Goal: Task Accomplishment & Management: Use online tool/utility

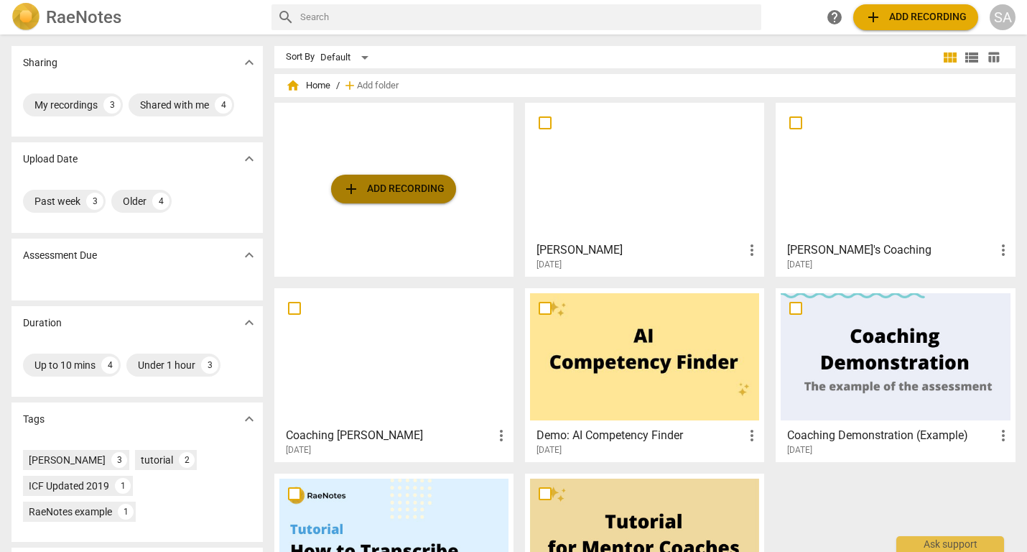
click at [373, 189] on span "add Add recording" at bounding box center [394, 188] width 102 height 17
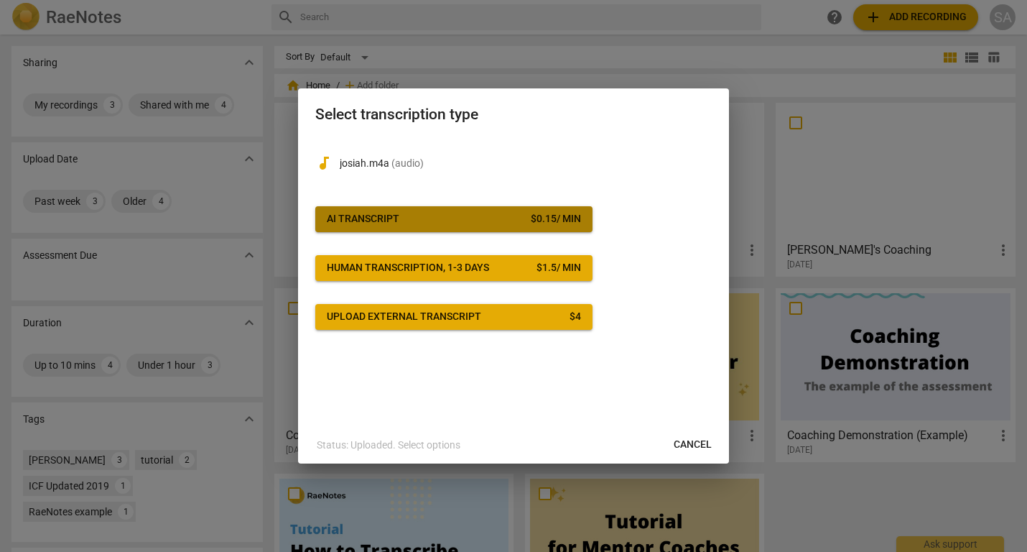
click at [425, 216] on span "AI Transcript $ 0.15 / min" at bounding box center [454, 219] width 254 height 14
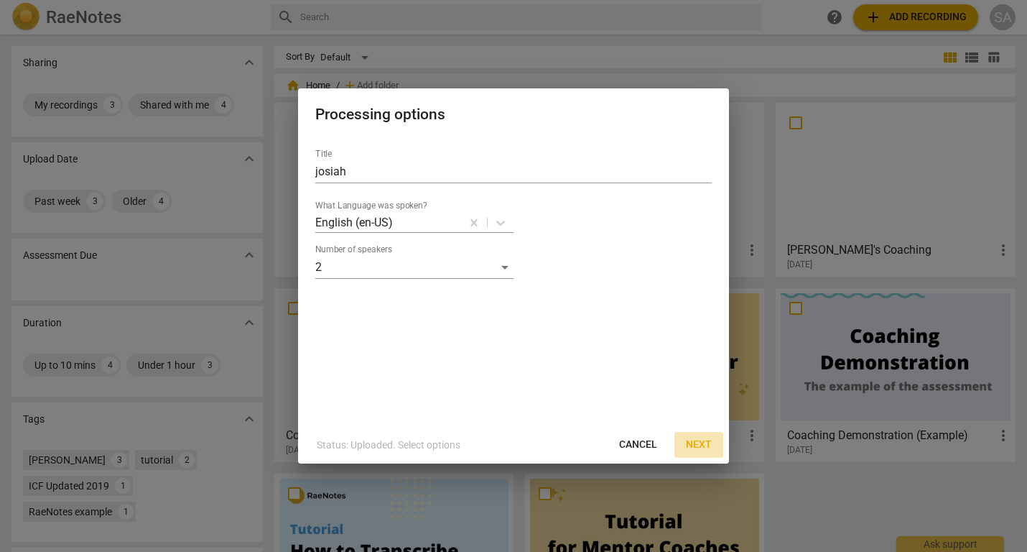
click at [703, 448] on span "Next" at bounding box center [699, 445] width 26 height 14
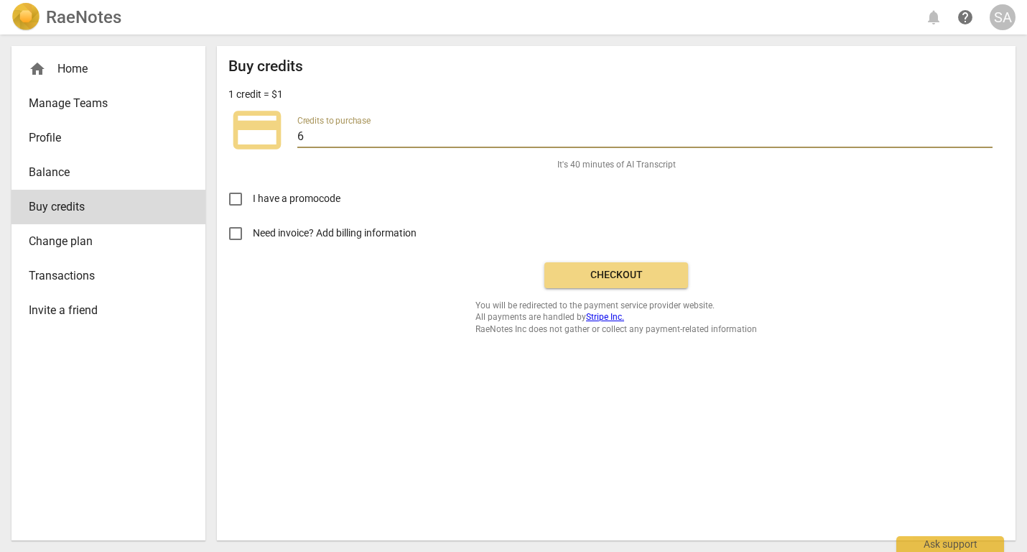
click at [351, 137] on input "6" at bounding box center [644, 137] width 695 height 21
click at [639, 280] on span "Checkout" at bounding box center [616, 275] width 121 height 14
click at [229, 236] on input "Need invoice? Add billing information" at bounding box center [235, 233] width 34 height 34
checkbox input "true"
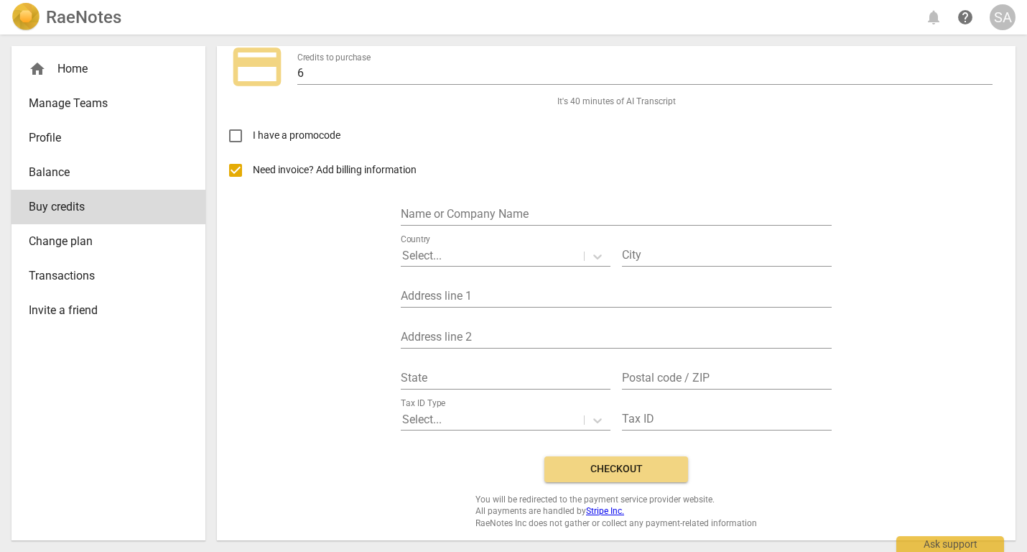
scroll to position [62, 0]
click at [239, 134] on input "I have a promocode" at bounding box center [235, 137] width 34 height 34
checkbox input "true"
click at [235, 172] on input "Need invoice? Add billing information" at bounding box center [235, 171] width 34 height 34
checkbox input "false"
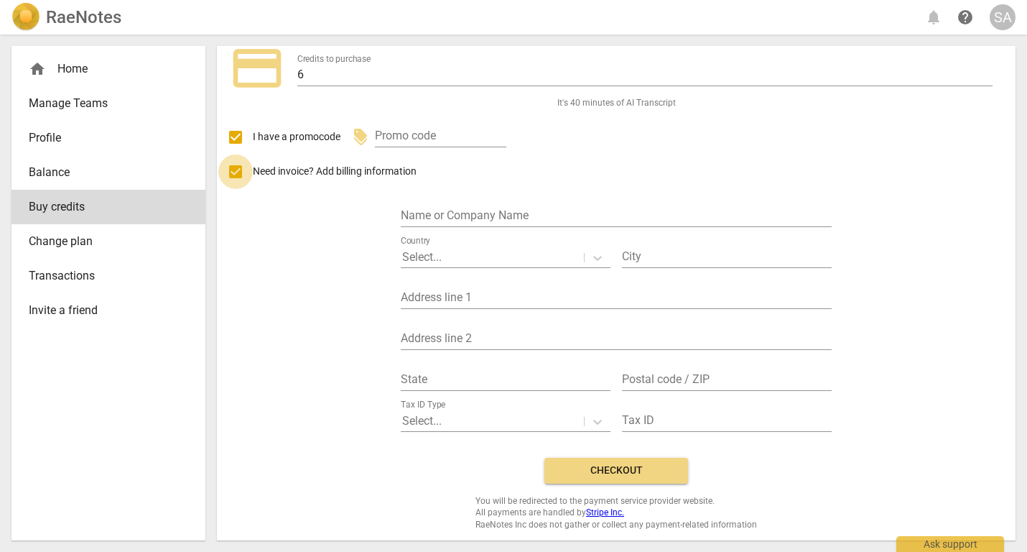
scroll to position [0, 0]
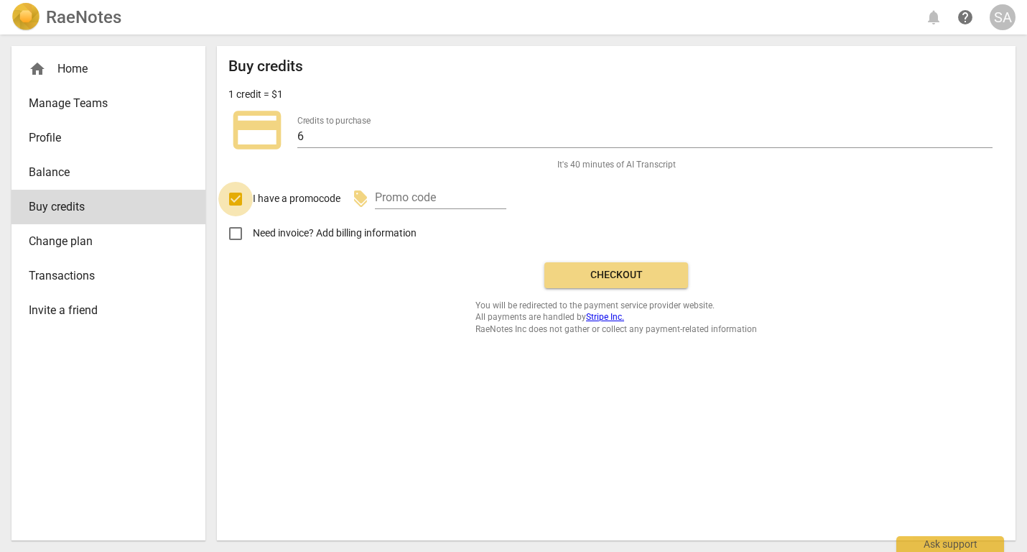
click at [241, 196] on input "I have a promocode" at bounding box center [235, 199] width 34 height 34
checkbox input "false"
click at [226, 114] on div "Buy credits 1 credit = $1 credit_card Credits to purchase 6 It's 40 minutes of …" at bounding box center [616, 293] width 799 height 494
drag, startPoint x: 267, startPoint y: 119, endPoint x: 287, endPoint y: 122, distance: 20.4
click at [267, 119] on span "credit_card" at bounding box center [256, 129] width 57 height 57
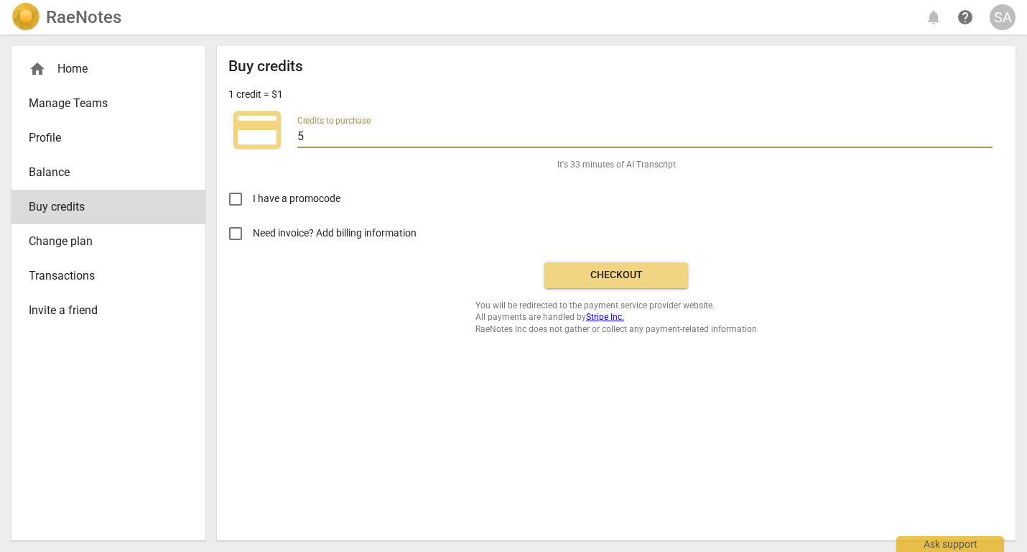
click at [988, 141] on input "5" at bounding box center [644, 137] width 695 height 21
click at [988, 141] on input "4" at bounding box center [644, 137] width 695 height 21
click at [988, 141] on input "3" at bounding box center [644, 137] width 695 height 21
click at [988, 141] on input "2" at bounding box center [644, 137] width 695 height 21
click at [988, 141] on input "1" at bounding box center [644, 137] width 695 height 21
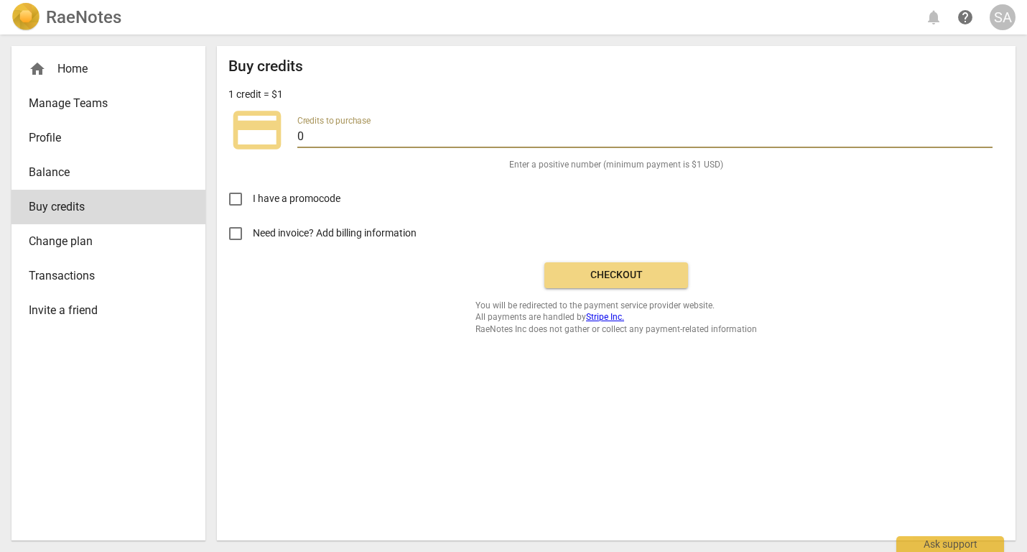
click at [988, 141] on input "0" at bounding box center [644, 137] width 695 height 21
click at [627, 273] on span "Checkout" at bounding box center [616, 275] width 121 height 14
click at [985, 134] on input "1" at bounding box center [644, 137] width 695 height 21
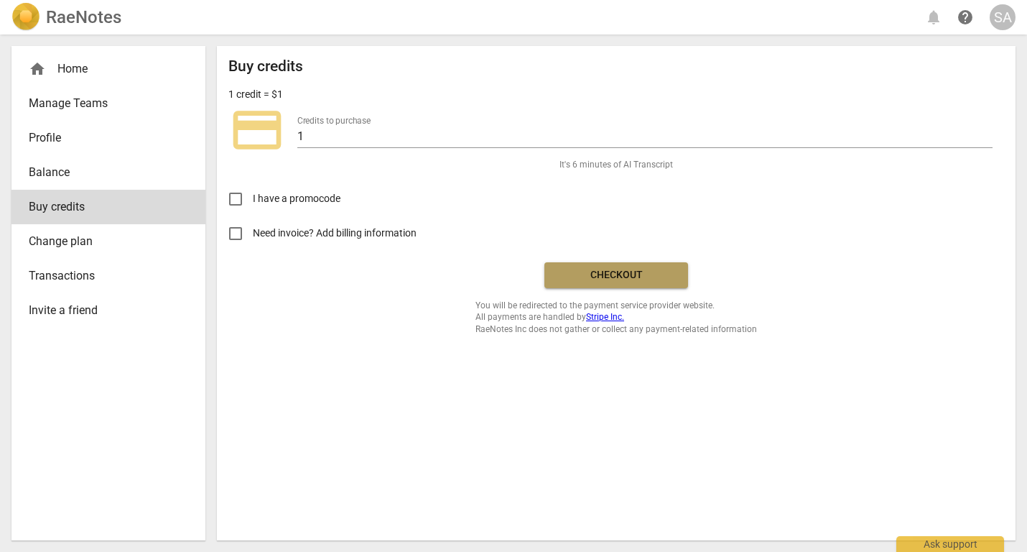
click at [607, 277] on span "Checkout" at bounding box center [616, 275] width 121 height 14
click at [986, 134] on input "2" at bounding box center [644, 137] width 695 height 21
click at [986, 140] on input "1" at bounding box center [644, 137] width 695 height 21
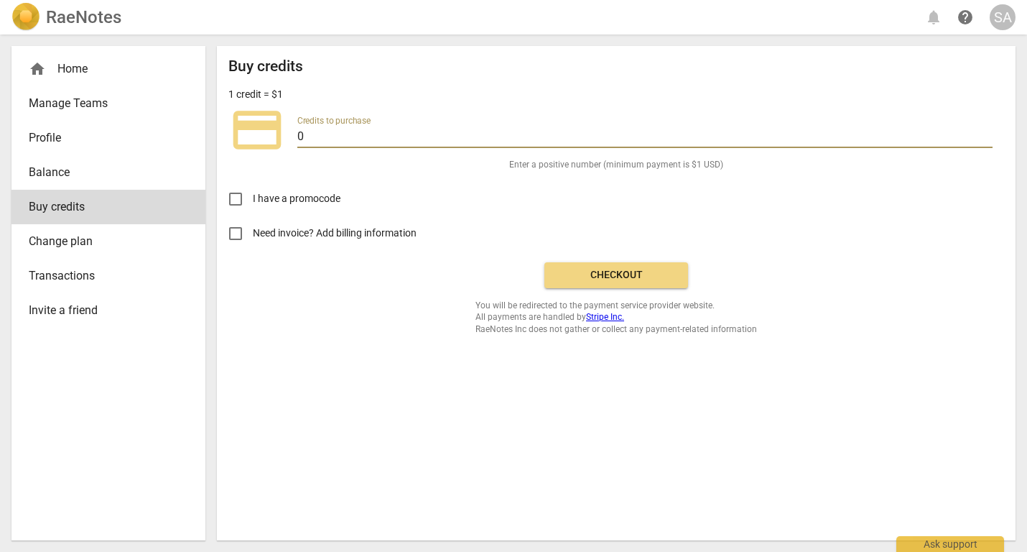
click at [988, 139] on input "0" at bounding box center [644, 137] width 695 height 21
click at [988, 134] on input "1" at bounding box center [644, 137] width 695 height 21
click at [988, 134] on input "2" at bounding box center [644, 137] width 695 height 21
click at [591, 272] on span "Checkout" at bounding box center [616, 275] width 121 height 14
click at [989, 134] on input "3" at bounding box center [644, 137] width 695 height 21
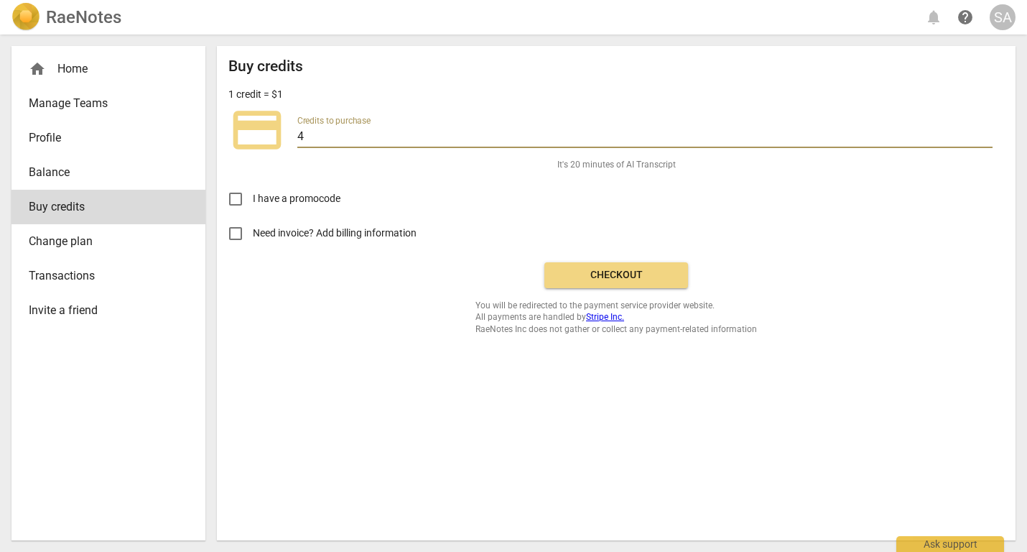
click at [989, 134] on input "4" at bounding box center [644, 137] width 695 height 21
click at [989, 134] on input "5" at bounding box center [644, 137] width 695 height 21
click at [989, 138] on input "4" at bounding box center [644, 137] width 695 height 21
click at [989, 138] on input "3" at bounding box center [644, 137] width 695 height 21
click at [989, 138] on input "2" at bounding box center [644, 137] width 695 height 21
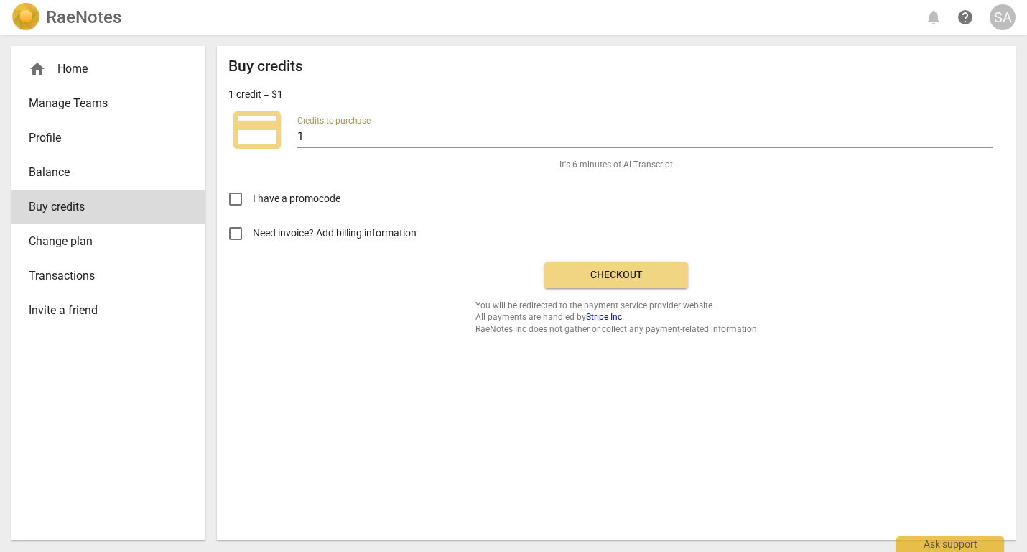
click at [989, 138] on input "1" at bounding box center [644, 137] width 695 height 21
click at [989, 138] on input "0" at bounding box center [644, 137] width 695 height 21
click at [988, 131] on input "1" at bounding box center [644, 137] width 695 height 21
click at [988, 131] on input "2" at bounding box center [644, 137] width 695 height 21
click at [988, 131] on input "3" at bounding box center [644, 137] width 695 height 21
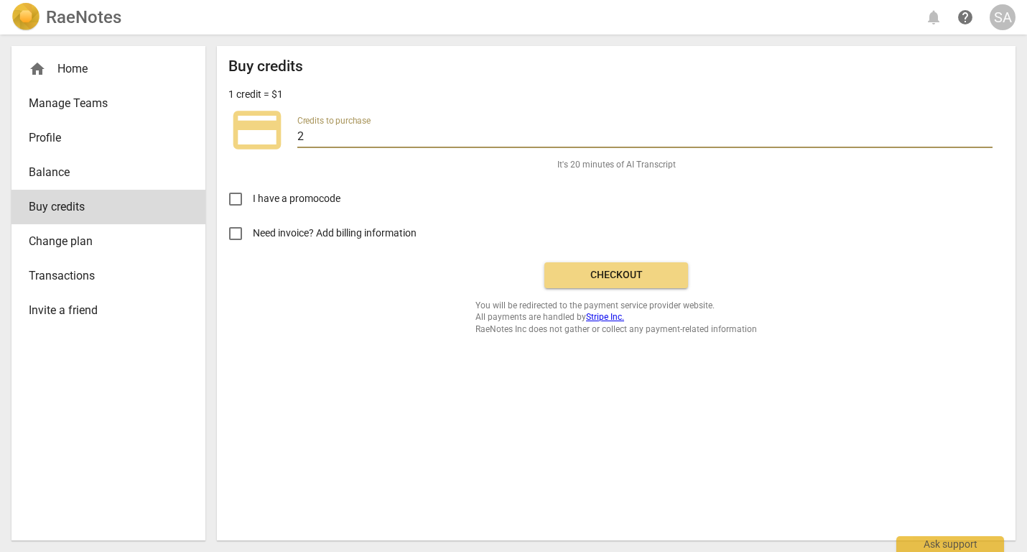
click at [989, 136] on input "2" at bounding box center [644, 137] width 695 height 21
click at [989, 136] on input "1" at bounding box center [644, 137] width 695 height 21
click at [989, 136] on input "0" at bounding box center [644, 137] width 695 height 21
click at [989, 130] on input "1" at bounding box center [644, 137] width 695 height 21
click at [989, 130] on input "2" at bounding box center [644, 137] width 695 height 21
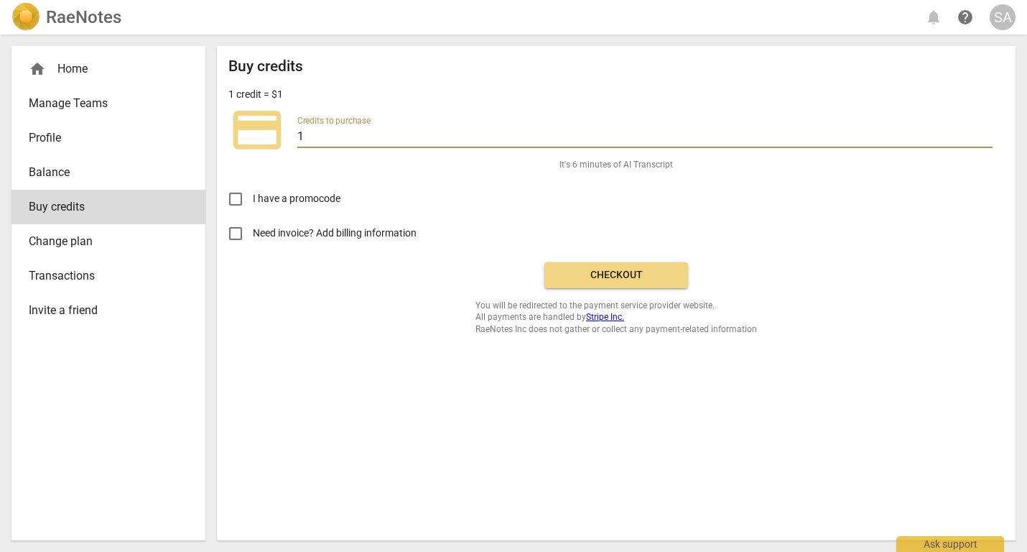
click at [989, 138] on input "1" at bounding box center [644, 137] width 695 height 21
click at [988, 134] on input "2" at bounding box center [644, 137] width 695 height 21
click at [988, 134] on input "3" at bounding box center [644, 137] width 695 height 21
click at [988, 134] on input "4" at bounding box center [644, 137] width 695 height 21
click at [988, 134] on input "5" at bounding box center [644, 137] width 695 height 21
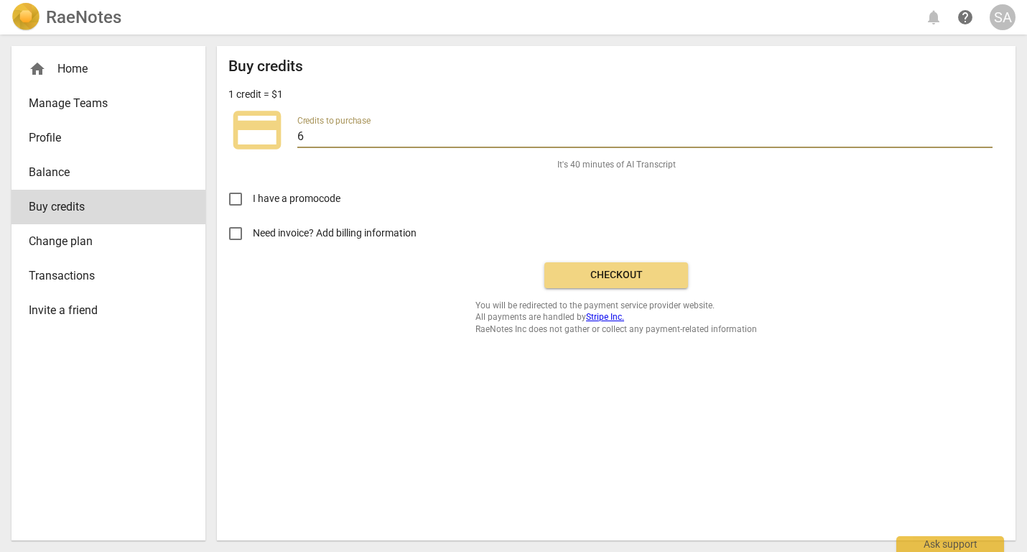
type input "6"
click at [988, 134] on input "6" at bounding box center [644, 137] width 695 height 21
click at [604, 271] on span "Checkout" at bounding box center [616, 275] width 121 height 14
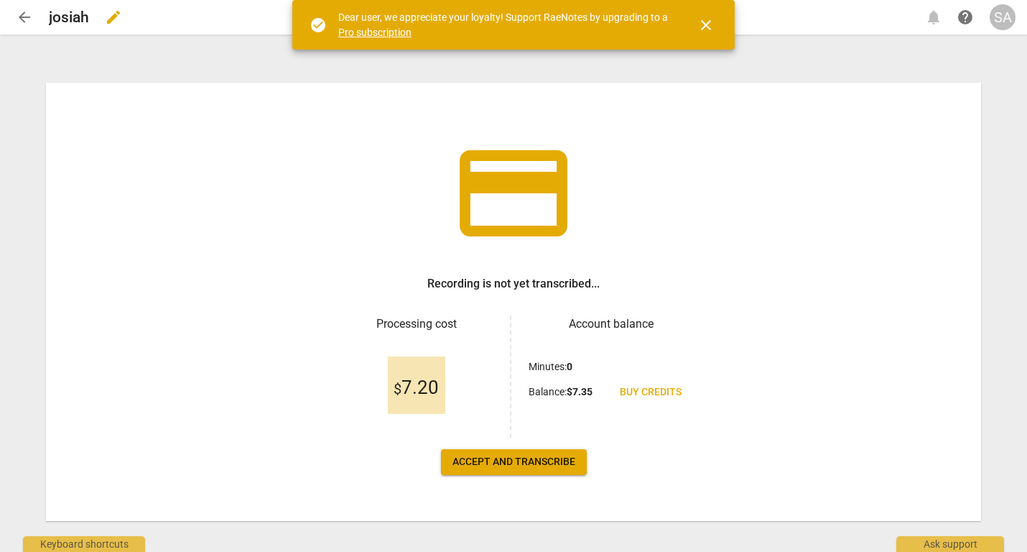
scroll to position [1, 0]
click at [708, 25] on span "close" at bounding box center [706, 25] width 17 height 17
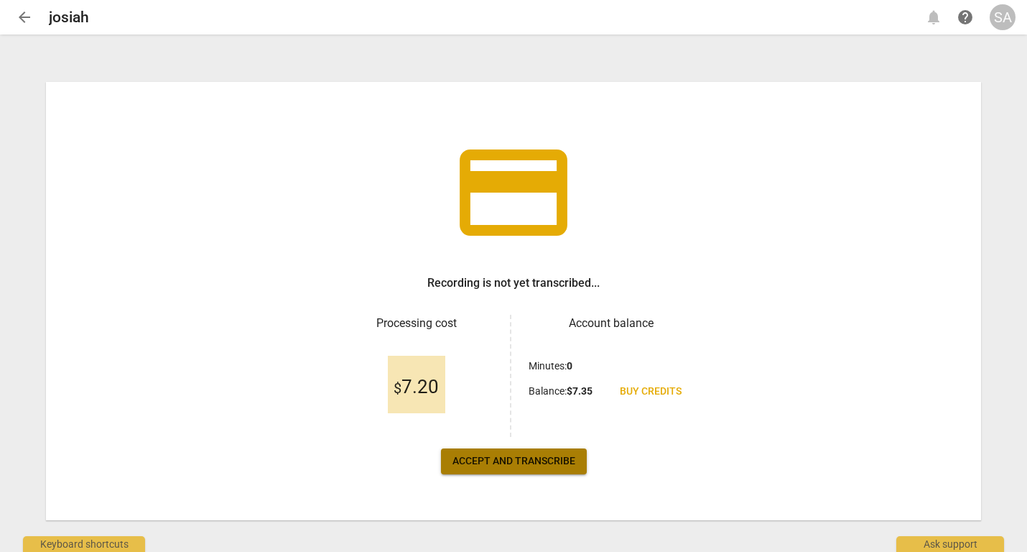
click at [534, 456] on span "Accept and transcribe" at bounding box center [514, 461] width 123 height 14
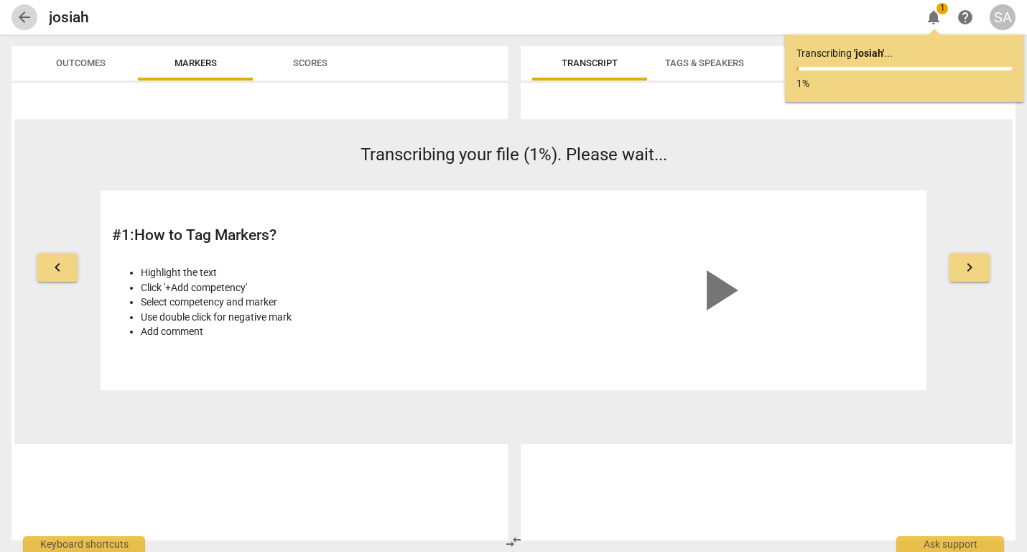
click at [27, 18] on span "arrow_back" at bounding box center [24, 17] width 17 height 17
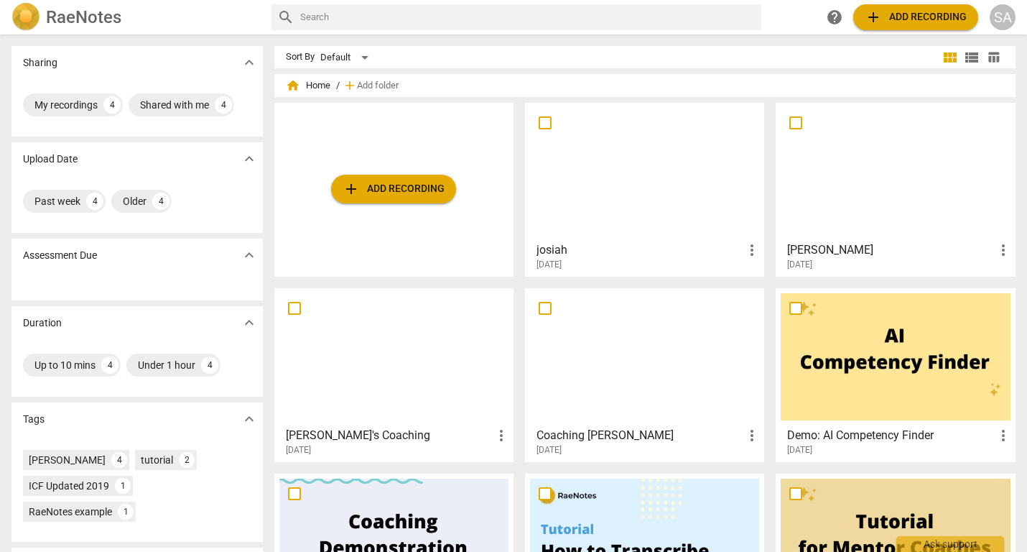
click at [664, 381] on div at bounding box center [644, 356] width 229 height 127
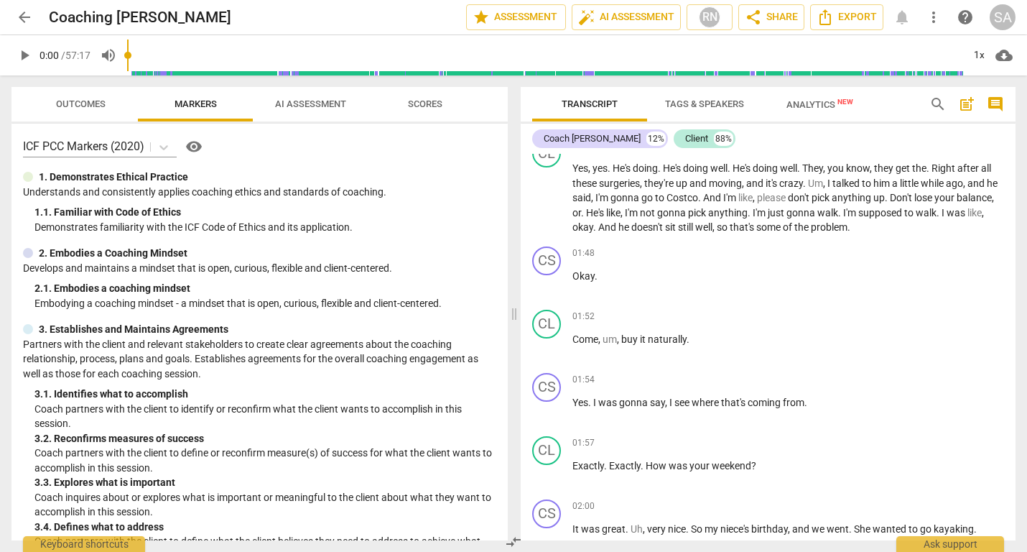
scroll to position [873, 0]
click at [416, 106] on span "Scores" at bounding box center [425, 103] width 34 height 11
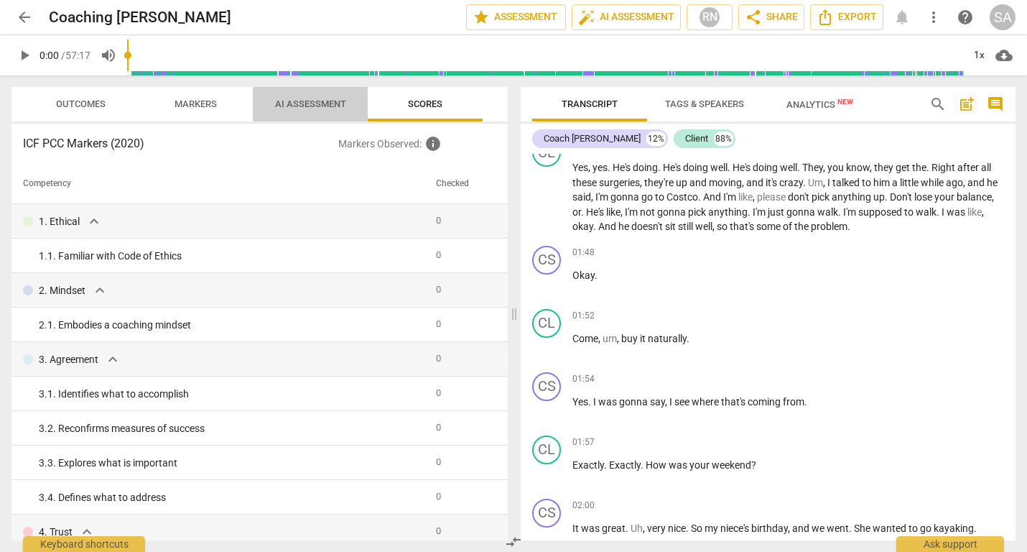
click at [320, 105] on span "AI Assessment" at bounding box center [310, 103] width 71 height 11
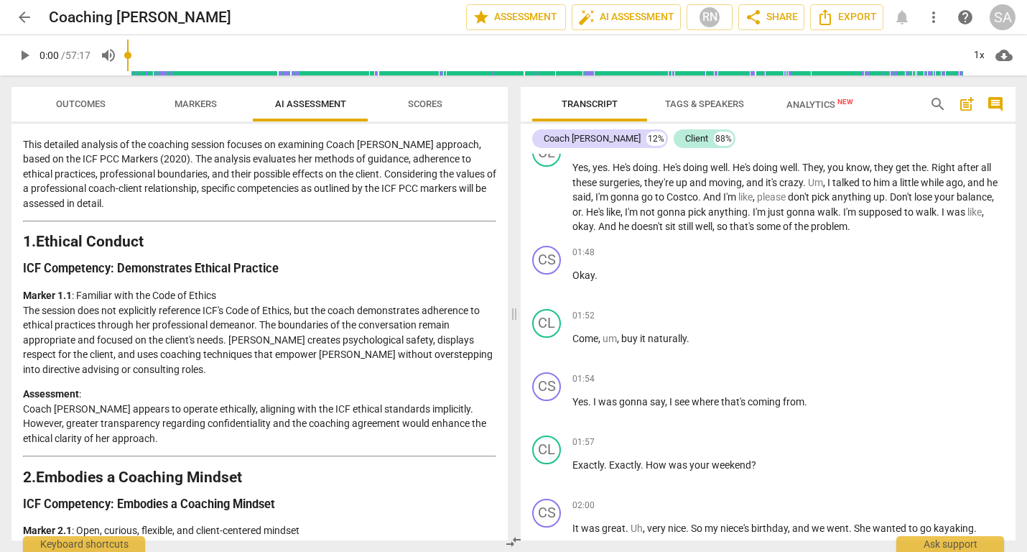
scroll to position [110, 0]
click at [30, 17] on span "arrow_back" at bounding box center [24, 17] width 17 height 17
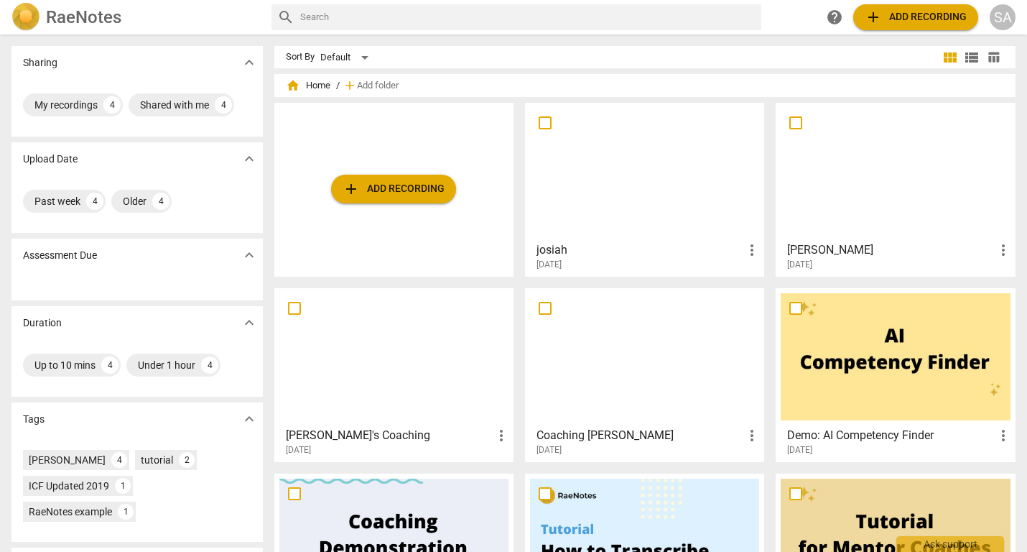
click at [640, 192] on div at bounding box center [644, 171] width 229 height 127
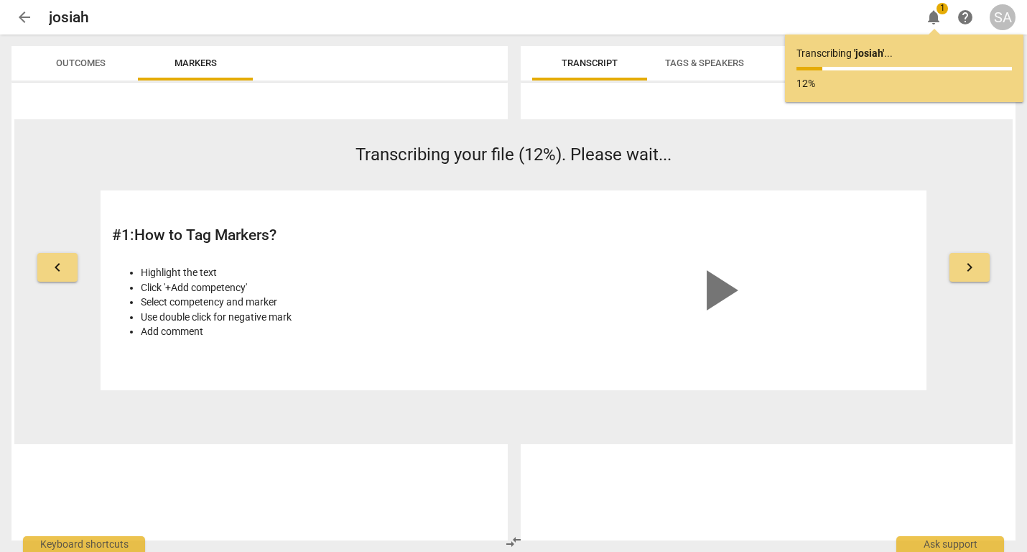
click at [19, 17] on span "arrow_back" at bounding box center [24, 17] width 17 height 17
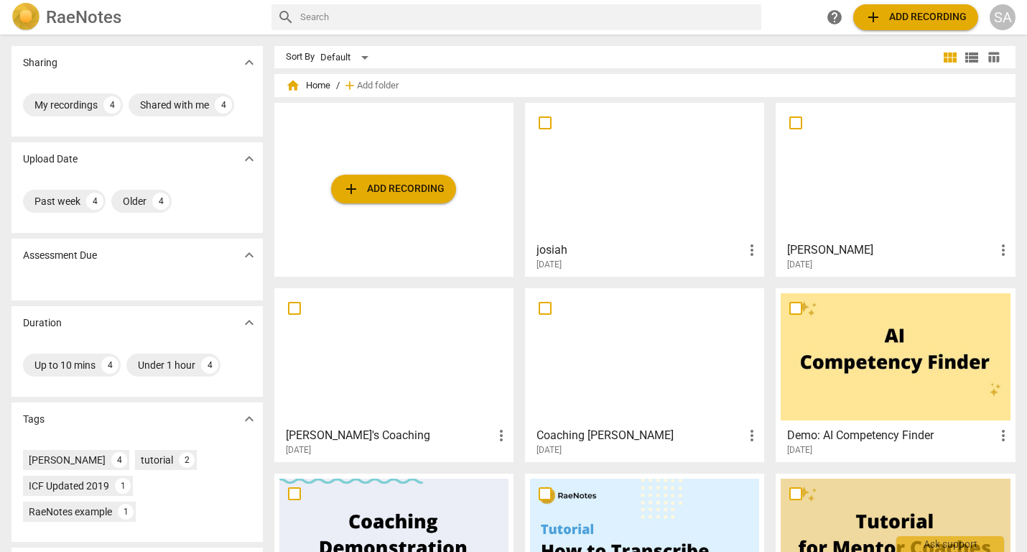
scroll to position [107, 0]
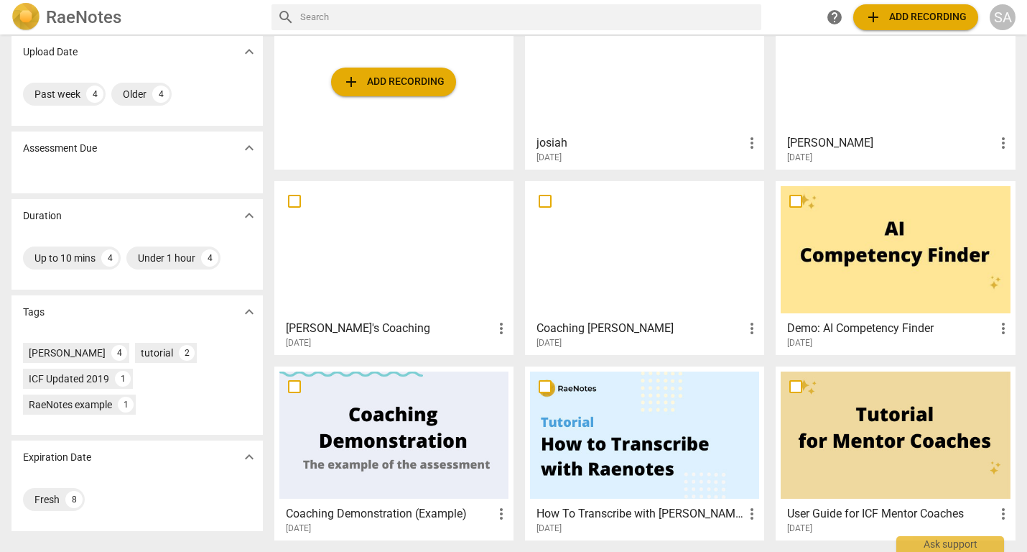
click at [693, 247] on div at bounding box center [644, 249] width 229 height 127
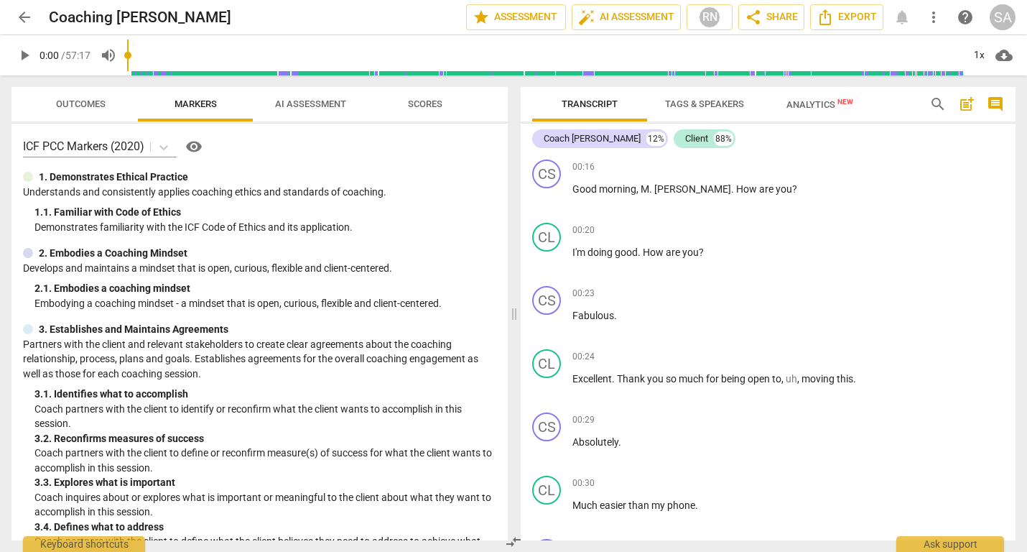
click at [324, 107] on span "AI Assessment" at bounding box center [310, 103] width 71 height 11
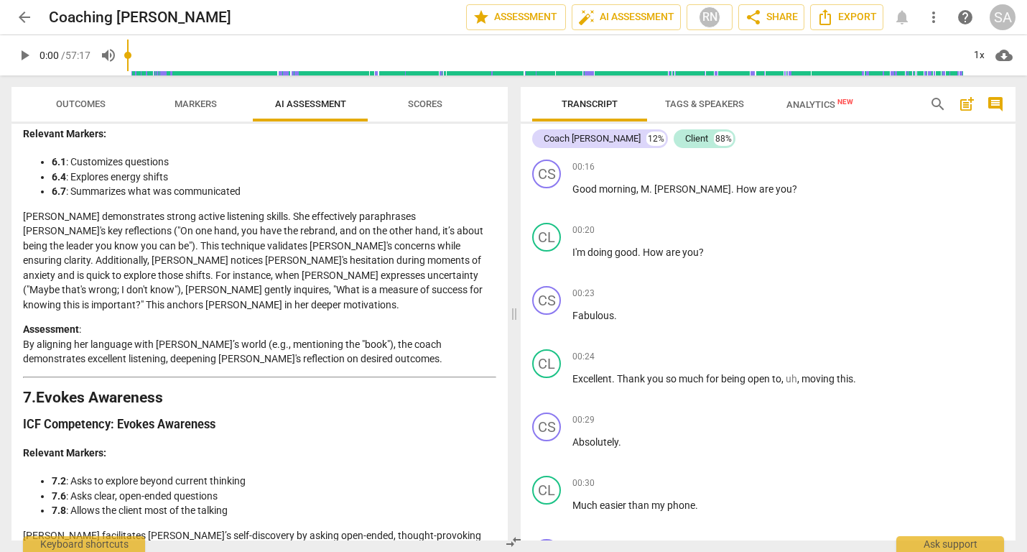
scroll to position [1787, 0]
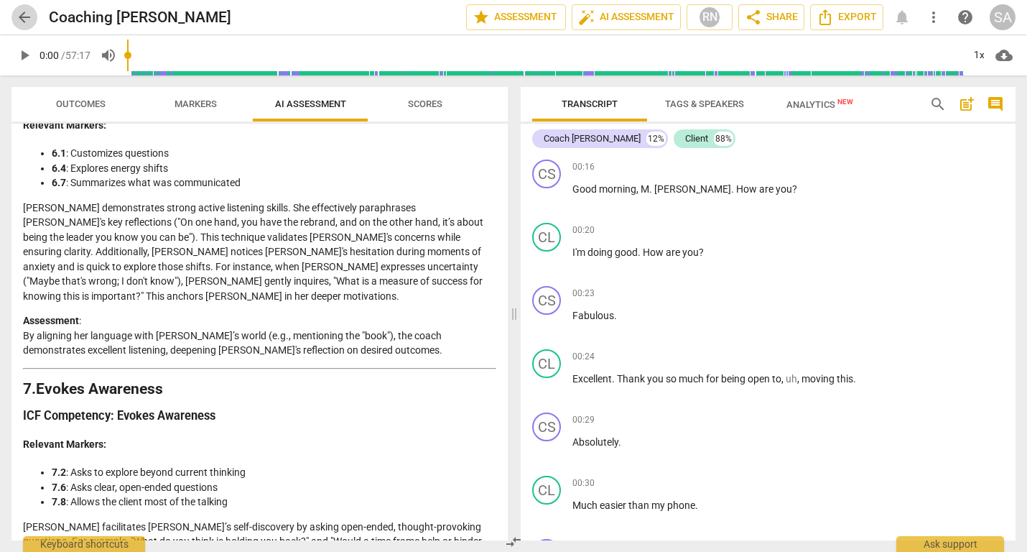
click at [23, 18] on span "arrow_back" at bounding box center [24, 17] width 17 height 17
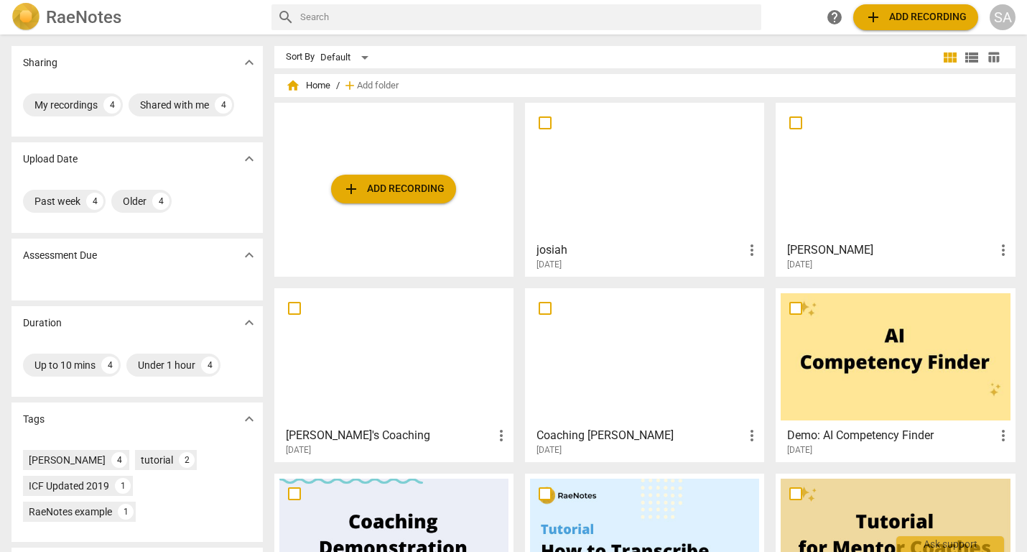
click at [700, 233] on div at bounding box center [644, 171] width 229 height 127
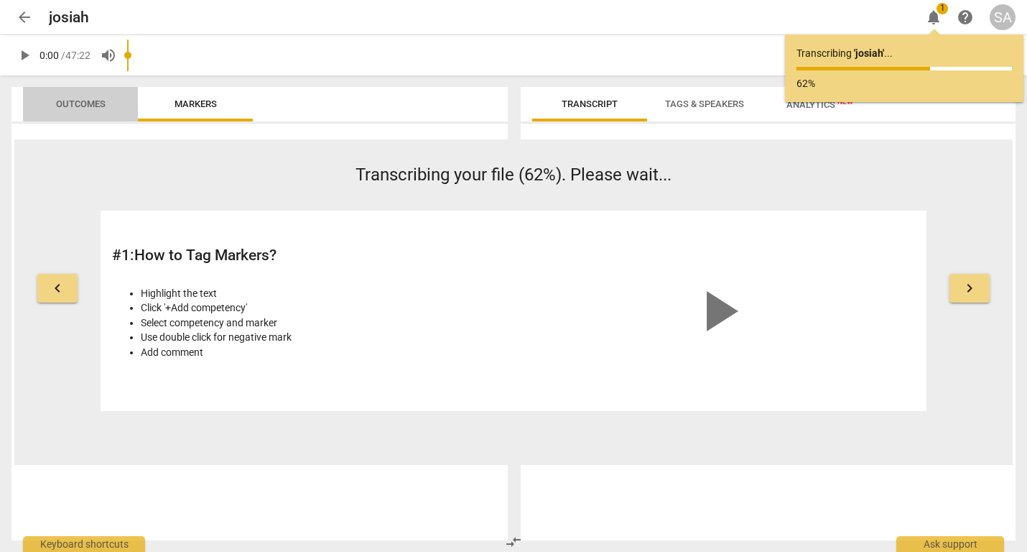
click at [82, 99] on span "Outcomes" at bounding box center [81, 103] width 50 height 11
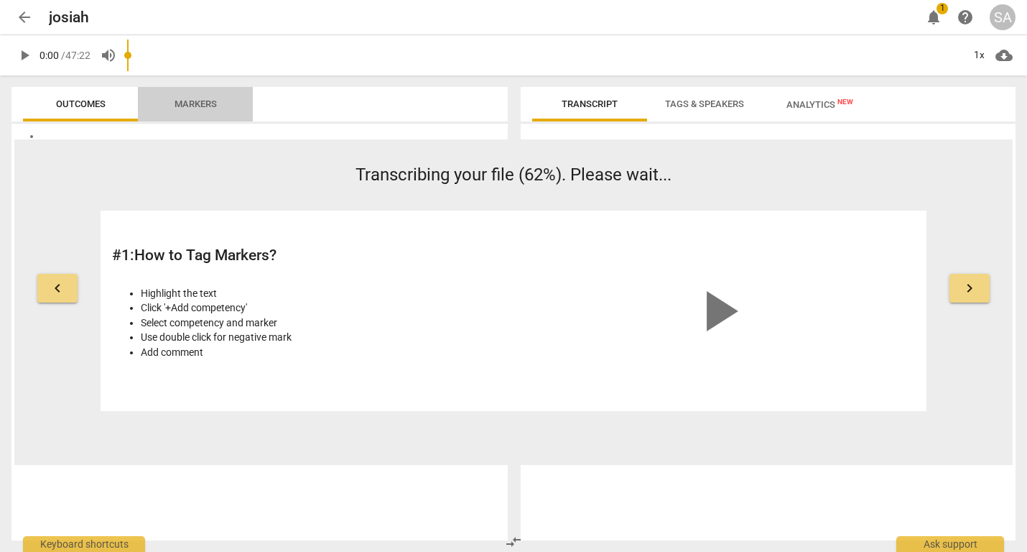
click at [200, 100] on span "Markers" at bounding box center [196, 103] width 42 height 11
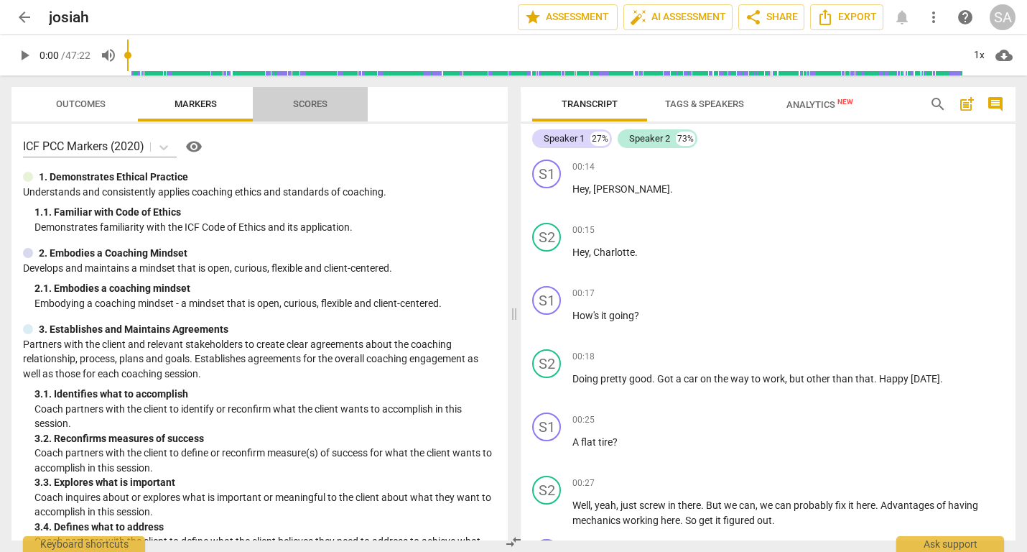
click at [318, 97] on span "Scores" at bounding box center [310, 104] width 69 height 19
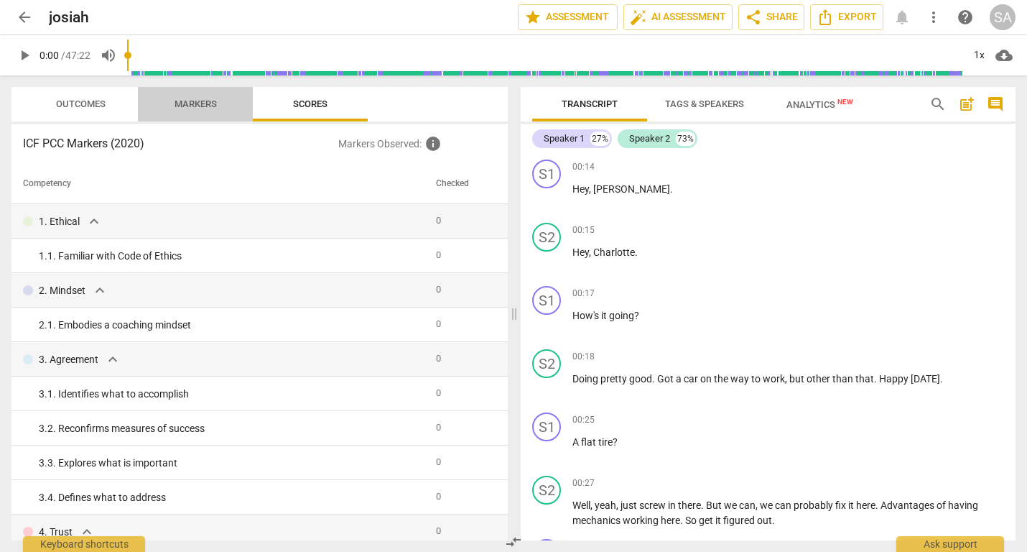
click at [201, 106] on span "Markers" at bounding box center [196, 103] width 42 height 11
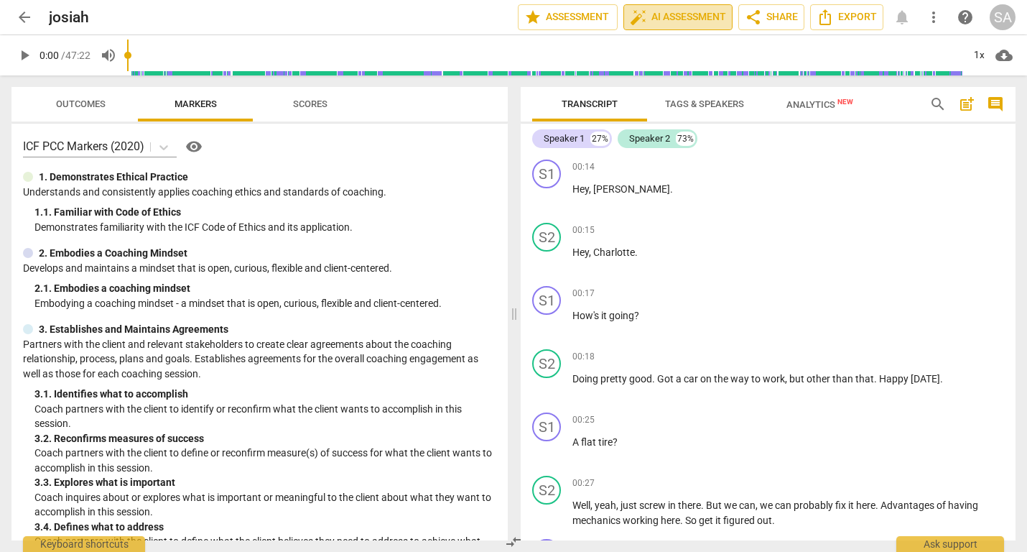
click at [672, 11] on span "auto_fix_high AI Assessment" at bounding box center [678, 17] width 96 height 17
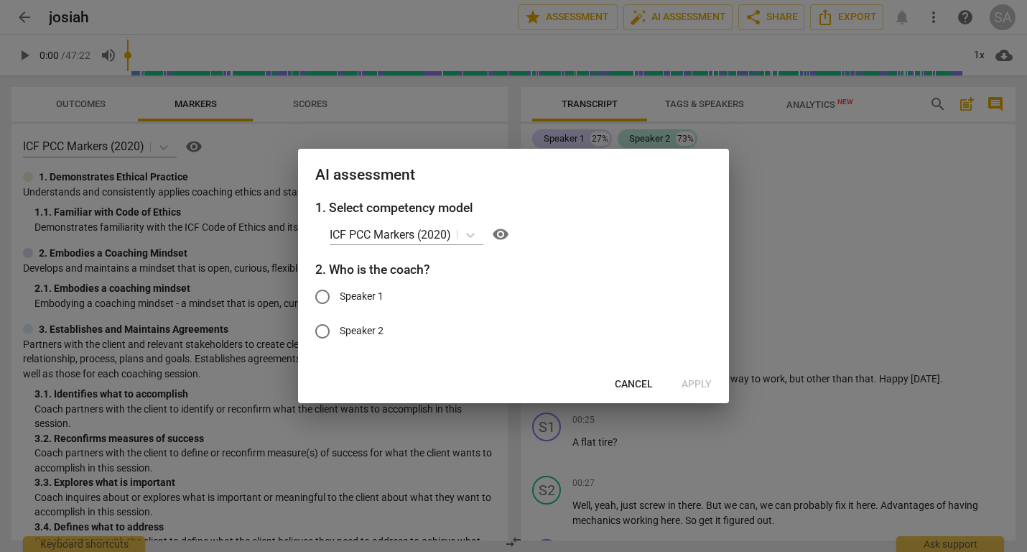
click at [377, 290] on span "Speaker 1" at bounding box center [362, 296] width 44 height 15
click at [340, 290] on input "Speaker 1" at bounding box center [322, 296] width 34 height 34
radio input "true"
click at [717, 382] on button "Apply" at bounding box center [696, 384] width 53 height 26
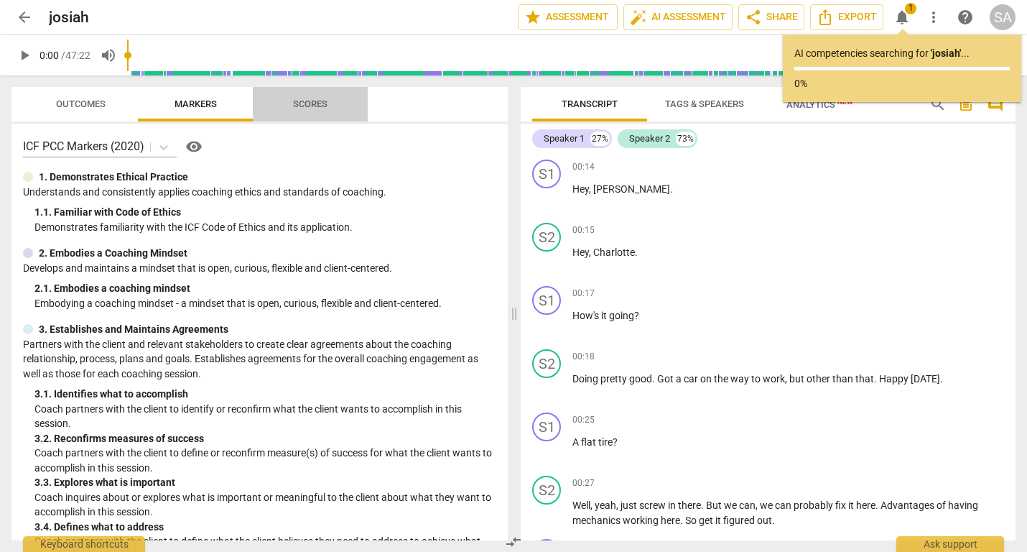
click at [309, 103] on span "Scores" at bounding box center [310, 103] width 34 height 11
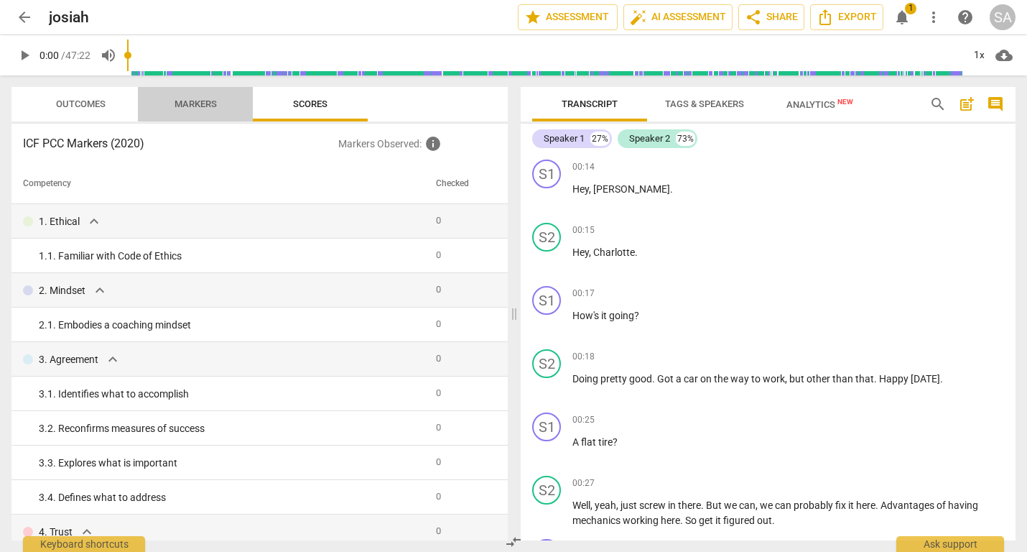
click at [212, 108] on span "Markers" at bounding box center [196, 103] width 42 height 11
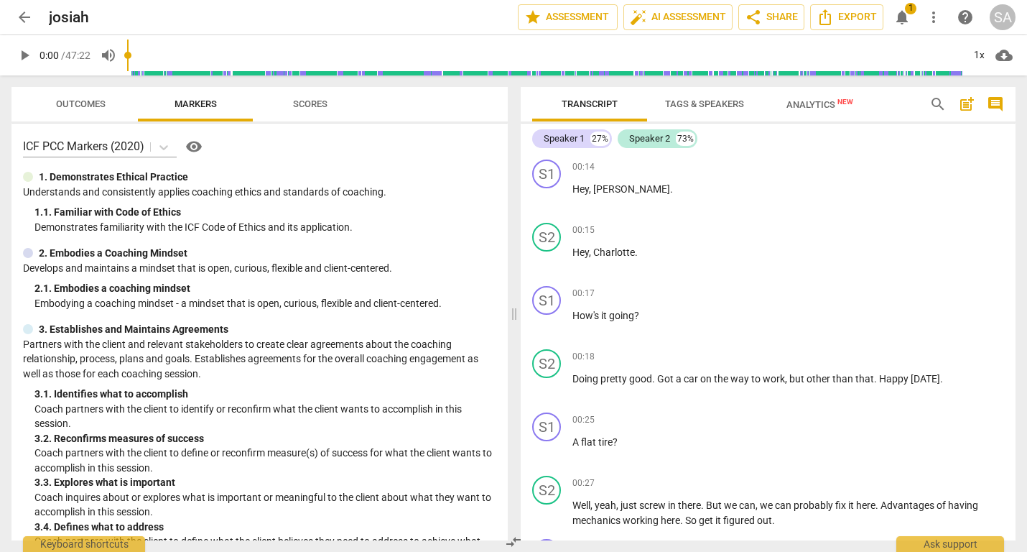
click at [75, 105] on span "Outcomes" at bounding box center [81, 103] width 50 height 11
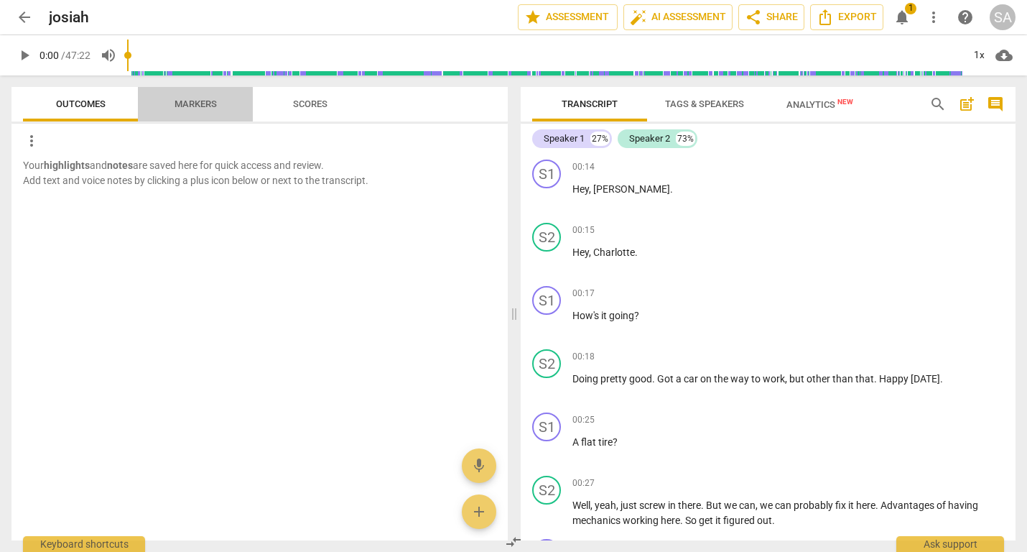
click at [190, 102] on span "Markers" at bounding box center [196, 103] width 42 height 11
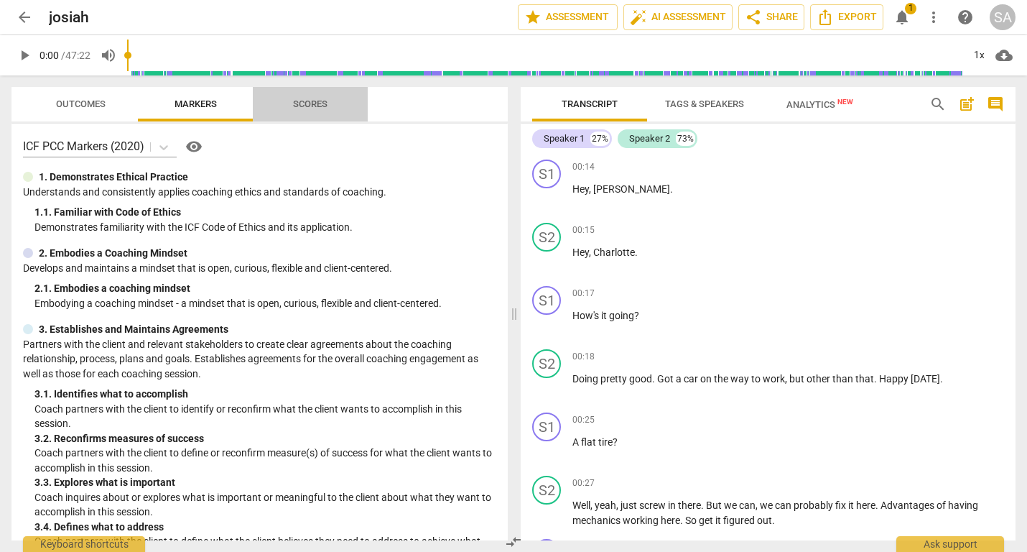
click at [321, 105] on span "Scores" at bounding box center [310, 103] width 34 height 11
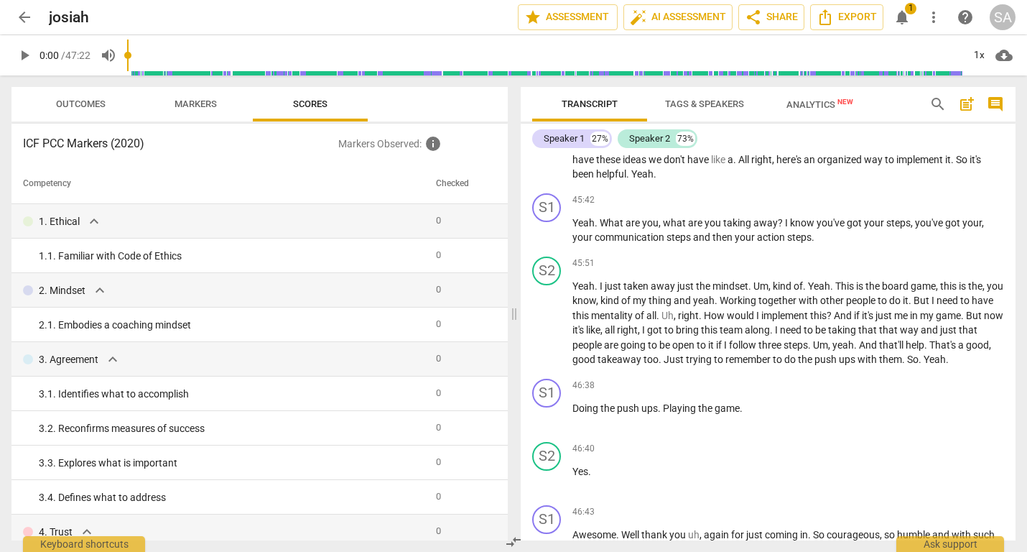
scroll to position [13076, 0]
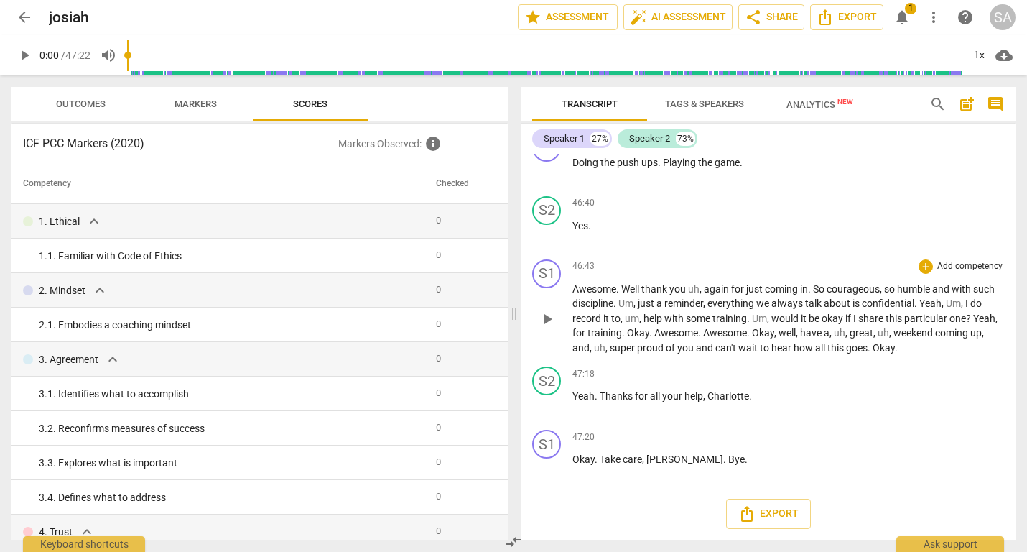
click at [734, 320] on span "training" at bounding box center [730, 318] width 34 height 11
click at [726, 310] on p "Awesome . Well thank you uh , again for just coming in . So courageous , so hum…" at bounding box center [789, 319] width 432 height 74
click at [545, 318] on span "play_arrow" at bounding box center [547, 318] width 17 height 17
click at [549, 315] on span "pause" at bounding box center [547, 318] width 17 height 17
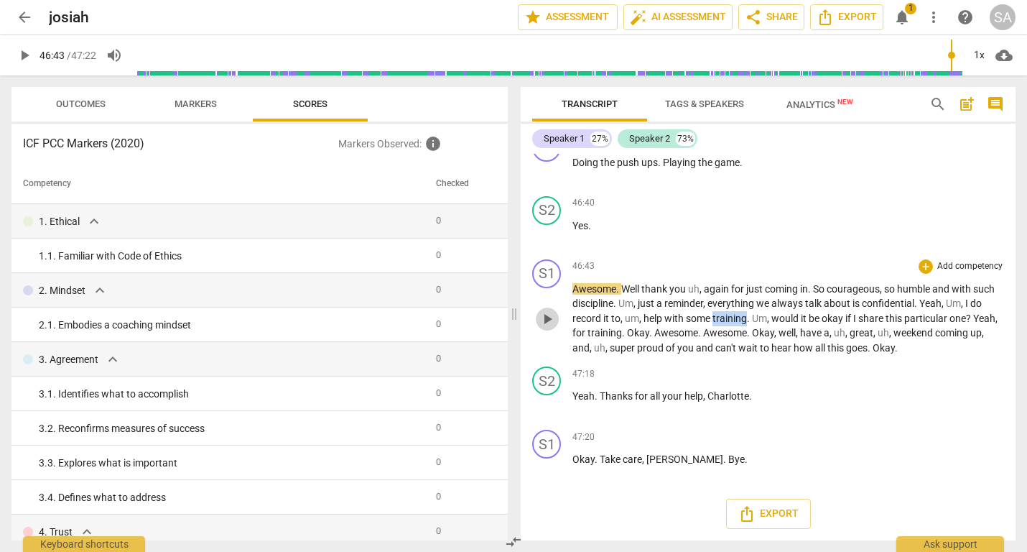
click at [549, 315] on span "play_arrow" at bounding box center [547, 318] width 17 height 17
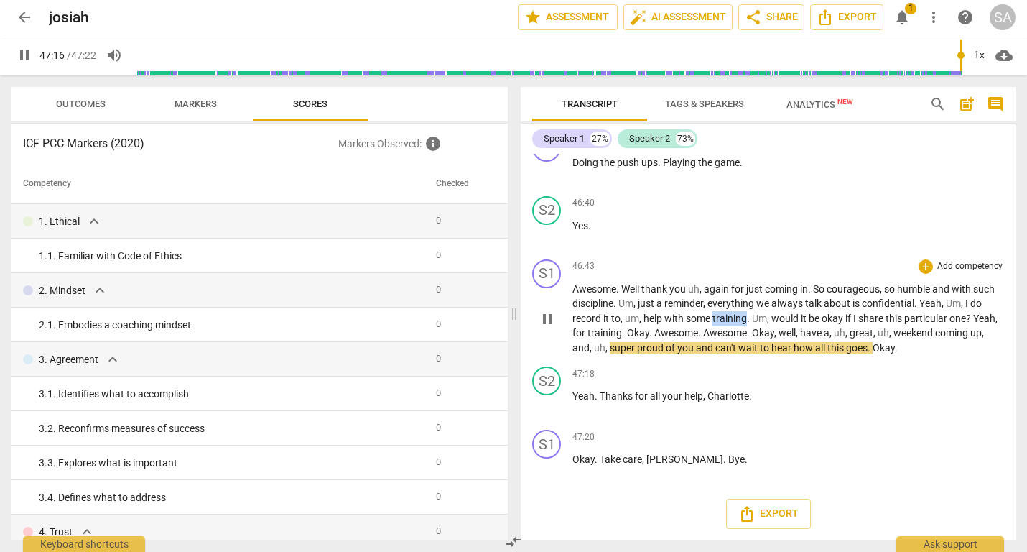
click at [543, 317] on span "pause" at bounding box center [547, 318] width 17 height 17
click at [966, 267] on p "Add competency" at bounding box center [970, 266] width 68 height 13
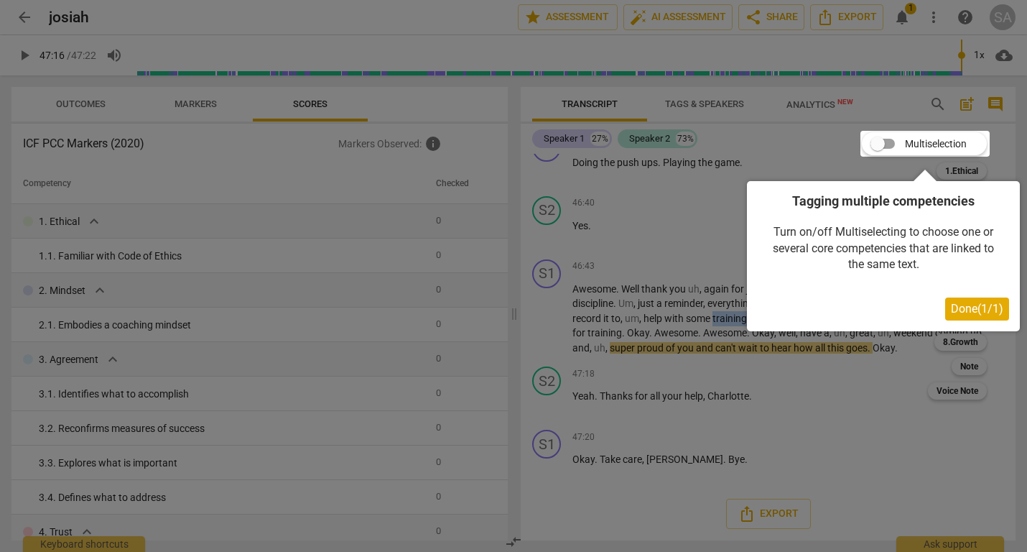
click at [955, 310] on span "Done ( 1 / 1 )" at bounding box center [977, 309] width 52 height 14
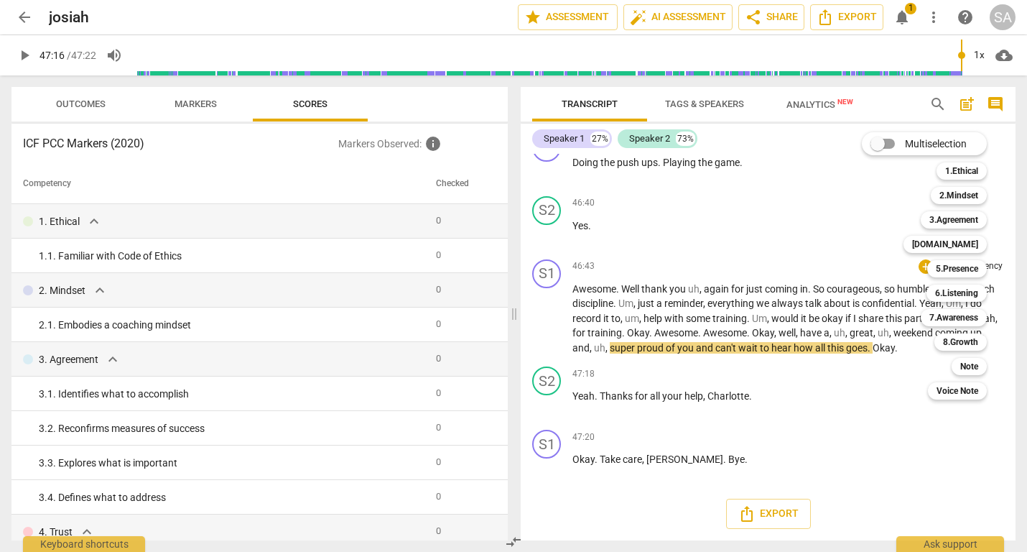
click at [870, 200] on div "Multiselection m 1.Ethical 1 2.Mindset 2 3.Agreement 3 [DOMAIN_NAME] 4 5.Presen…" at bounding box center [935, 266] width 158 height 274
click at [782, 317] on div at bounding box center [513, 276] width 1027 height 552
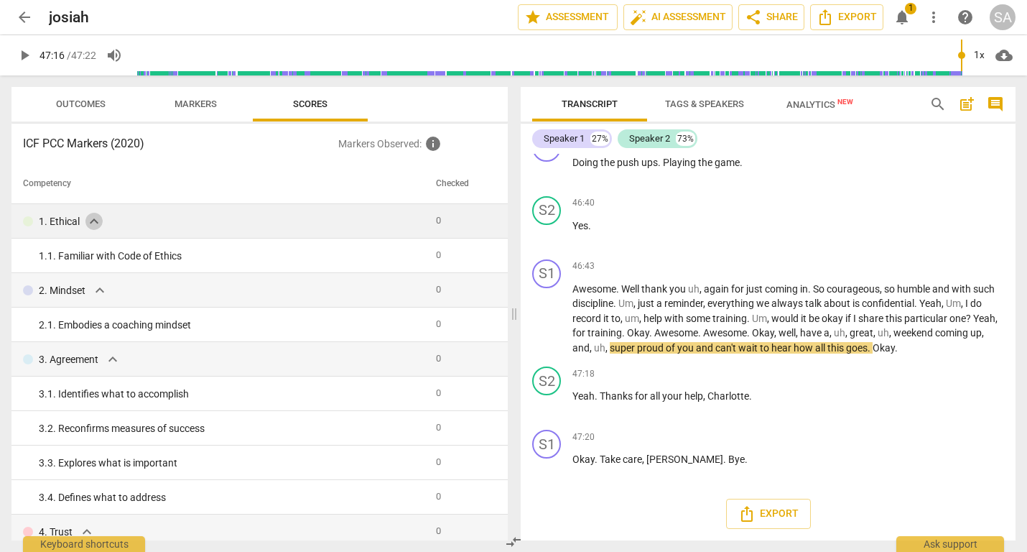
click at [88, 219] on span "expand_more" at bounding box center [93, 221] width 17 height 17
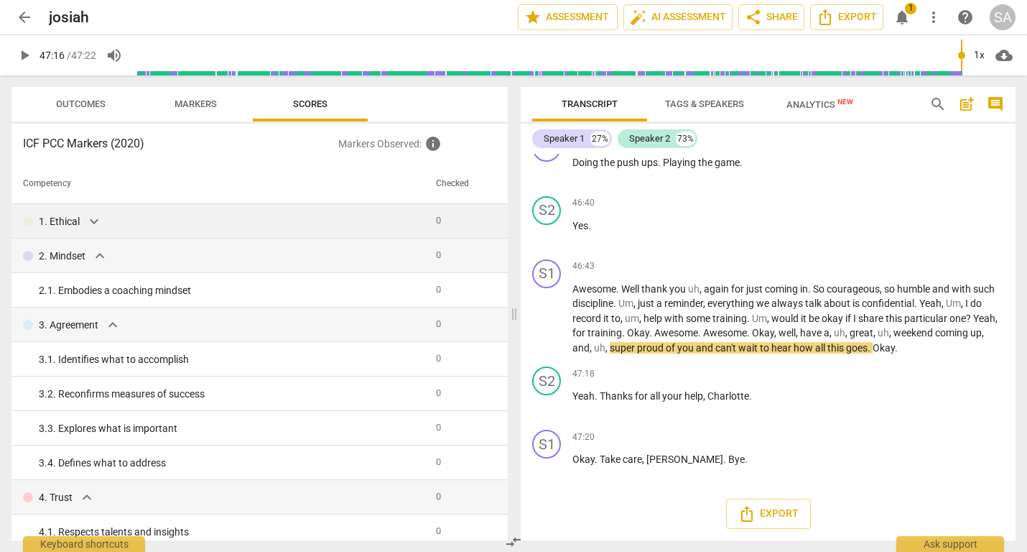
click at [63, 222] on p "1. Ethical" at bounding box center [59, 221] width 41 height 15
click at [182, 101] on span "Markers" at bounding box center [196, 103] width 42 height 11
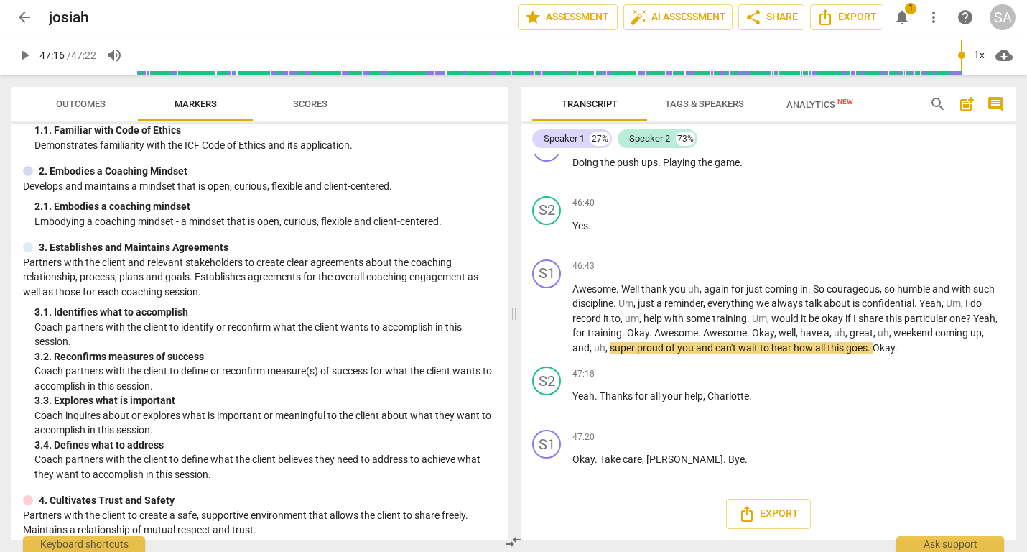
scroll to position [0, 0]
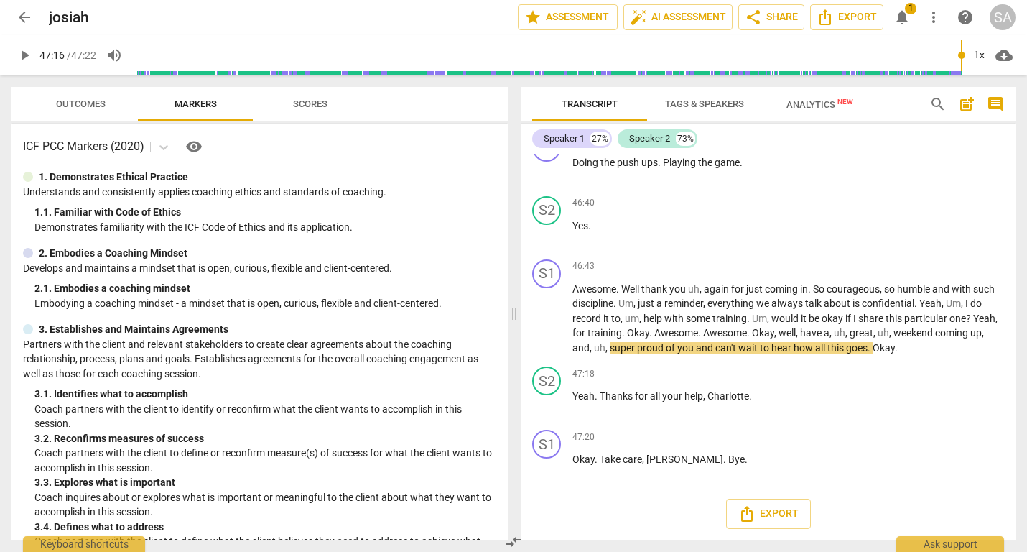
click at [306, 99] on span "Scores" at bounding box center [310, 103] width 34 height 11
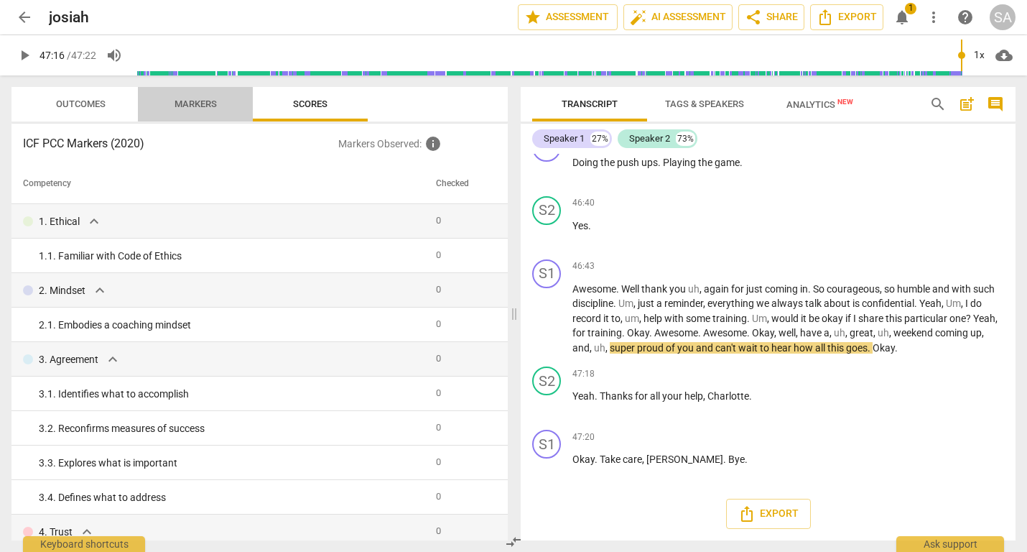
click at [208, 106] on span "Markers" at bounding box center [196, 103] width 42 height 11
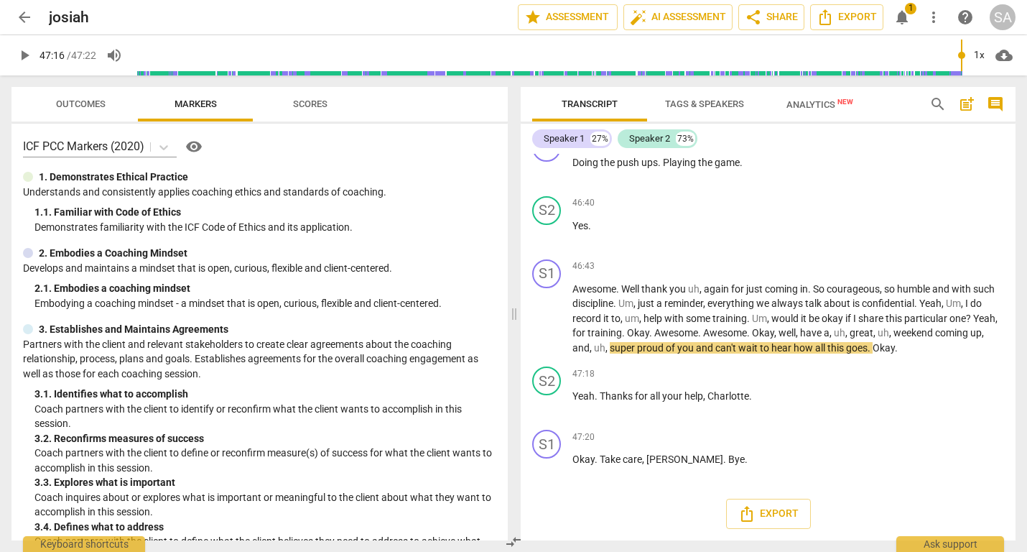
click at [80, 105] on span "Outcomes" at bounding box center [81, 103] width 50 height 11
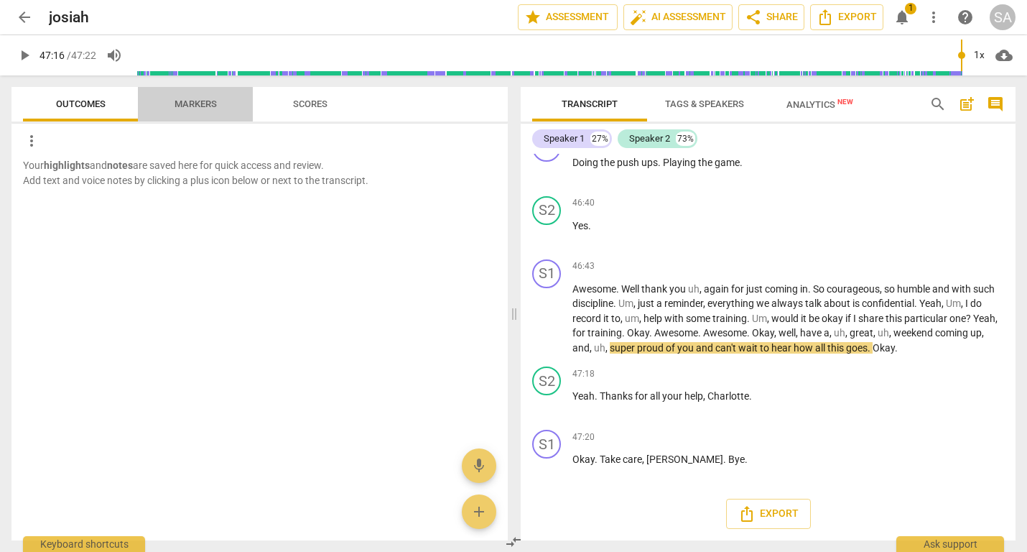
click at [199, 106] on span "Markers" at bounding box center [196, 103] width 42 height 11
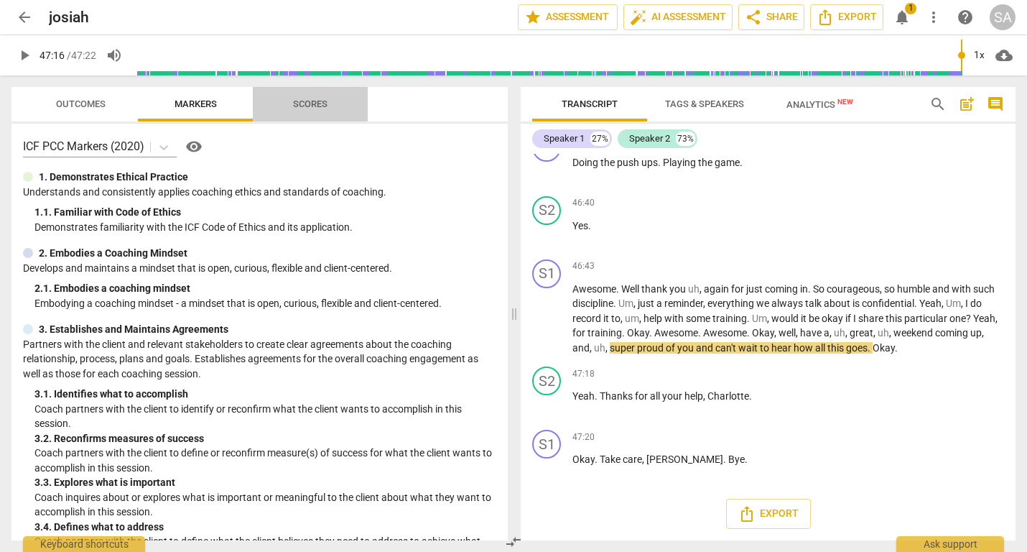
click at [314, 103] on span "Scores" at bounding box center [310, 103] width 34 height 11
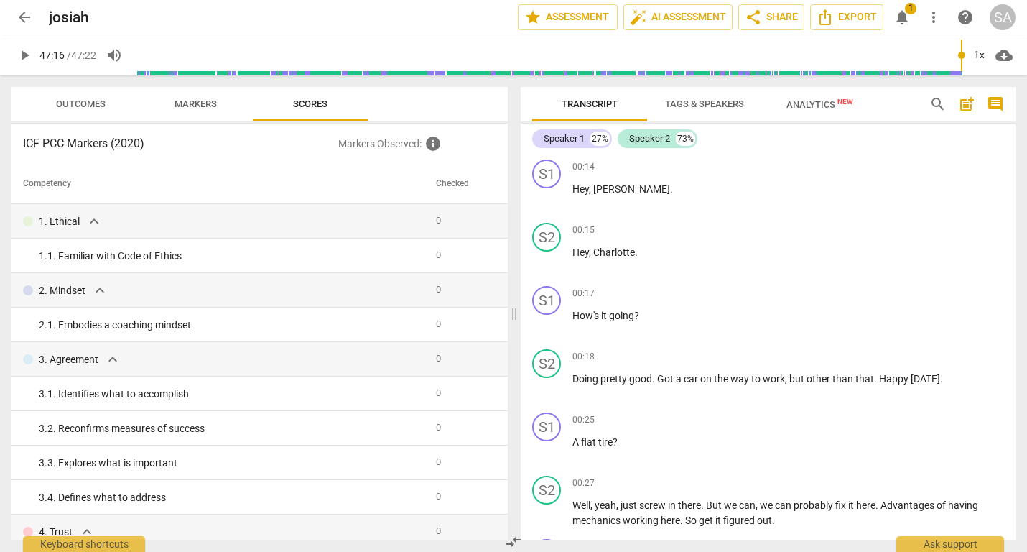
click at [191, 104] on span "Markers" at bounding box center [196, 103] width 42 height 11
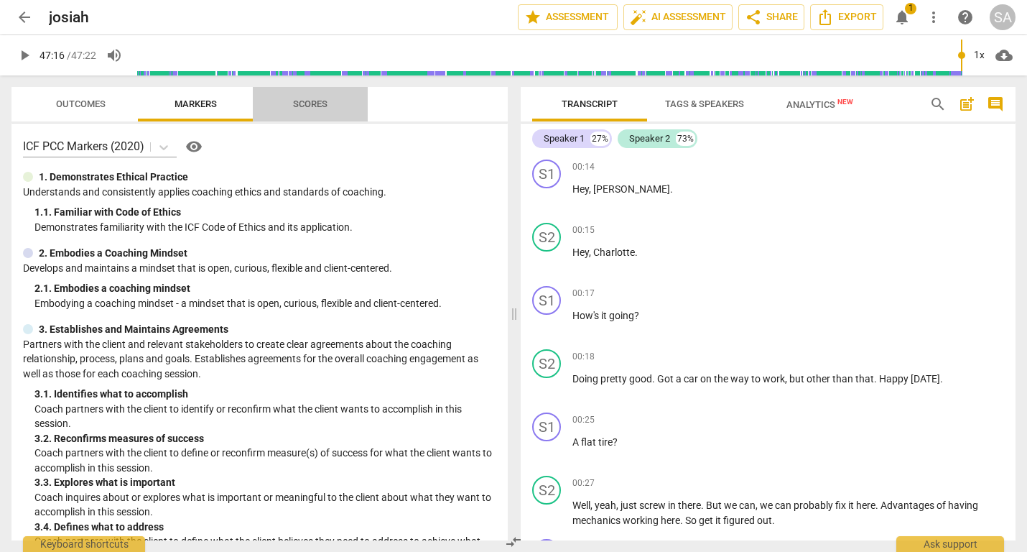
click at [310, 106] on span "Scores" at bounding box center [310, 103] width 34 height 11
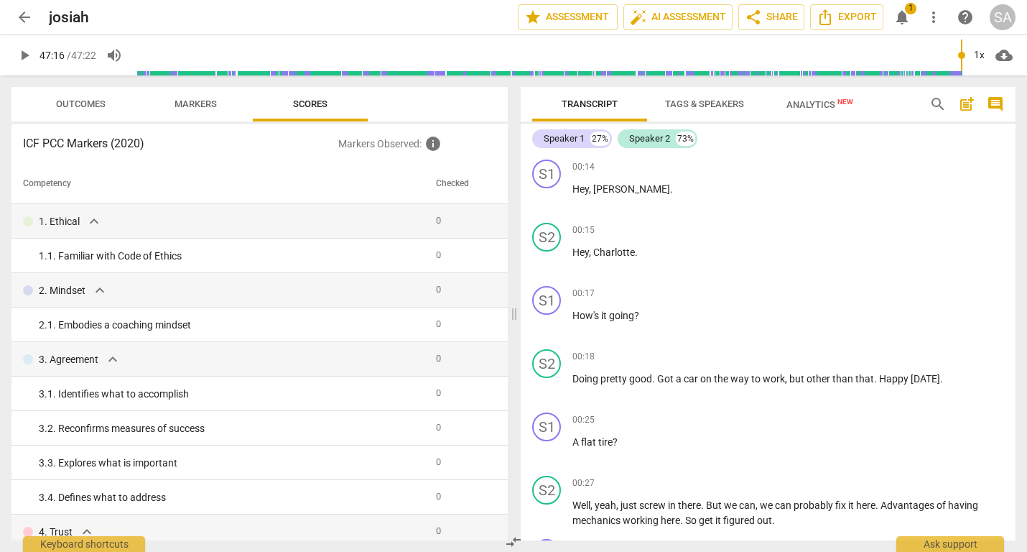
click at [184, 101] on span "Markers" at bounding box center [196, 103] width 42 height 11
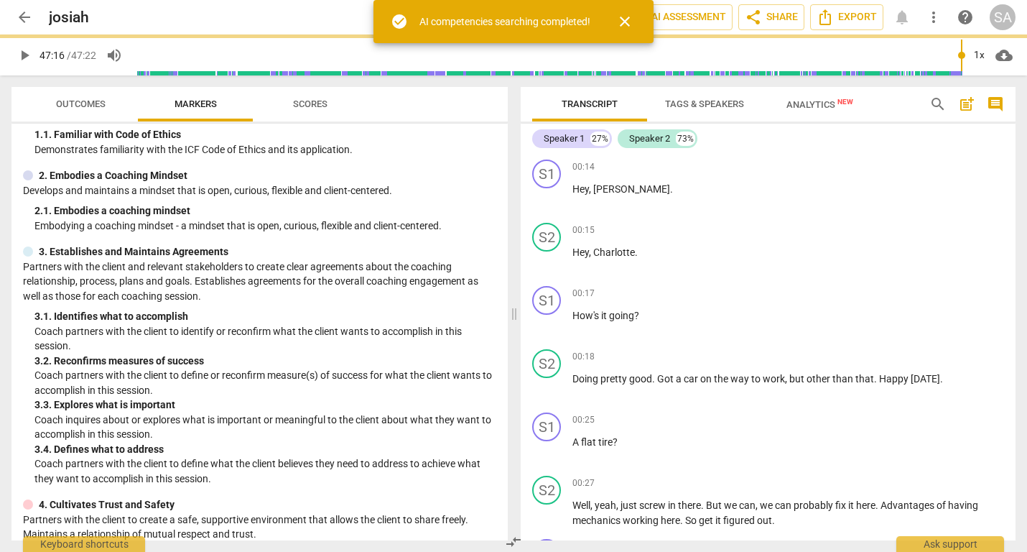
scroll to position [78, 0]
type input "2837"
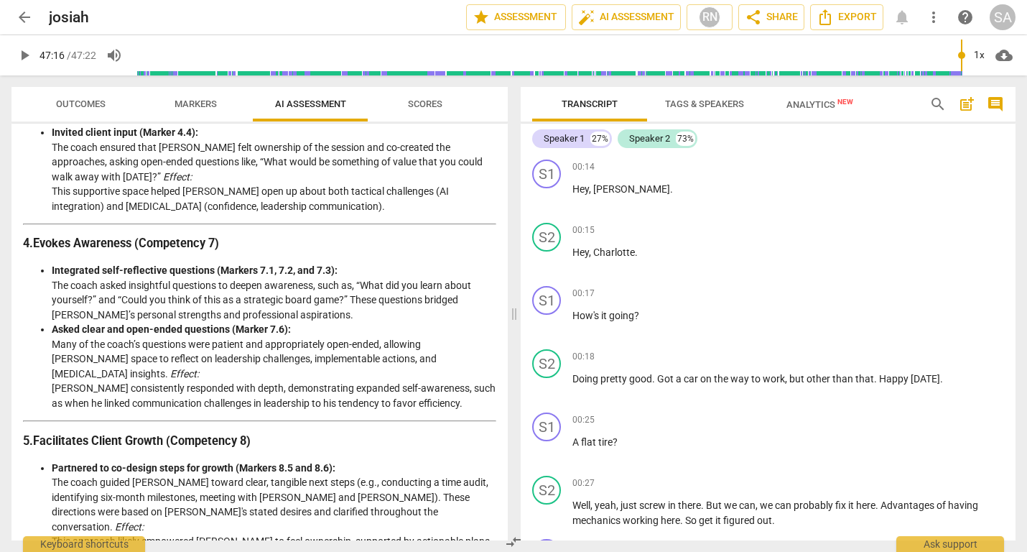
scroll to position [695, 0]
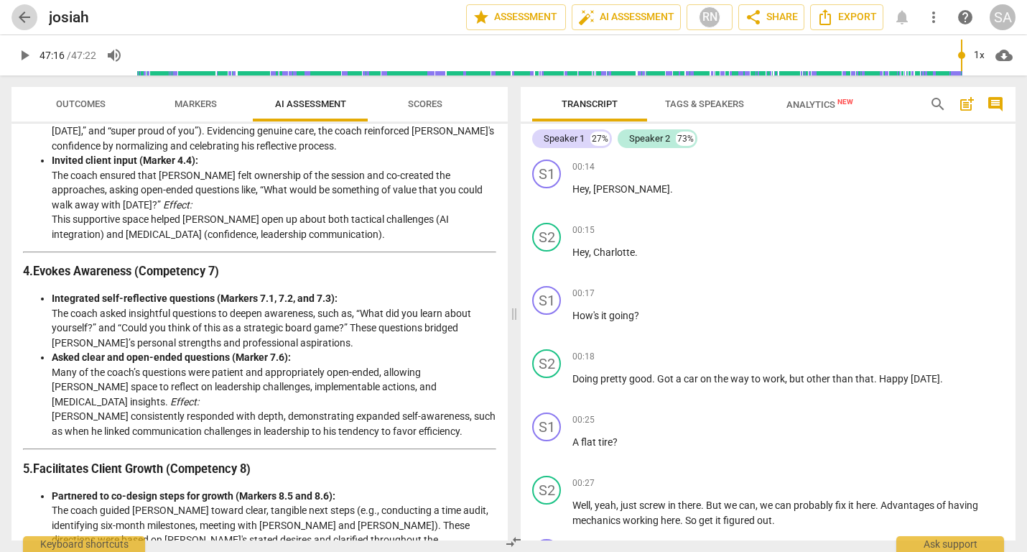
click at [24, 16] on span "arrow_back" at bounding box center [24, 17] width 17 height 17
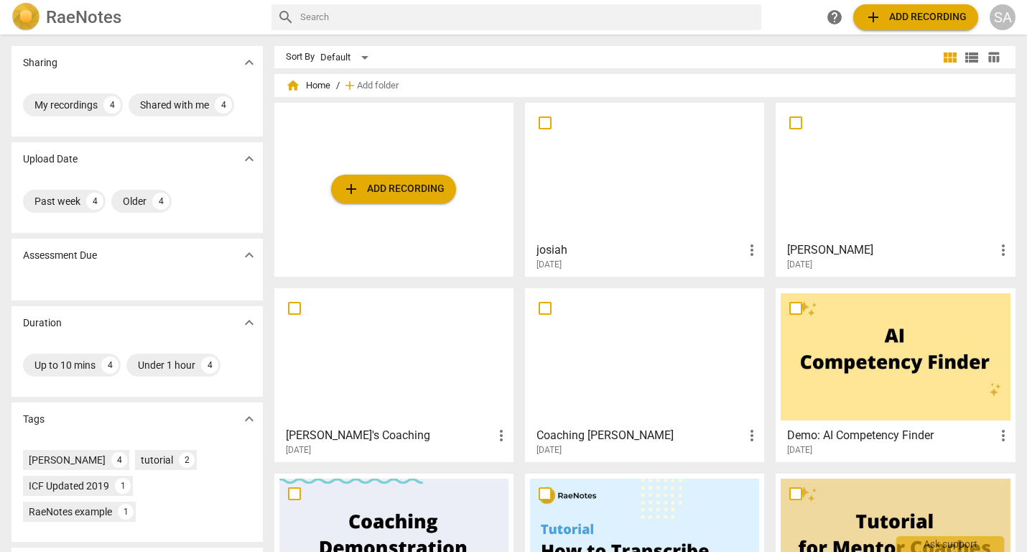
click at [662, 190] on div at bounding box center [644, 171] width 229 height 127
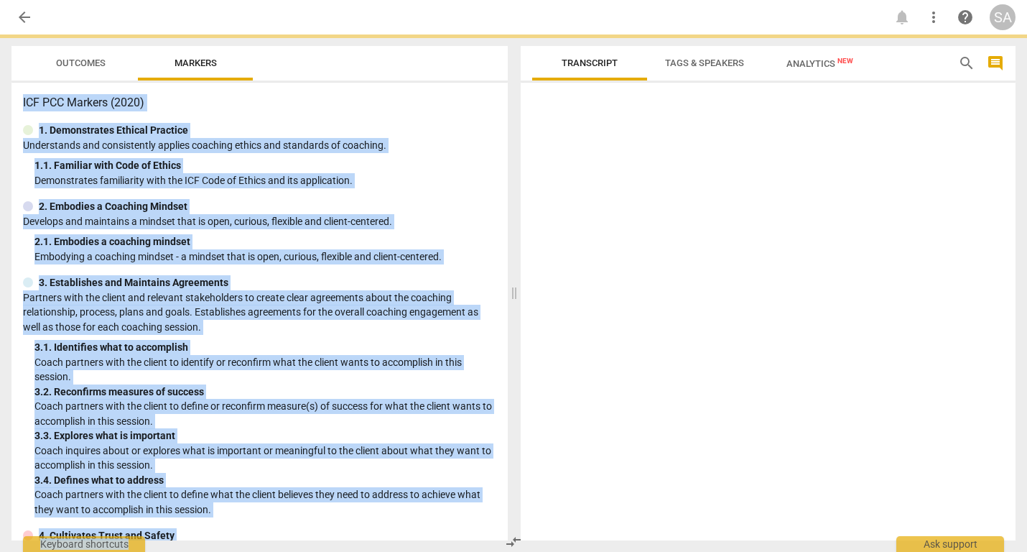
click at [662, 190] on div at bounding box center [768, 314] width 495 height 452
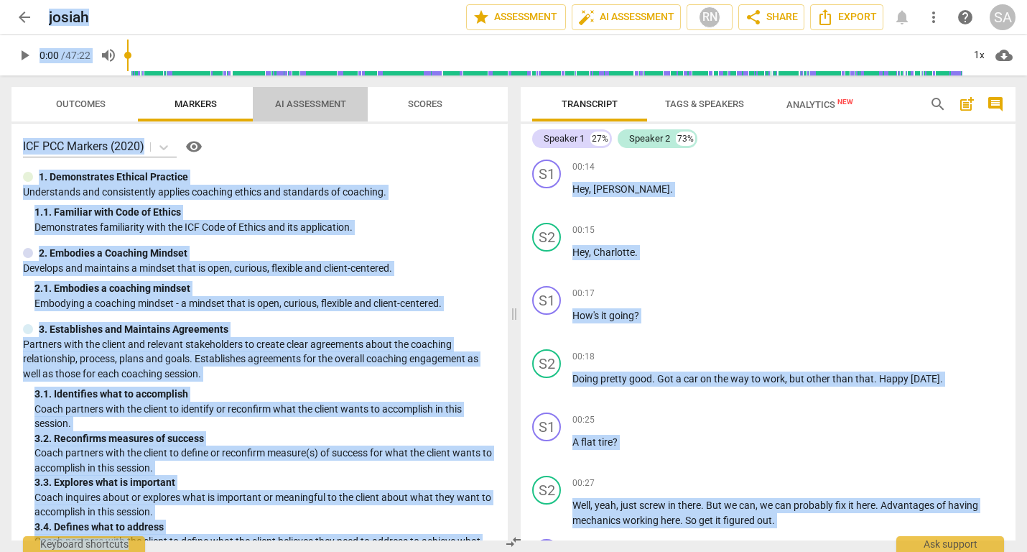
click at [313, 104] on span "AI Assessment" at bounding box center [310, 103] width 71 height 11
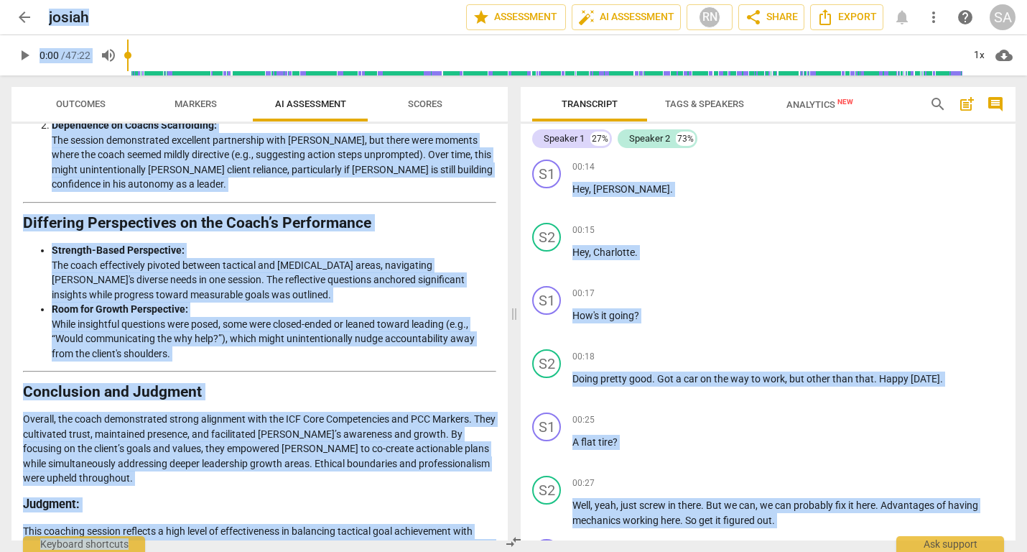
scroll to position [1732, 0]
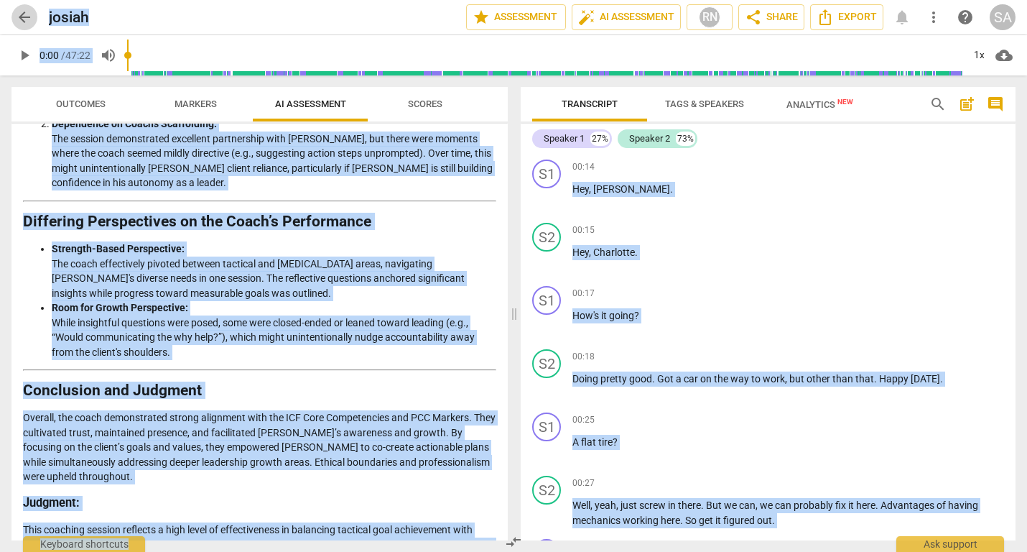
click at [24, 15] on span "arrow_back" at bounding box center [24, 17] width 17 height 17
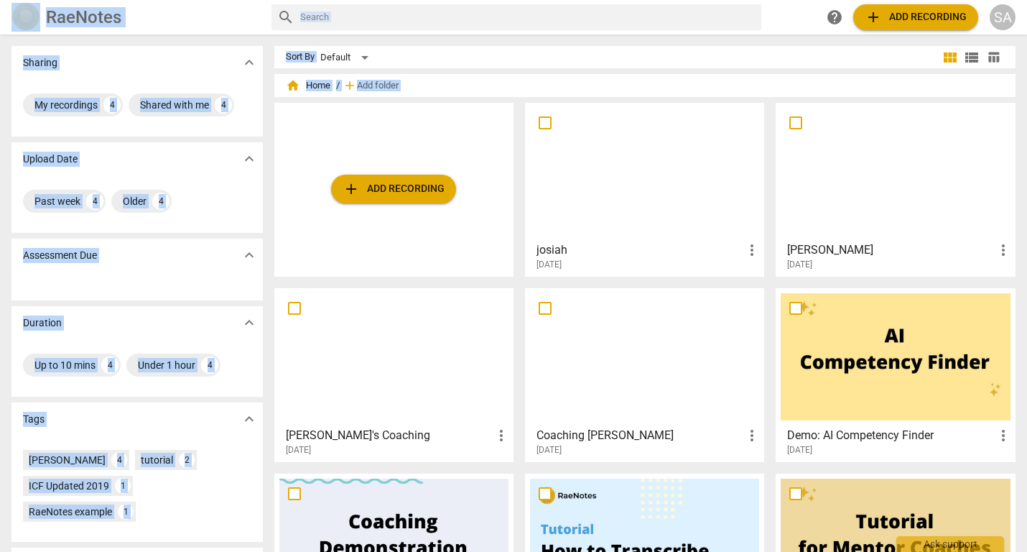
click at [583, 337] on div at bounding box center [644, 356] width 229 height 127
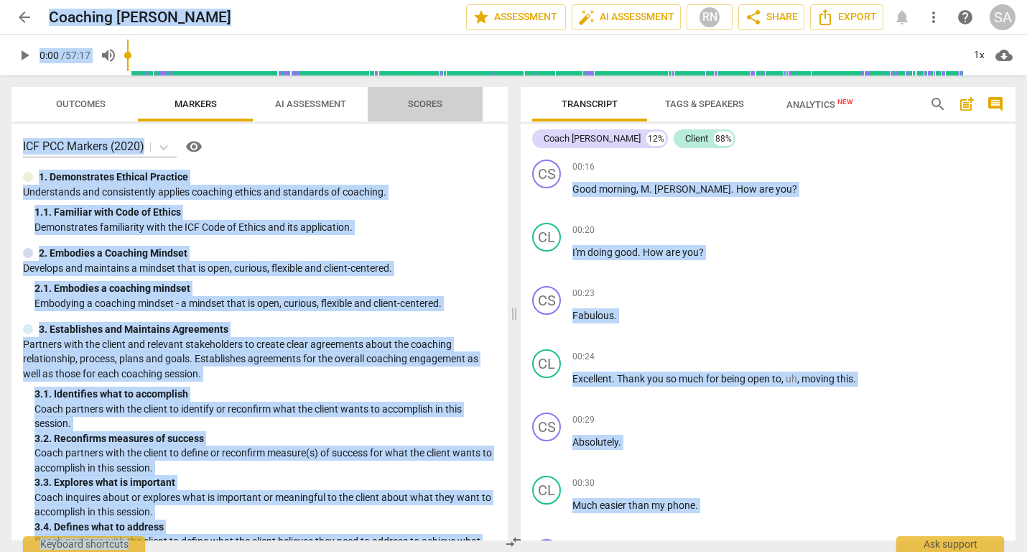
click at [414, 103] on span "Scores" at bounding box center [425, 103] width 34 height 11
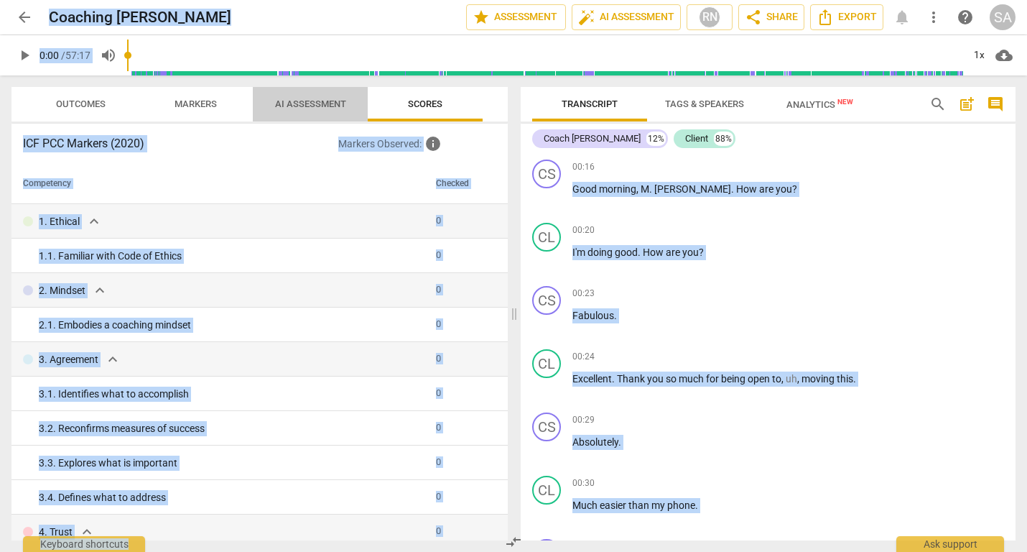
click at [294, 101] on span "AI Assessment" at bounding box center [310, 103] width 71 height 11
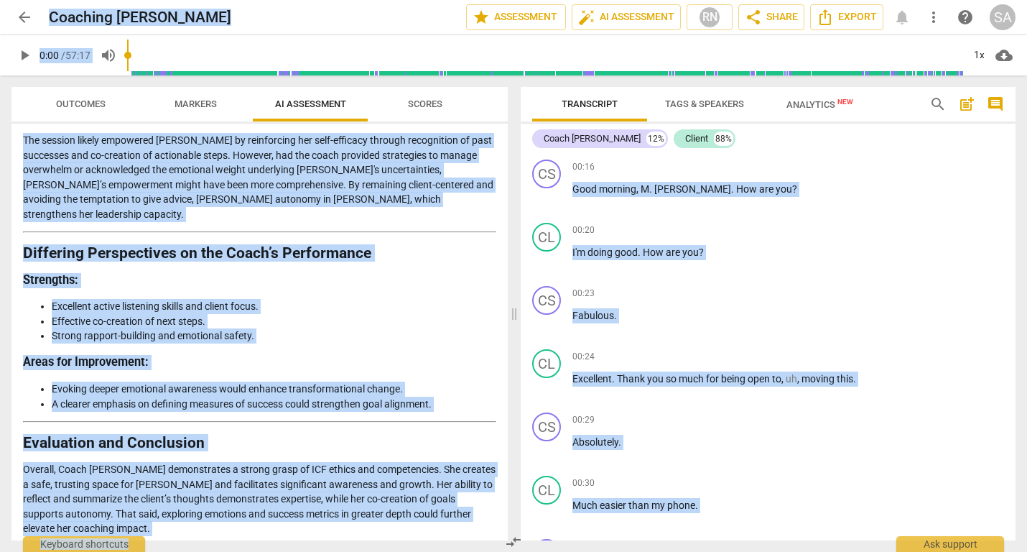
scroll to position [2683, 0]
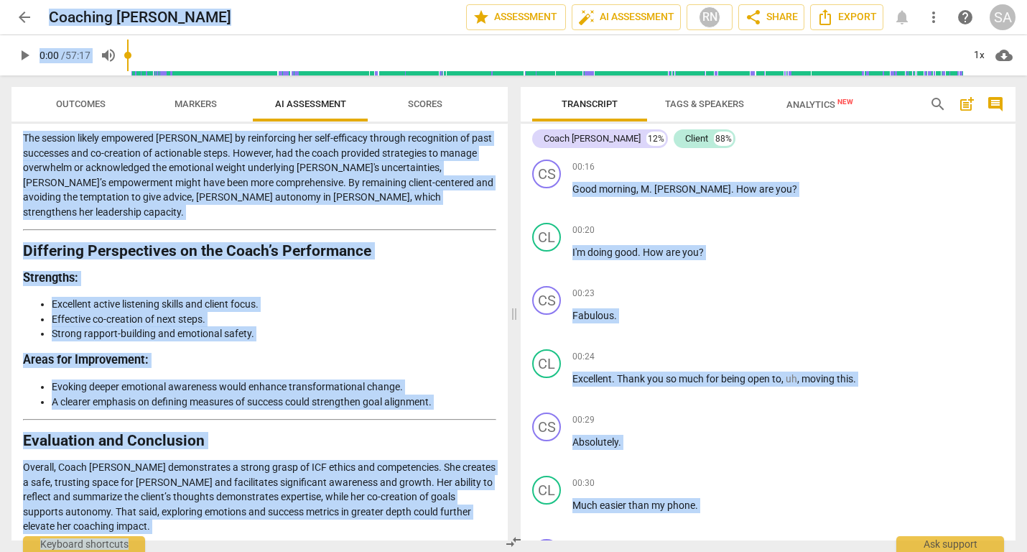
click at [20, 18] on span "arrow_back" at bounding box center [24, 17] width 17 height 17
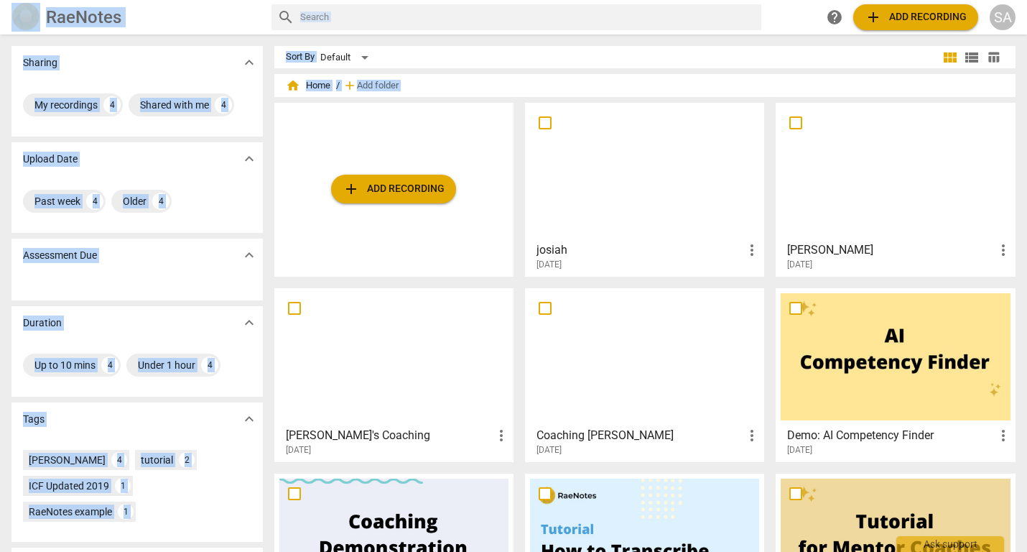
click at [682, 187] on div at bounding box center [644, 171] width 229 height 127
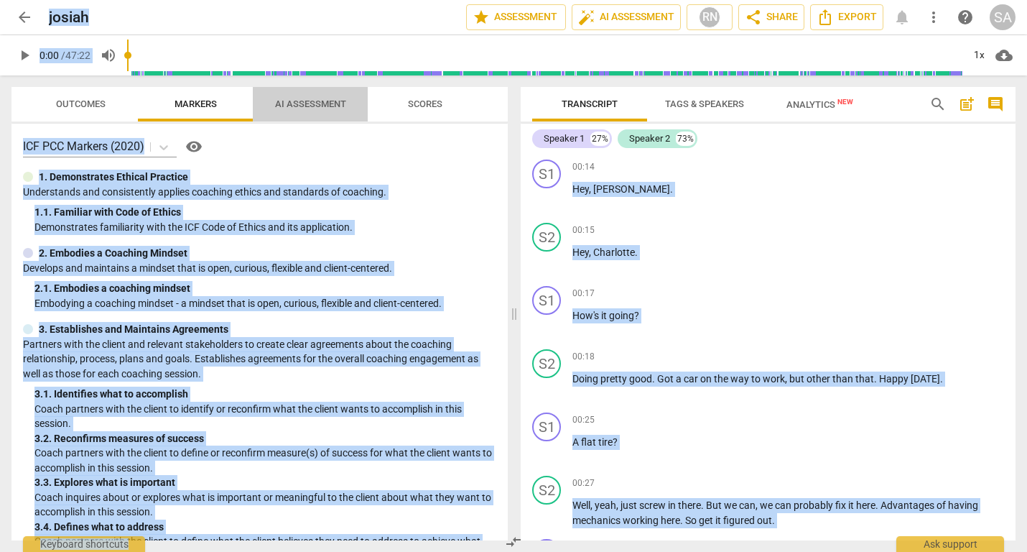
click at [291, 101] on span "AI Assessment" at bounding box center [310, 103] width 71 height 11
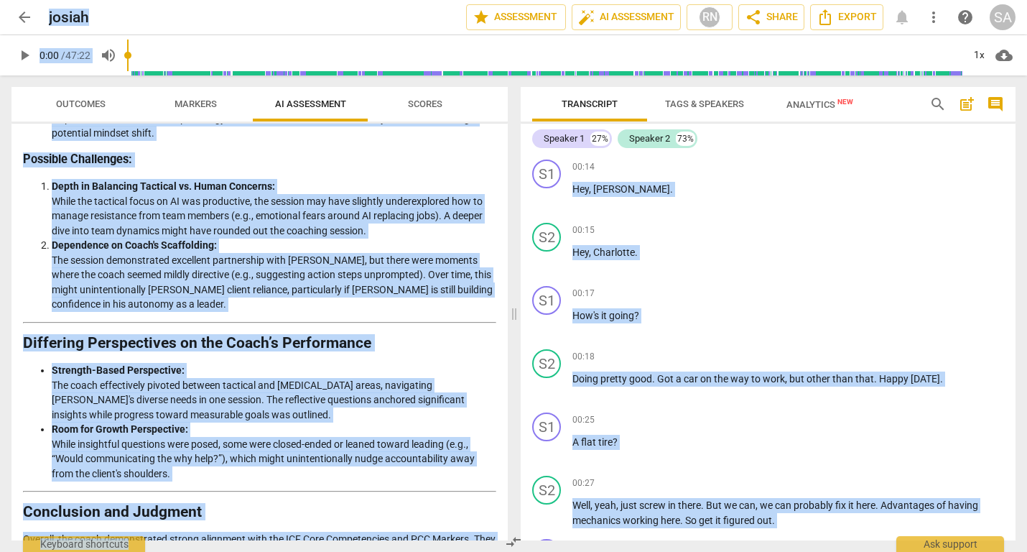
scroll to position [1741, 0]
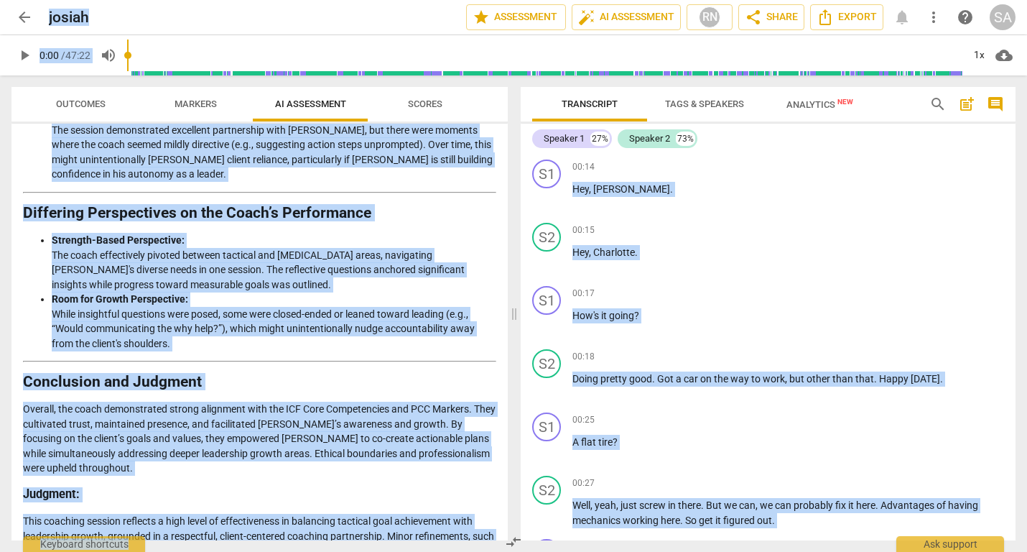
click at [22, 17] on span "arrow_back" at bounding box center [24, 17] width 17 height 17
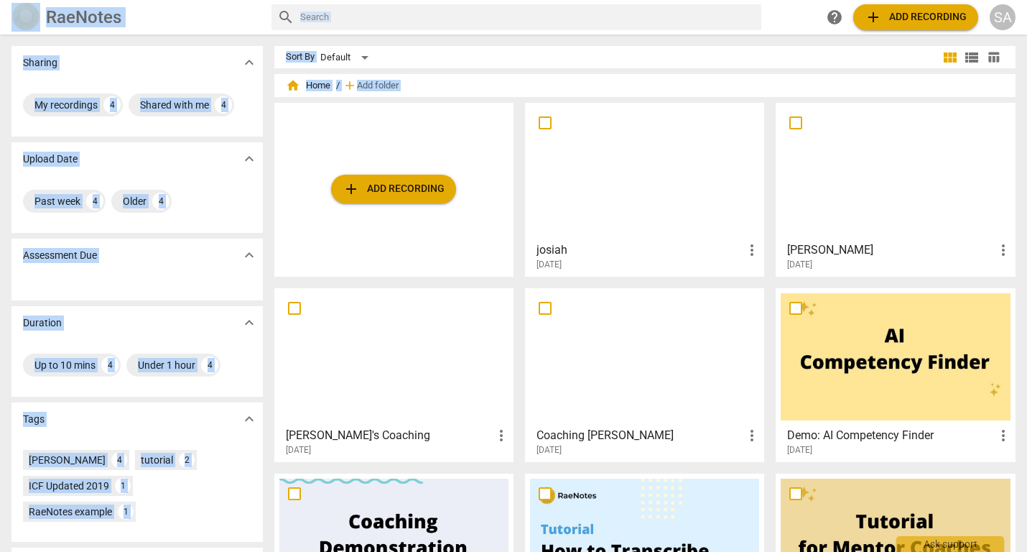
click at [810, 167] on div at bounding box center [895, 171] width 229 height 127
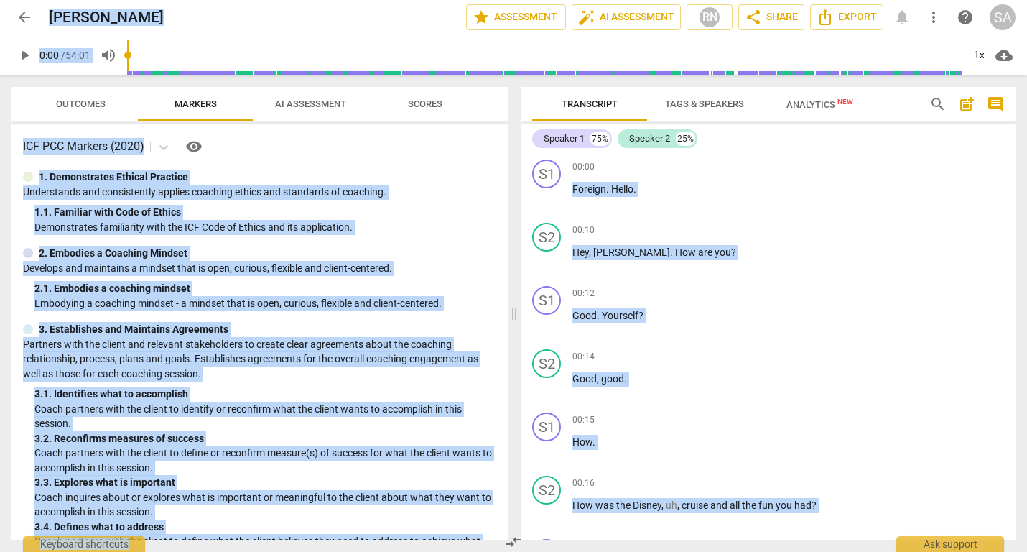
click at [310, 99] on span "AI Assessment" at bounding box center [310, 103] width 71 height 11
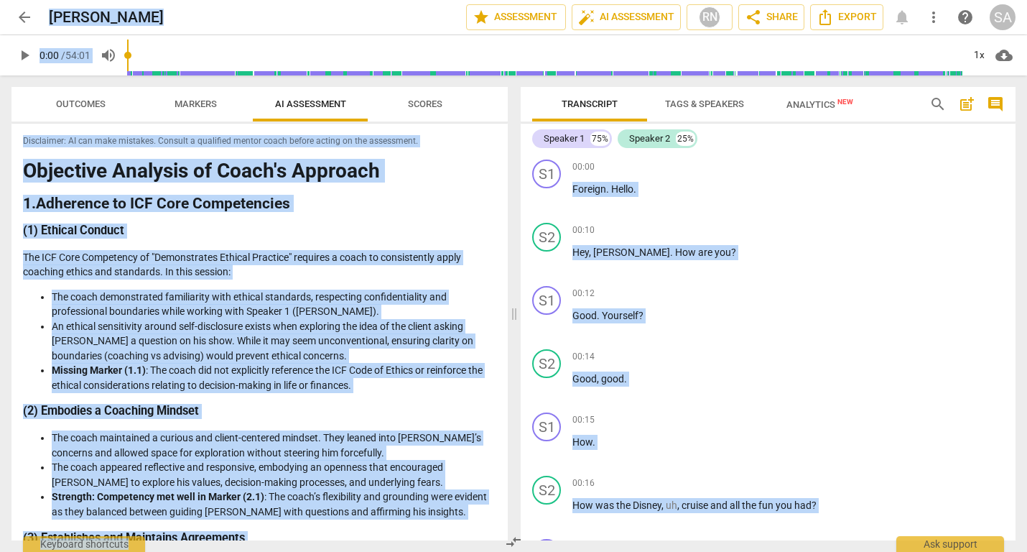
click at [22, 16] on span "arrow_back" at bounding box center [24, 17] width 17 height 17
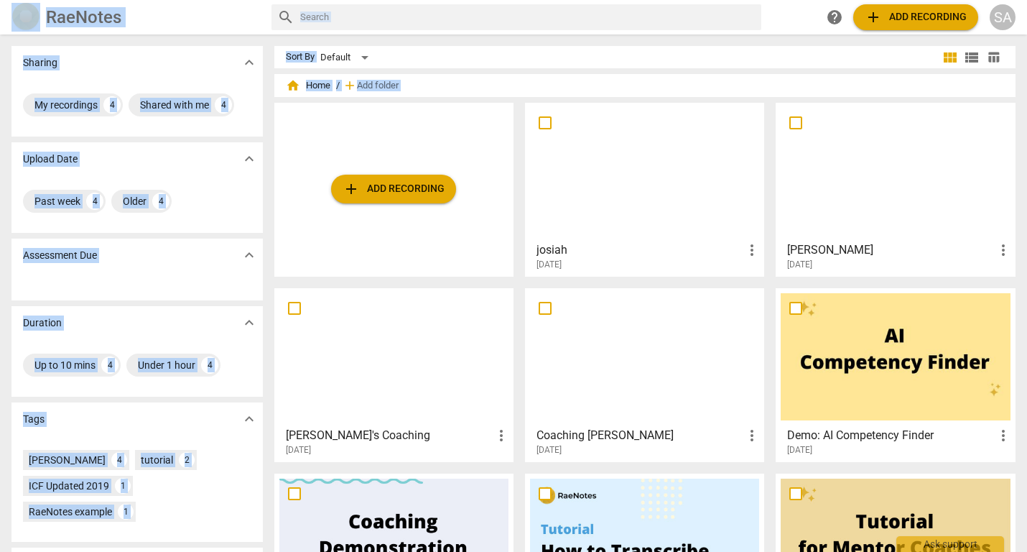
click at [434, 368] on div at bounding box center [393, 356] width 229 height 127
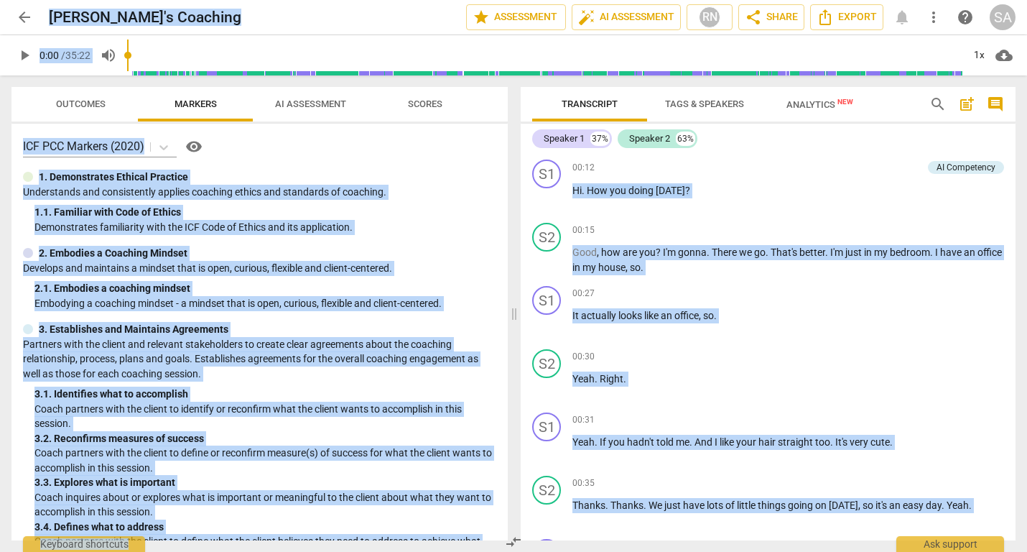
click at [21, 12] on span "arrow_back" at bounding box center [24, 17] width 17 height 17
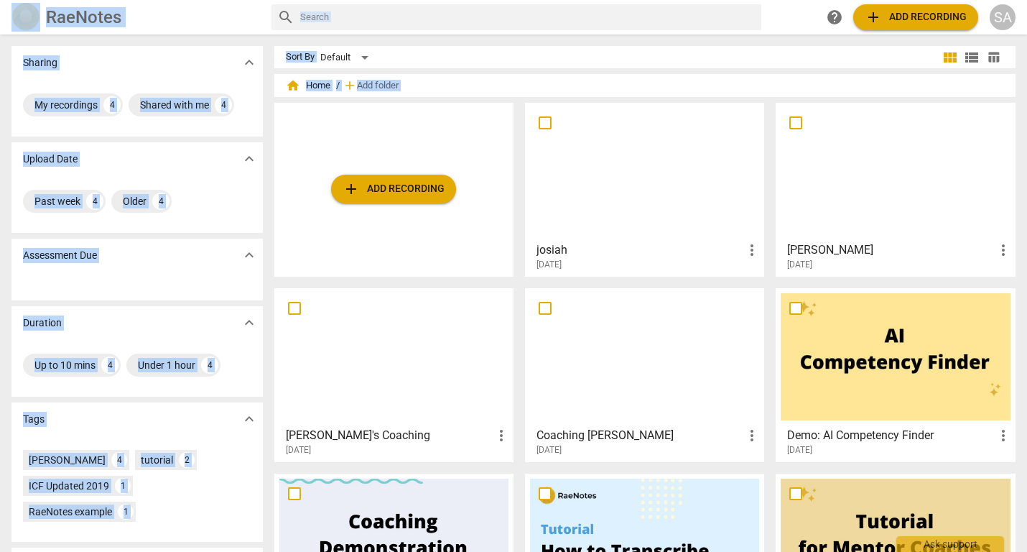
click at [418, 185] on span "add Add recording" at bounding box center [394, 188] width 102 height 17
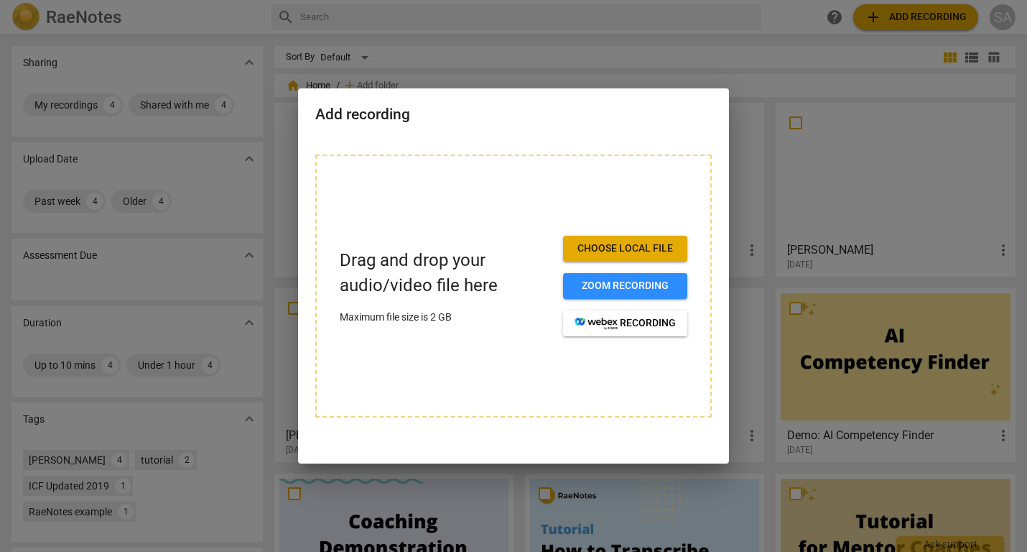
drag, startPoint x: 488, startPoint y: 99, endPoint x: 648, endPoint y: 90, distance: 160.5
click at [648, 90] on div "Add recording" at bounding box center [513, 113] width 431 height 50
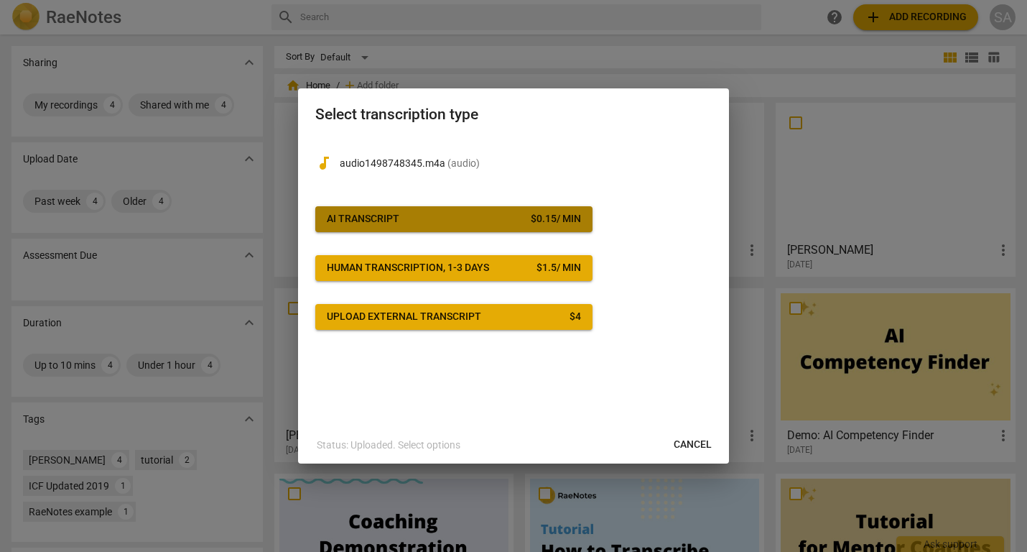
click at [531, 213] on div "$ 0.15 / min" at bounding box center [556, 219] width 50 height 14
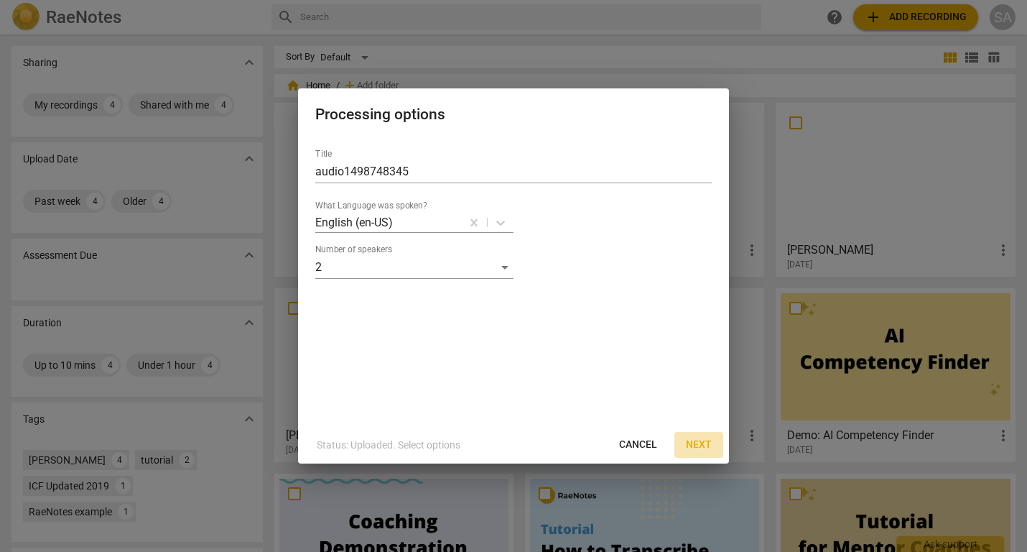
click at [703, 443] on span "Next" at bounding box center [699, 445] width 26 height 14
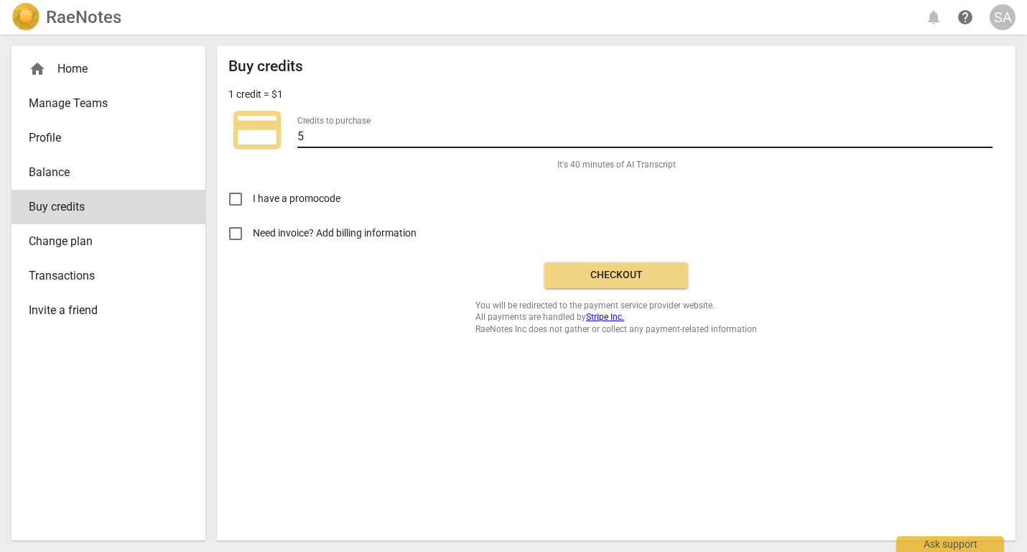
click at [987, 141] on input "5" at bounding box center [644, 137] width 695 height 21
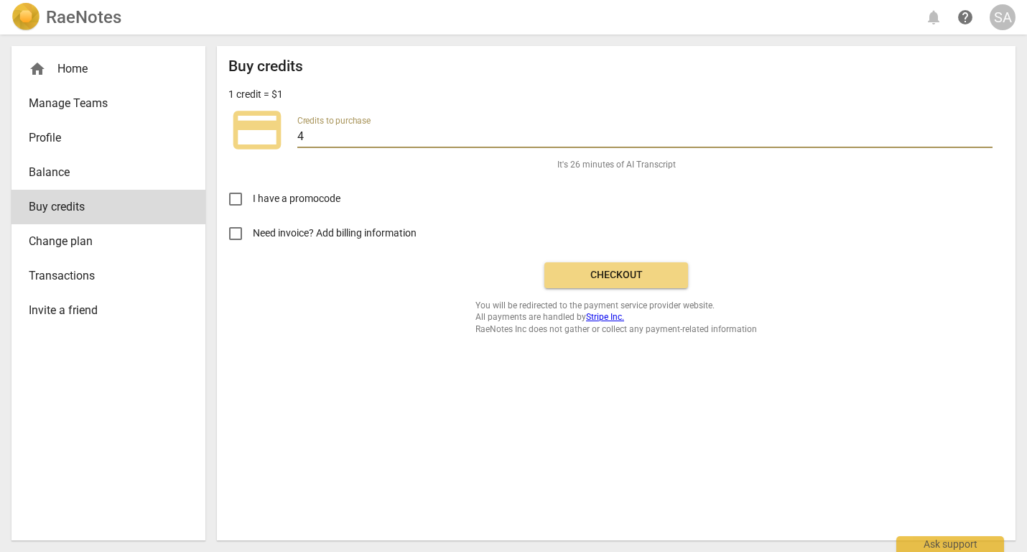
click at [987, 141] on input "4" at bounding box center [644, 137] width 695 height 21
type input "5"
click at [990, 133] on input "5" at bounding box center [644, 137] width 695 height 21
click at [652, 270] on span "Checkout" at bounding box center [616, 275] width 121 height 14
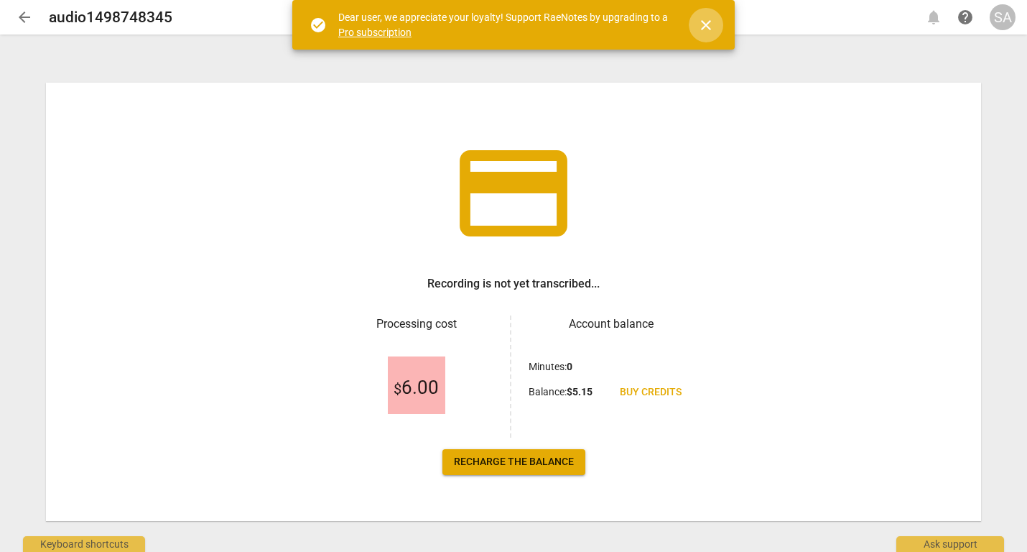
click at [708, 24] on span "close" at bounding box center [706, 25] width 17 height 17
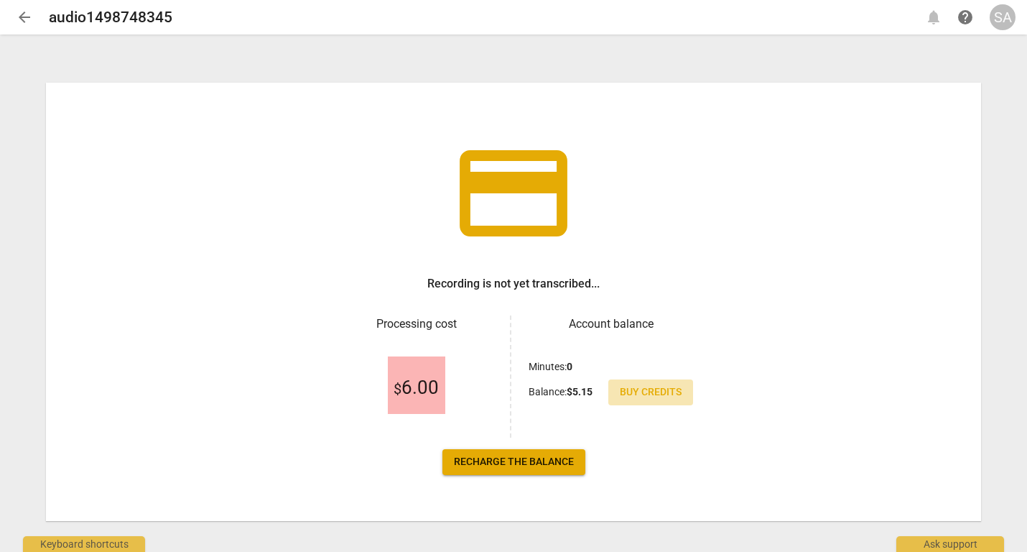
click at [645, 385] on span "Buy credits" at bounding box center [651, 392] width 62 height 14
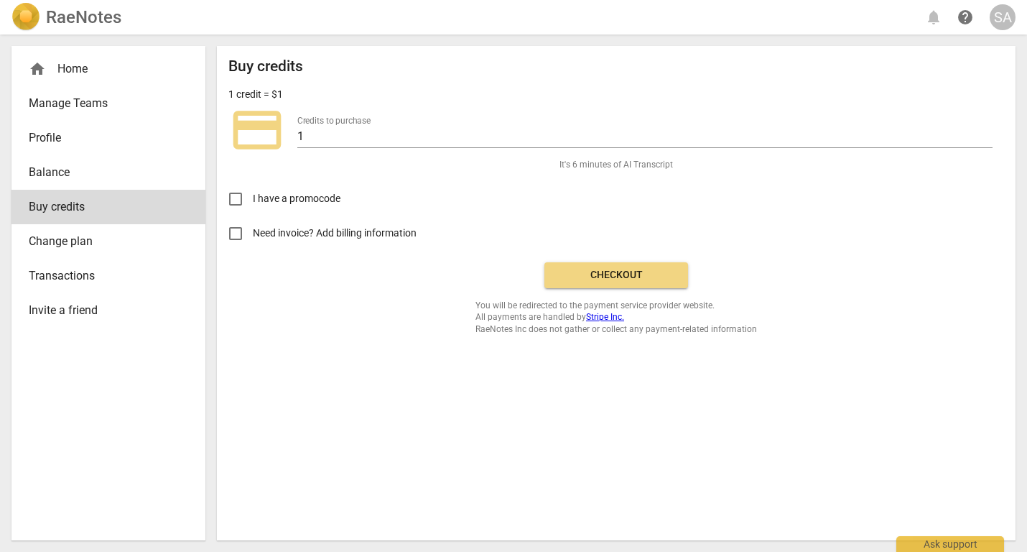
click at [593, 275] on span "Checkout" at bounding box center [616, 275] width 121 height 14
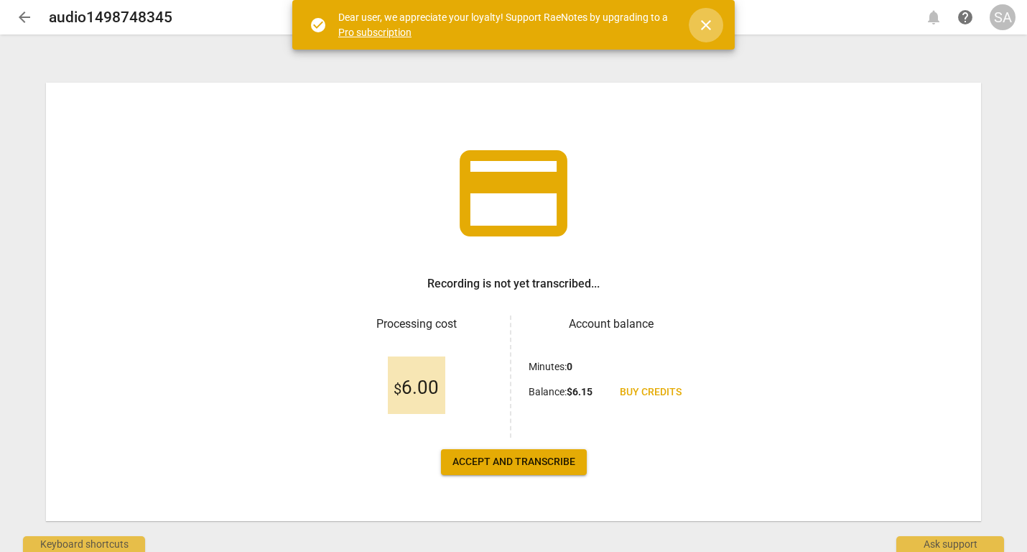
click at [703, 23] on span "close" at bounding box center [706, 25] width 17 height 17
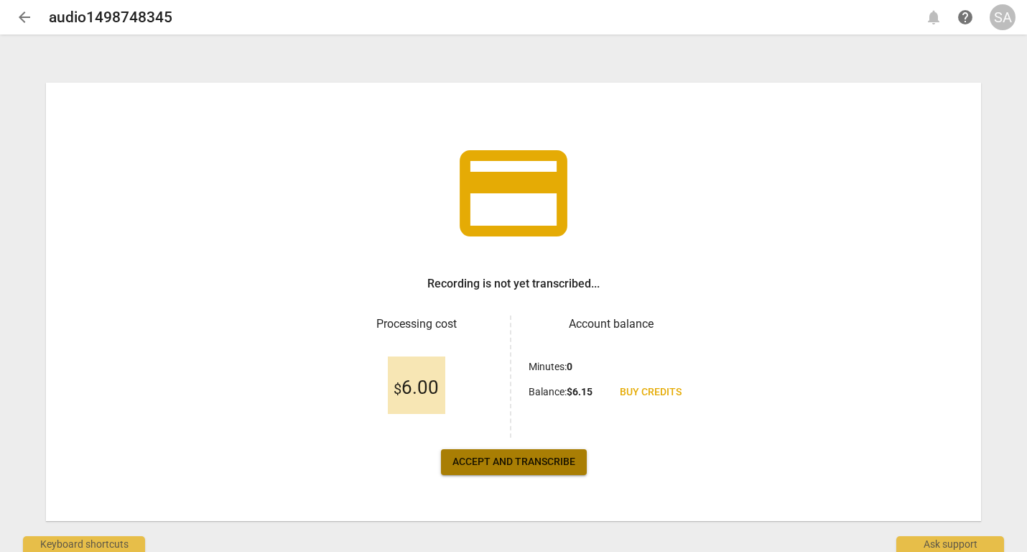
click at [519, 462] on span "Accept and transcribe" at bounding box center [514, 462] width 123 height 14
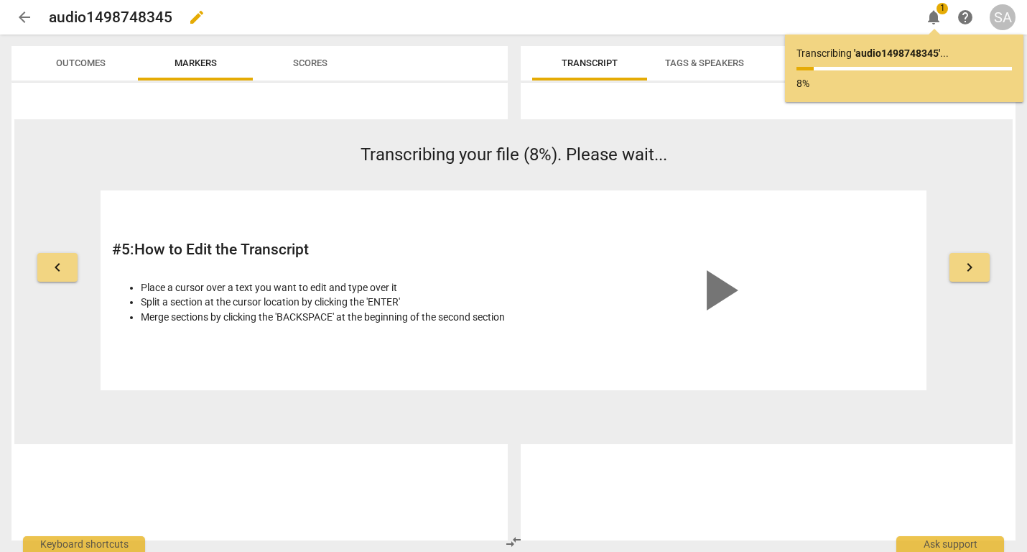
click at [121, 16] on h2 "audio1498748345" at bounding box center [111, 18] width 124 height 18
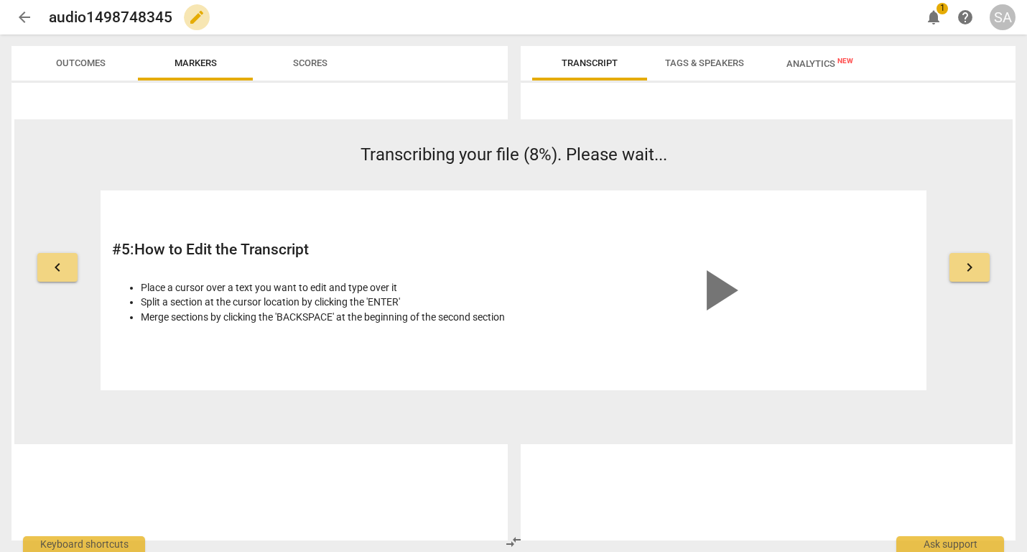
click at [193, 19] on span "edit" at bounding box center [196, 17] width 17 height 17
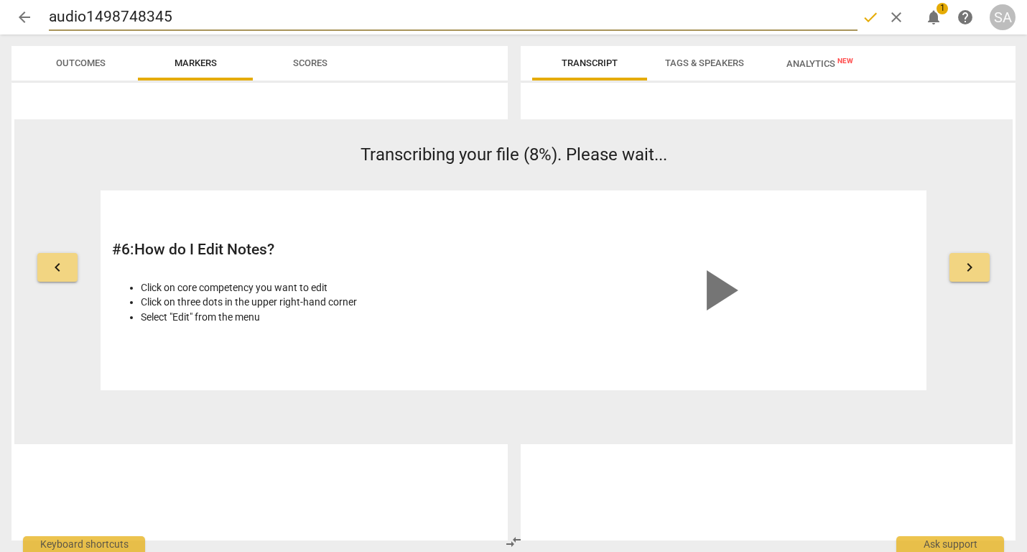
drag, startPoint x: 188, startPoint y: 17, endPoint x: 52, endPoint y: 17, distance: 135.8
click at [52, 17] on input "audio1498748345" at bounding box center [453, 17] width 809 height 27
type input "C"
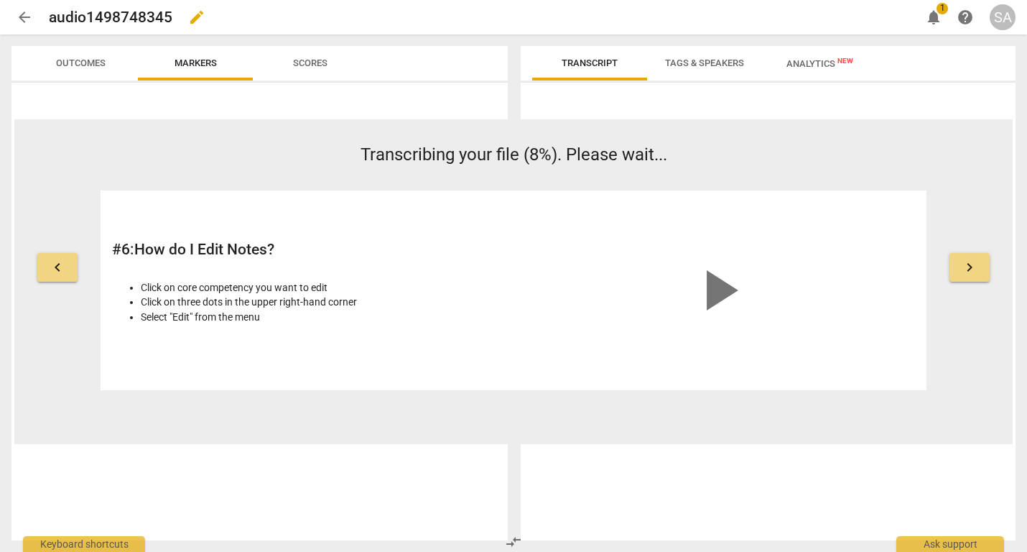
click at [154, 17] on h2 "audio1498748345" at bounding box center [111, 18] width 124 height 18
click at [197, 15] on span "edit" at bounding box center [196, 17] width 17 height 17
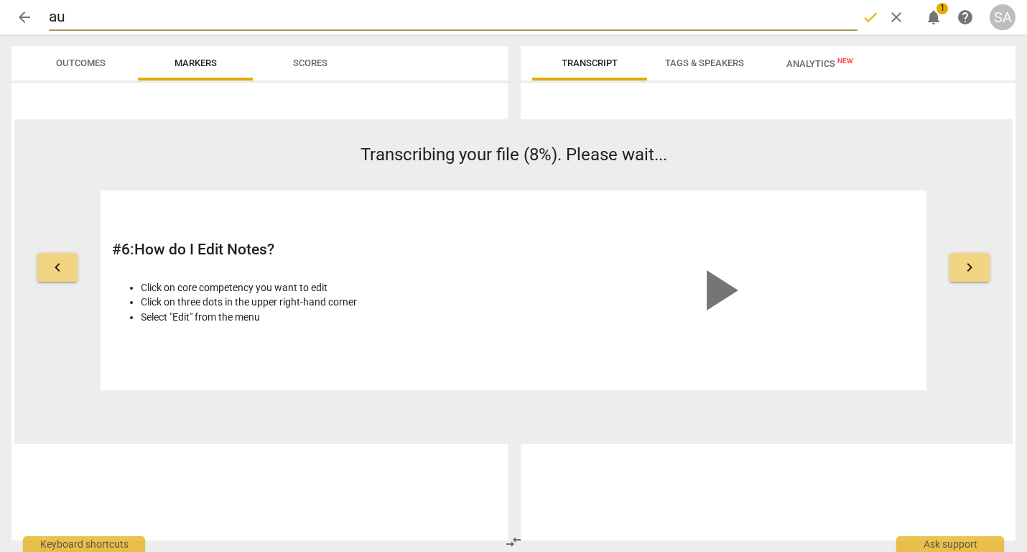
type input "a"
type input "camille"
click at [872, 17] on span "done" at bounding box center [870, 17] width 17 height 17
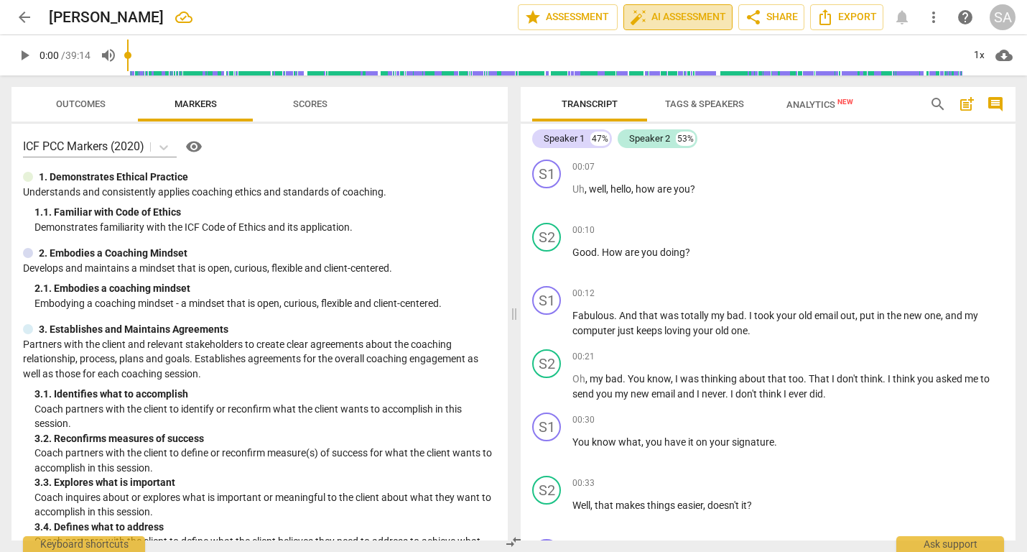
click at [693, 18] on span "auto_fix_high AI Assessment" at bounding box center [678, 17] width 96 height 17
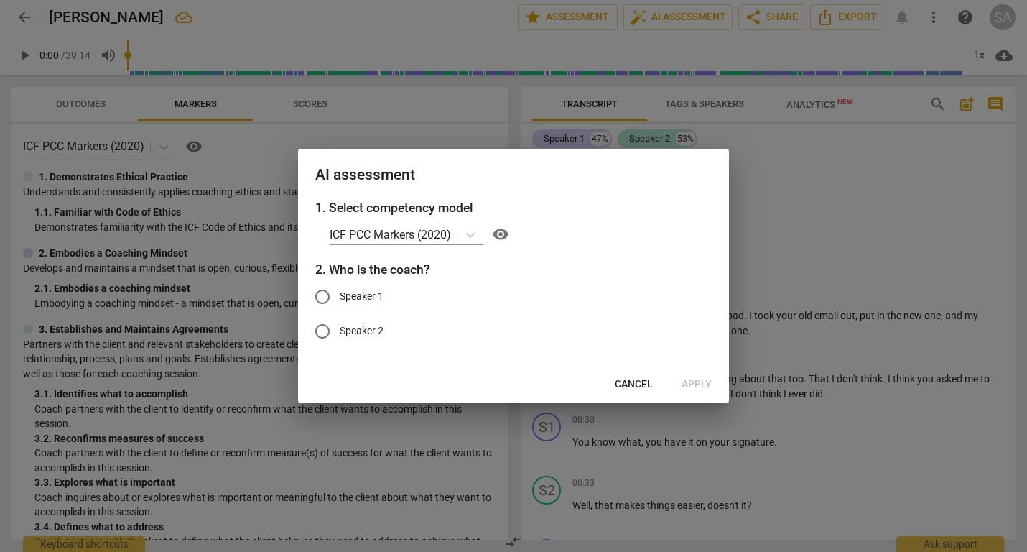
click at [371, 297] on span "Speaker 1" at bounding box center [362, 296] width 44 height 15
click at [340, 297] on input "Speaker 1" at bounding box center [322, 296] width 34 height 34
radio input "true"
click at [699, 384] on span "Apply" at bounding box center [697, 384] width 30 height 14
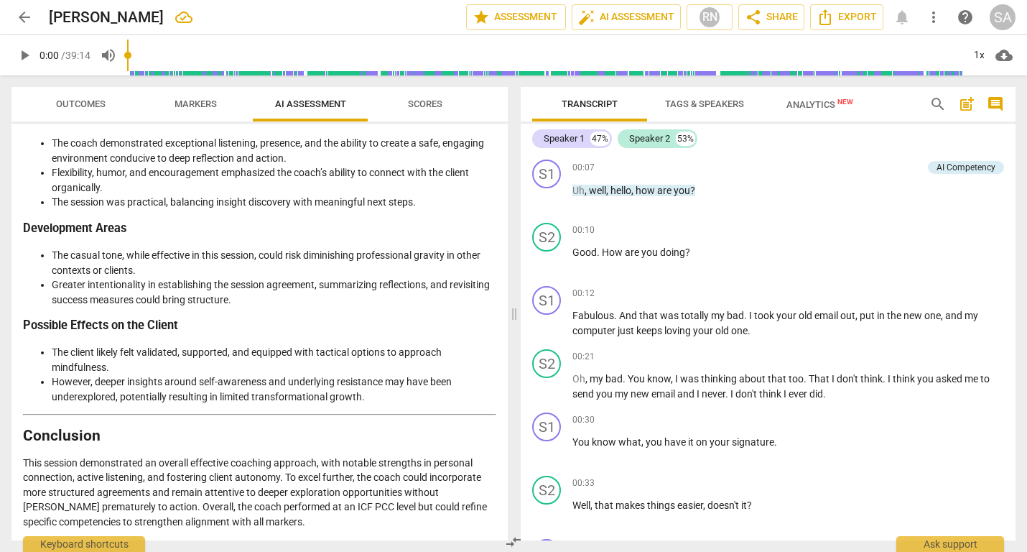
scroll to position [2785, 0]
click at [27, 17] on span "arrow_back" at bounding box center [24, 17] width 17 height 17
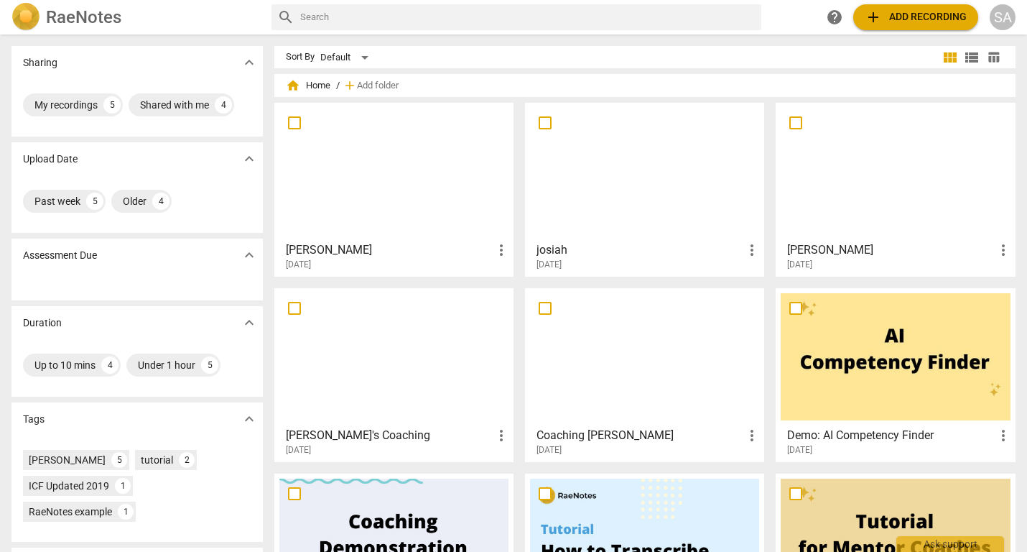
click at [698, 169] on div at bounding box center [644, 171] width 229 height 127
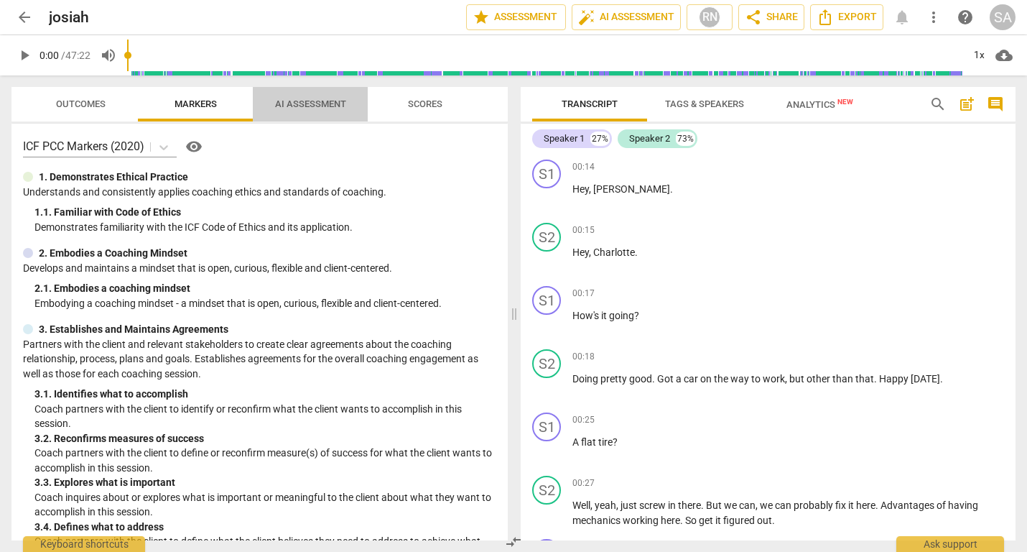
click at [301, 103] on span "AI Assessment" at bounding box center [310, 103] width 71 height 11
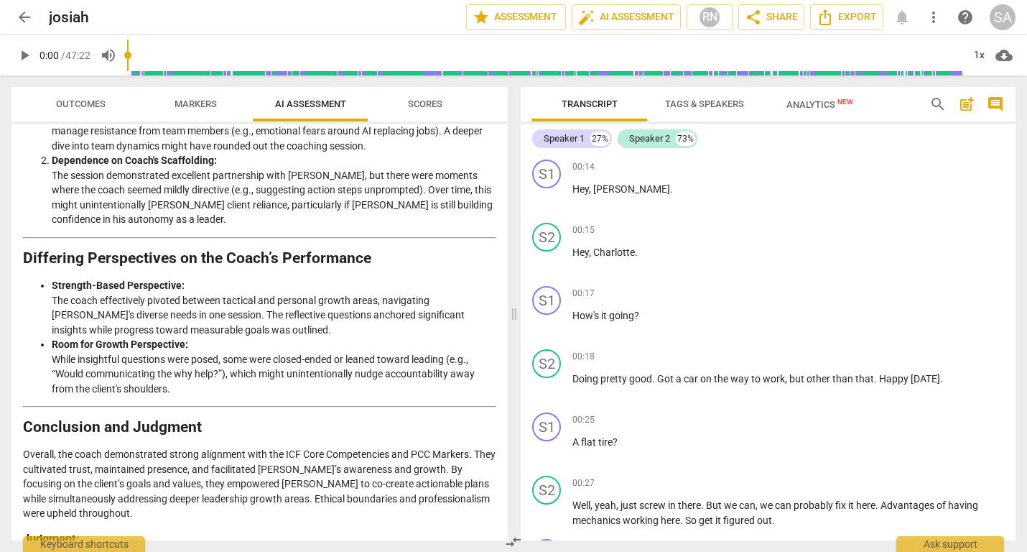
scroll to position [1741, 0]
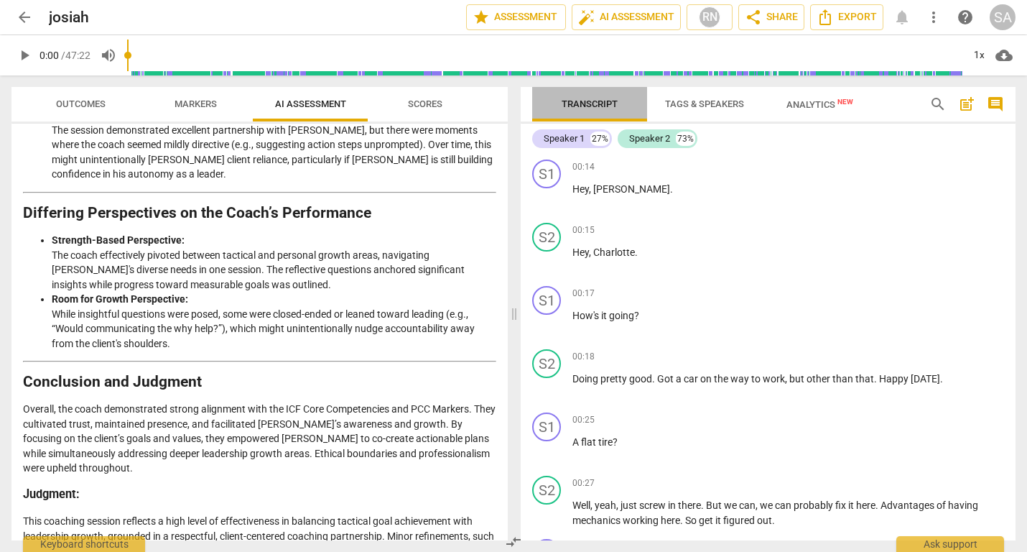
click at [593, 101] on span "Transcript" at bounding box center [590, 103] width 56 height 11
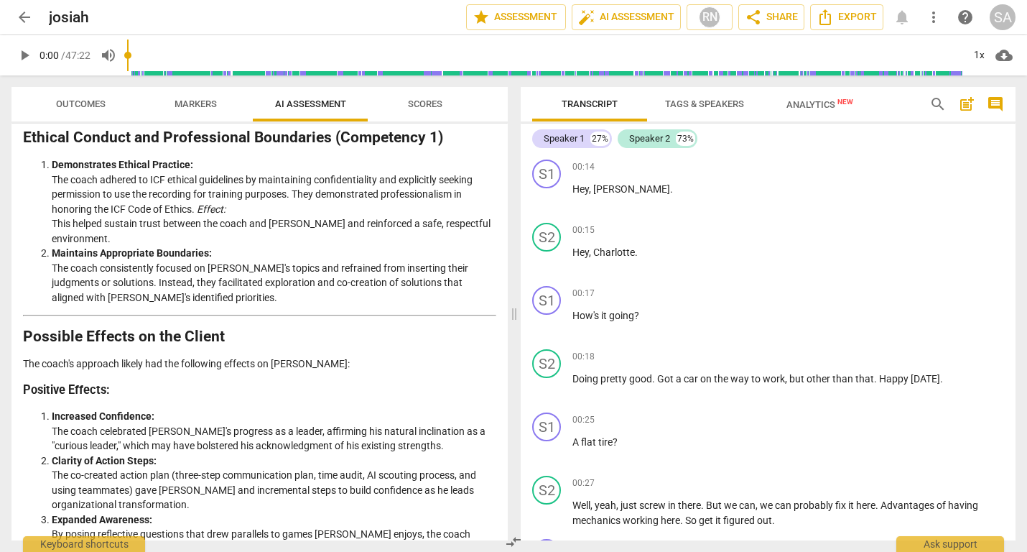
scroll to position [1209, 0]
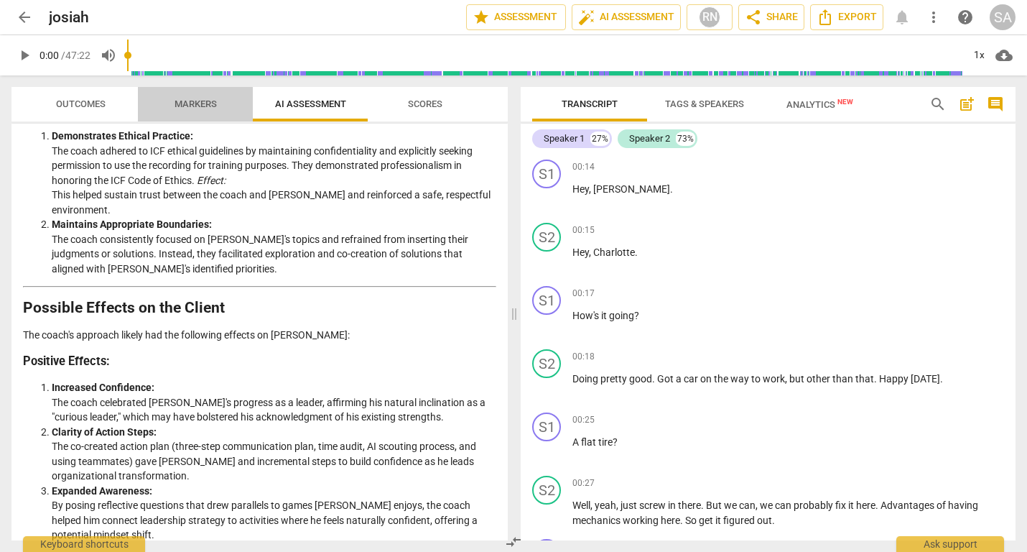
click at [200, 98] on span "Markers" at bounding box center [196, 103] width 42 height 11
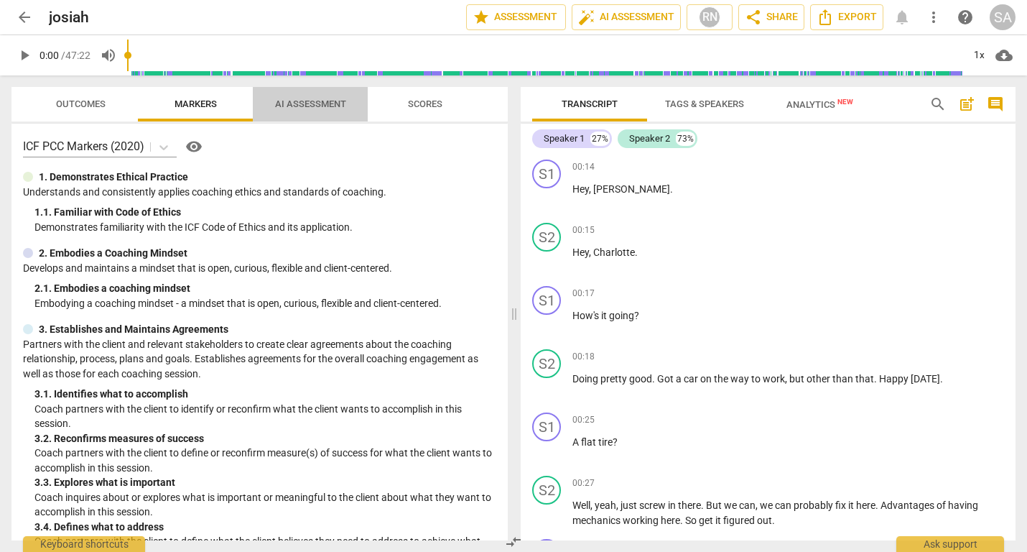
click at [308, 106] on span "AI Assessment" at bounding box center [310, 103] width 71 height 11
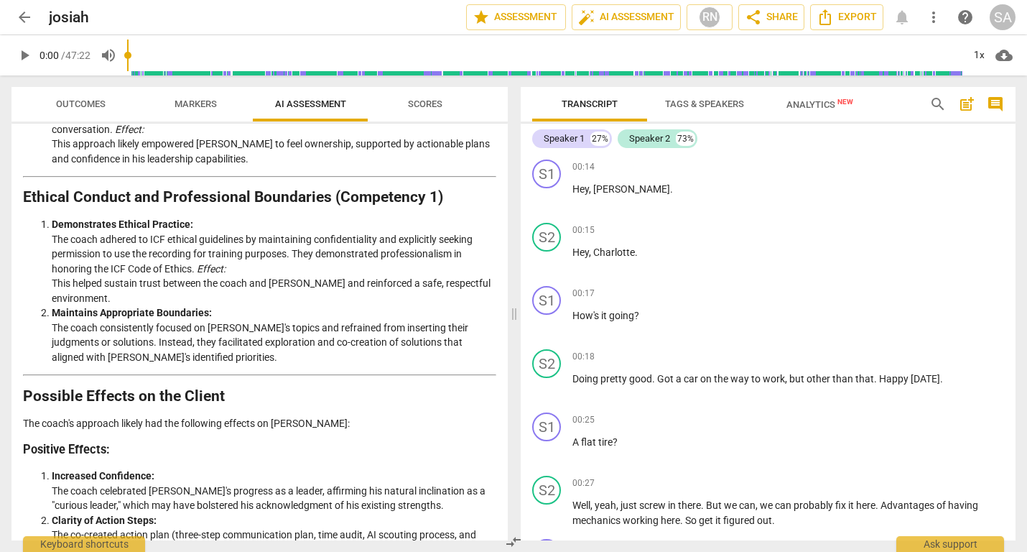
scroll to position [759, 0]
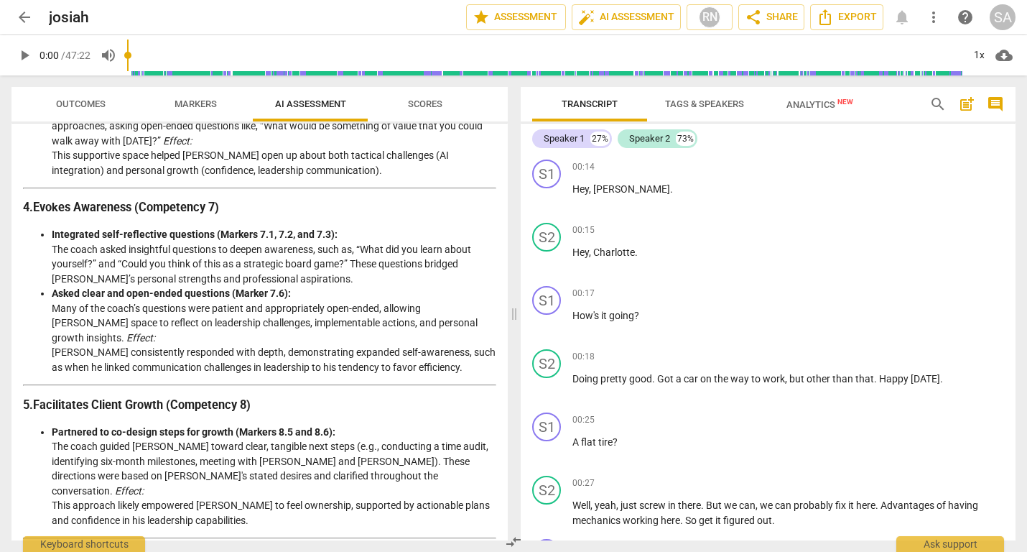
click at [927, 17] on span "more_vert" at bounding box center [933, 17] width 17 height 17
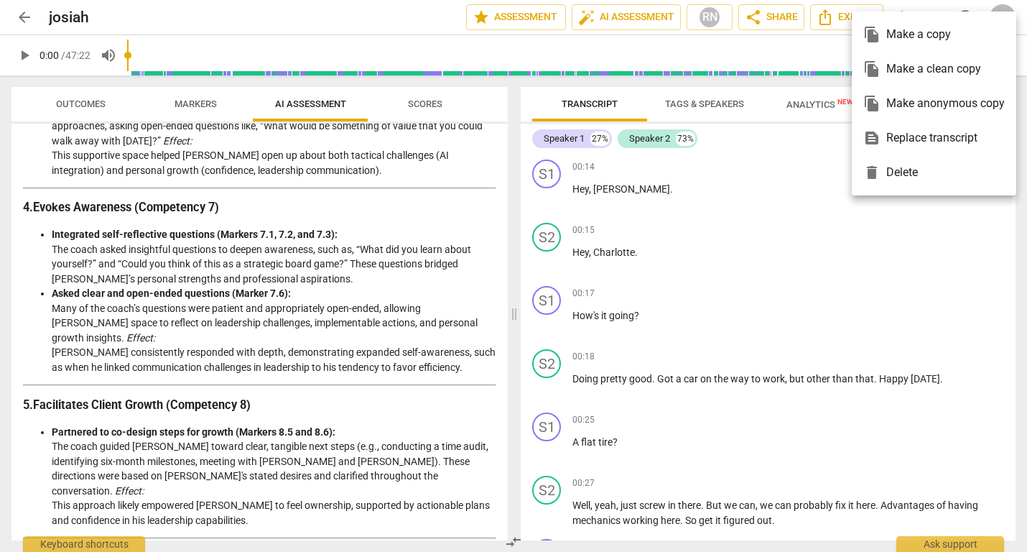
click at [930, 11] on ul "file_copy Make a copy file_copy Make a clean copy file_copy Make anonymous copy…" at bounding box center [934, 103] width 165 height 184
click at [796, 169] on div at bounding box center [513, 276] width 1027 height 552
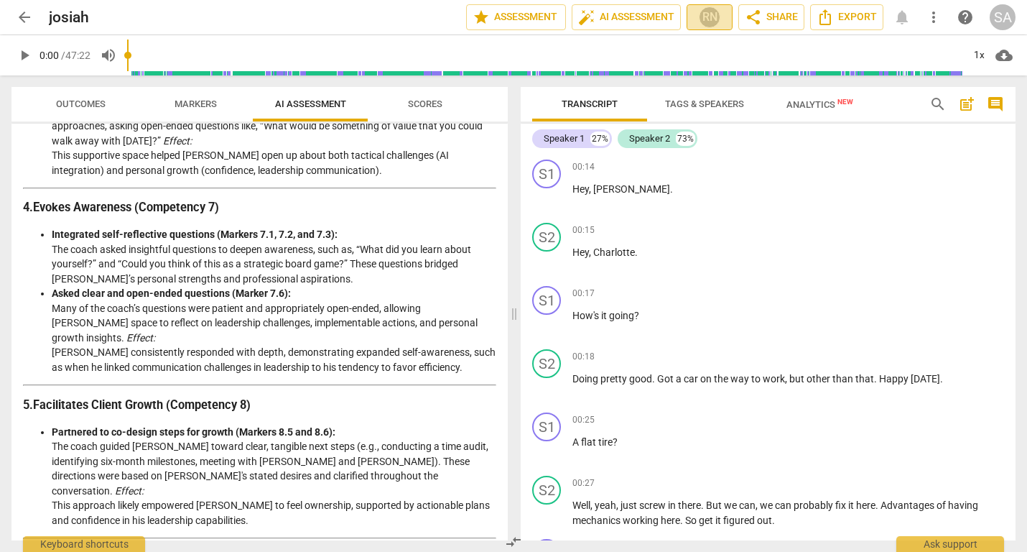
click at [711, 17] on div "RN" at bounding box center [710, 17] width 22 height 22
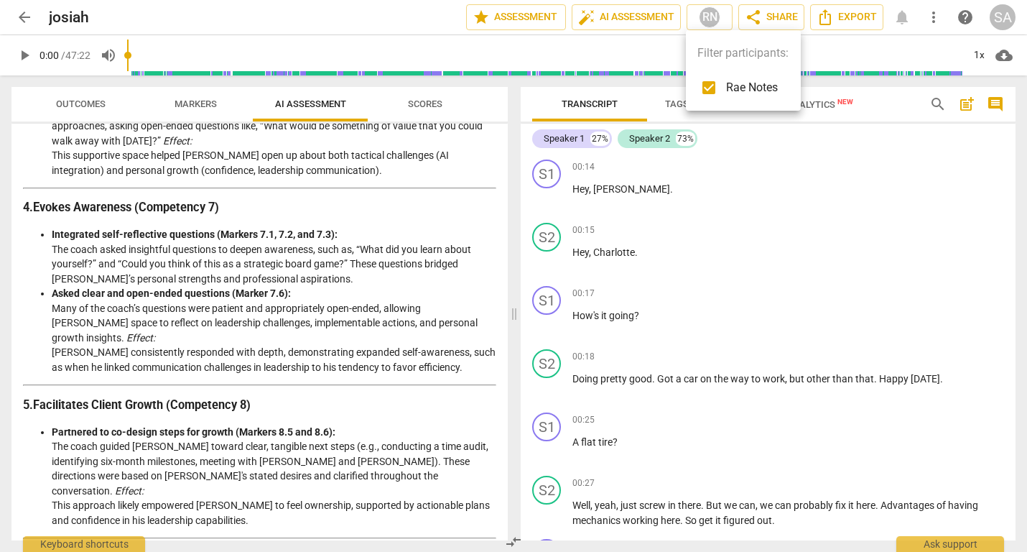
click at [932, 22] on div at bounding box center [513, 276] width 1027 height 552
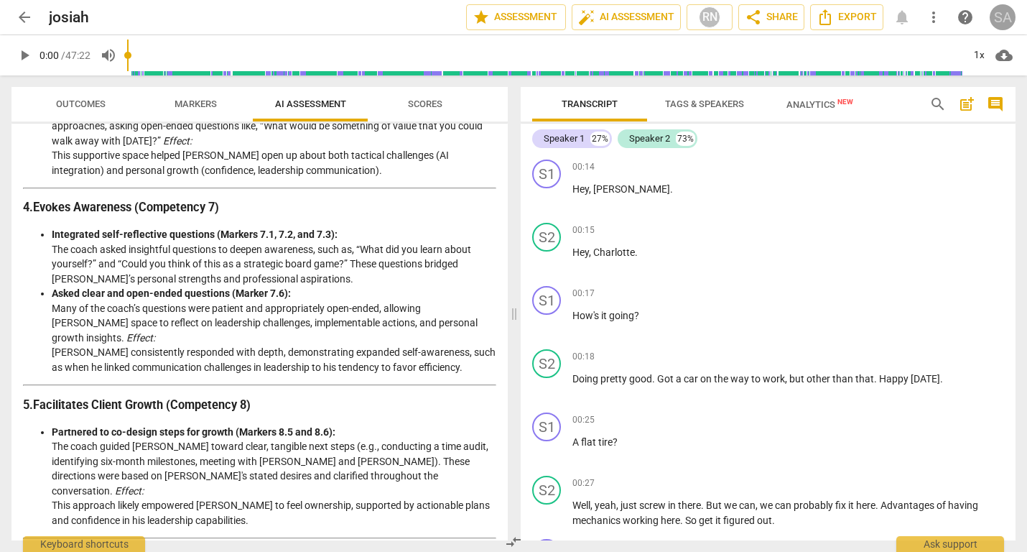
click at [1007, 24] on div "SA" at bounding box center [1003, 17] width 26 height 26
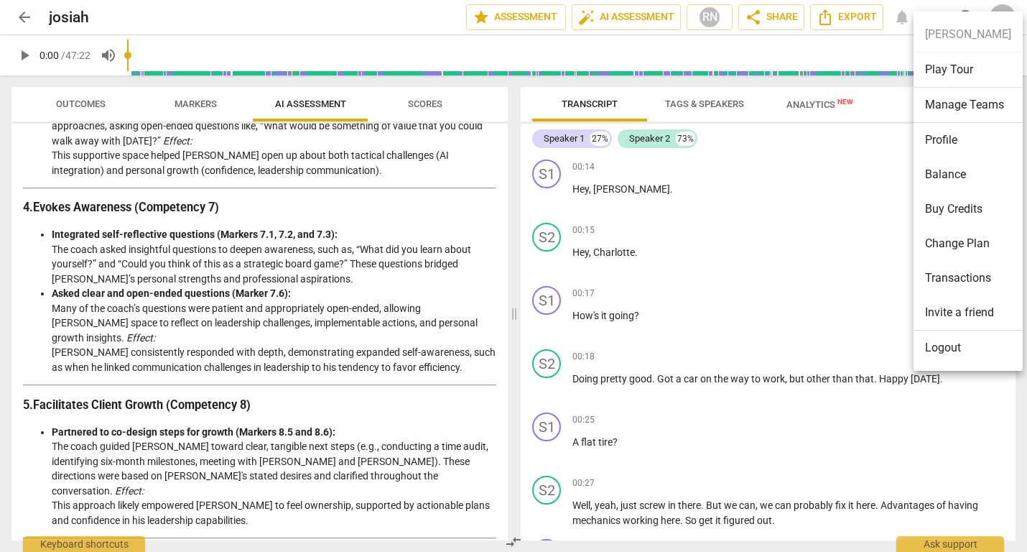
click at [810, 206] on div at bounding box center [513, 276] width 1027 height 552
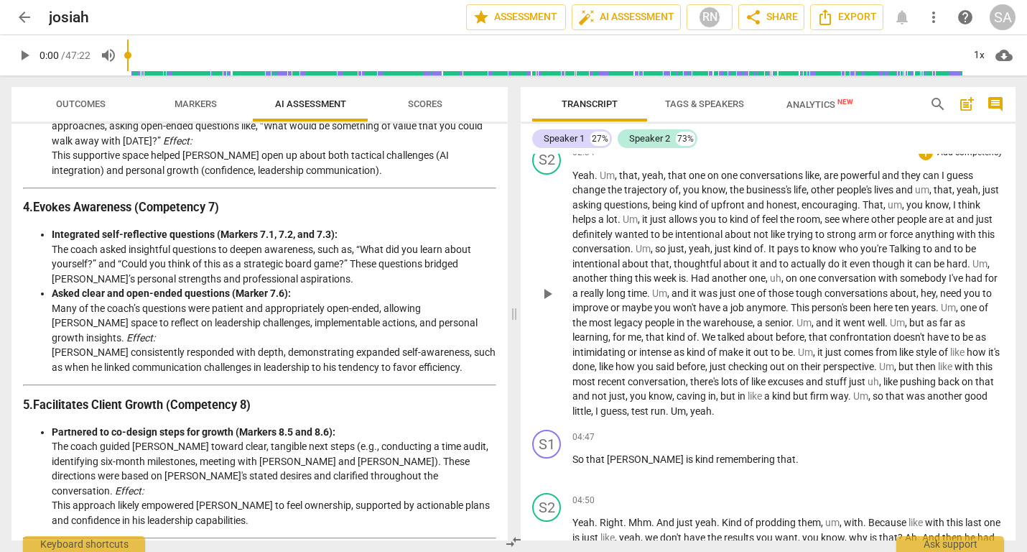
scroll to position [1258, 0]
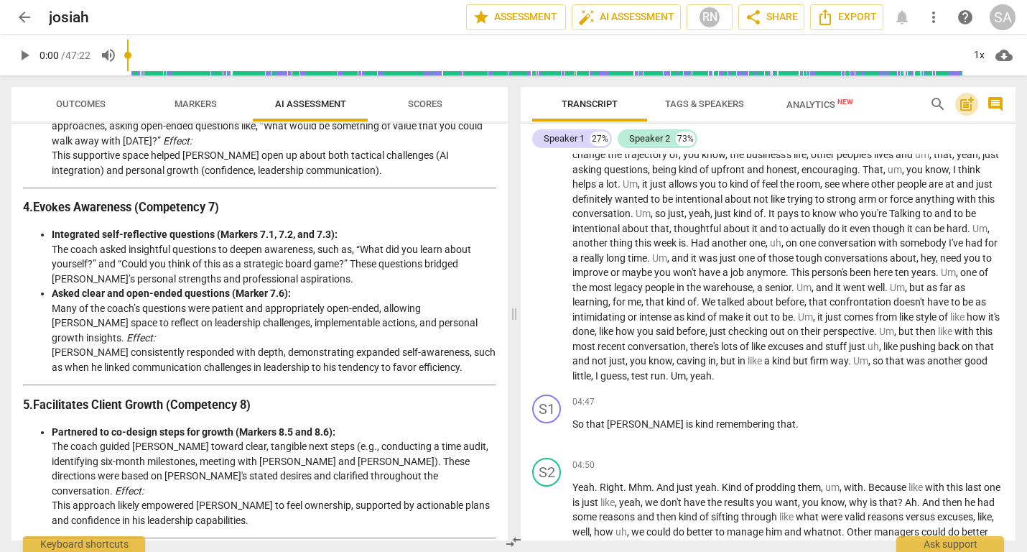
click at [963, 106] on span "post_add" at bounding box center [966, 104] width 17 height 17
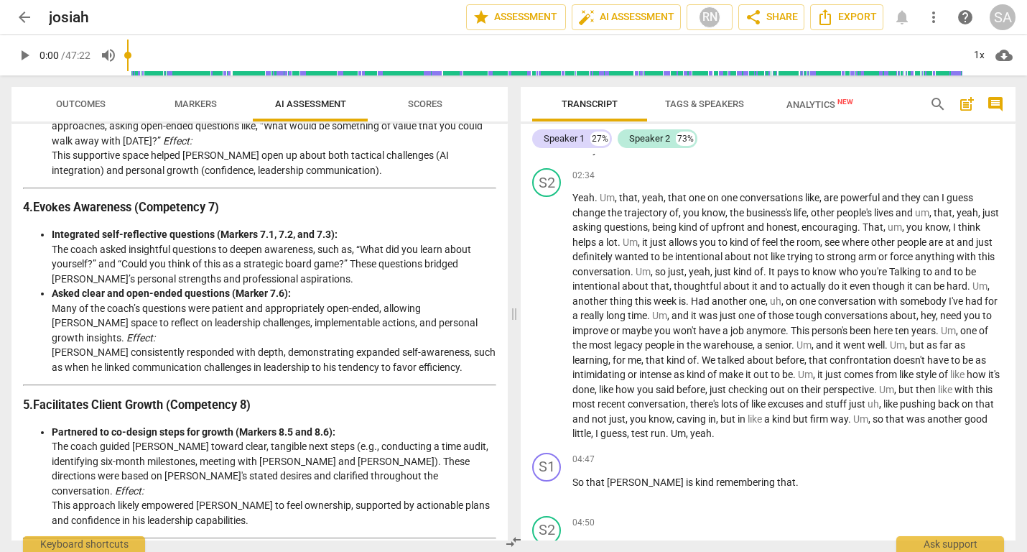
scroll to position [32, 0]
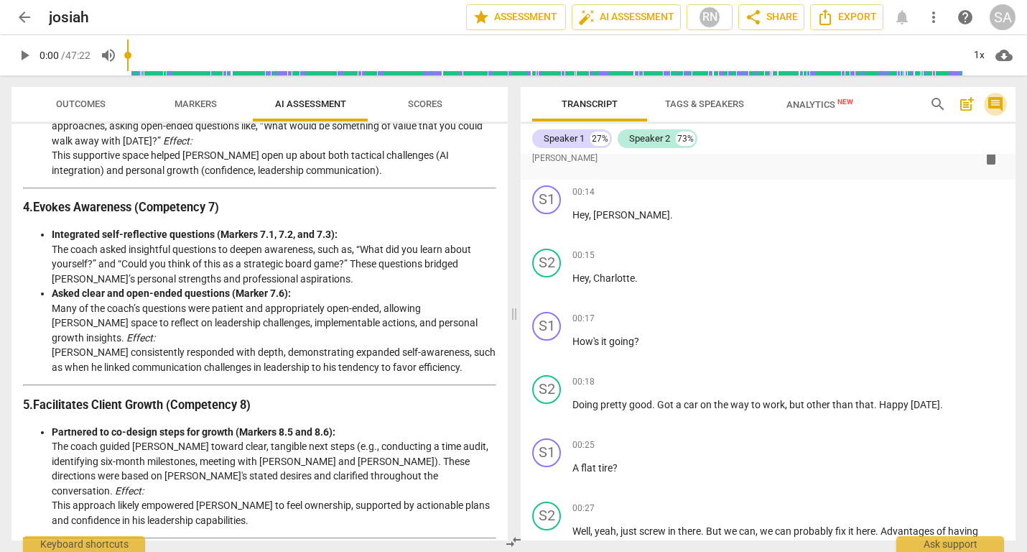
click at [995, 102] on span "comment" at bounding box center [995, 104] width 17 height 17
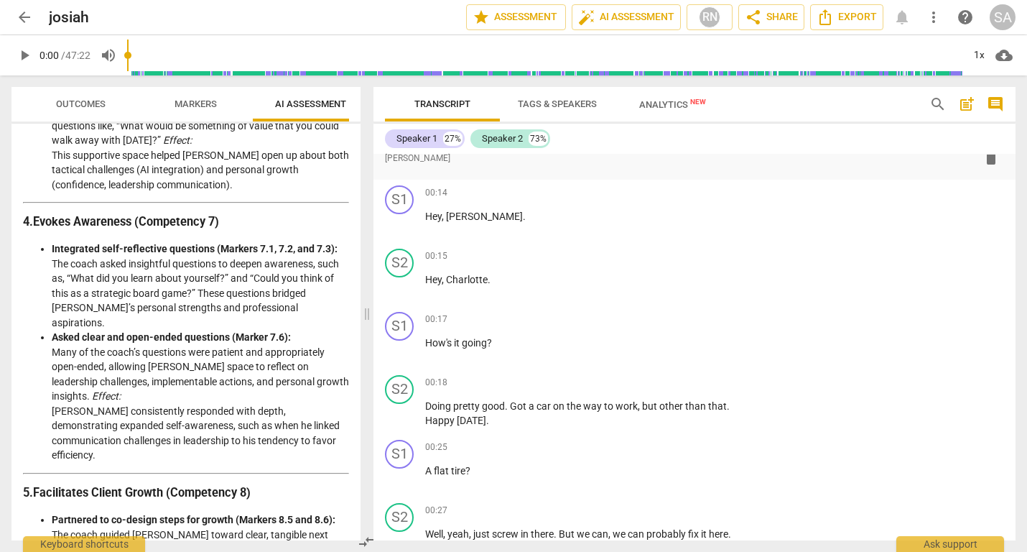
click at [966, 103] on span "post_add" at bounding box center [966, 104] width 17 height 17
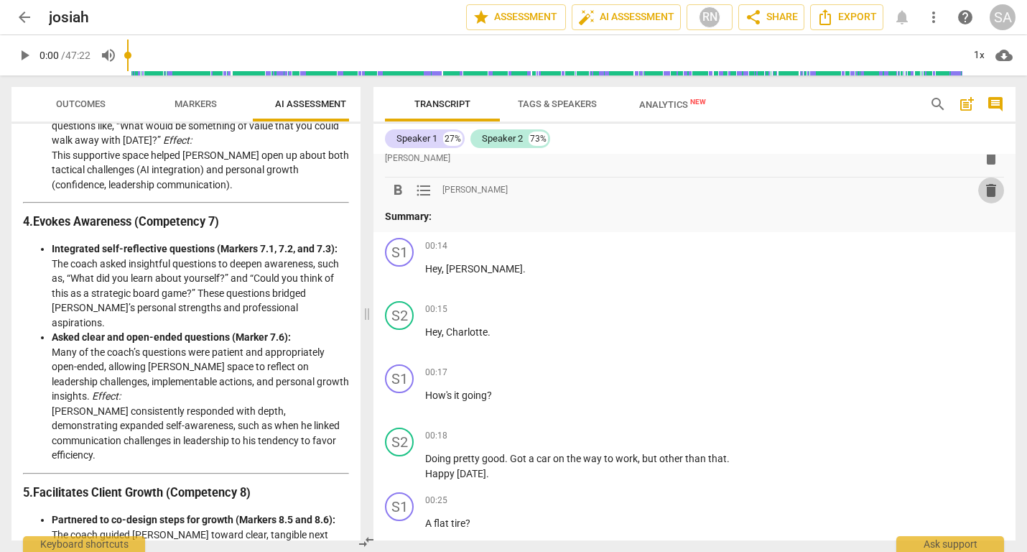
click at [989, 188] on span "delete" at bounding box center [991, 190] width 17 height 17
click at [989, 162] on span "delete" at bounding box center [991, 157] width 17 height 17
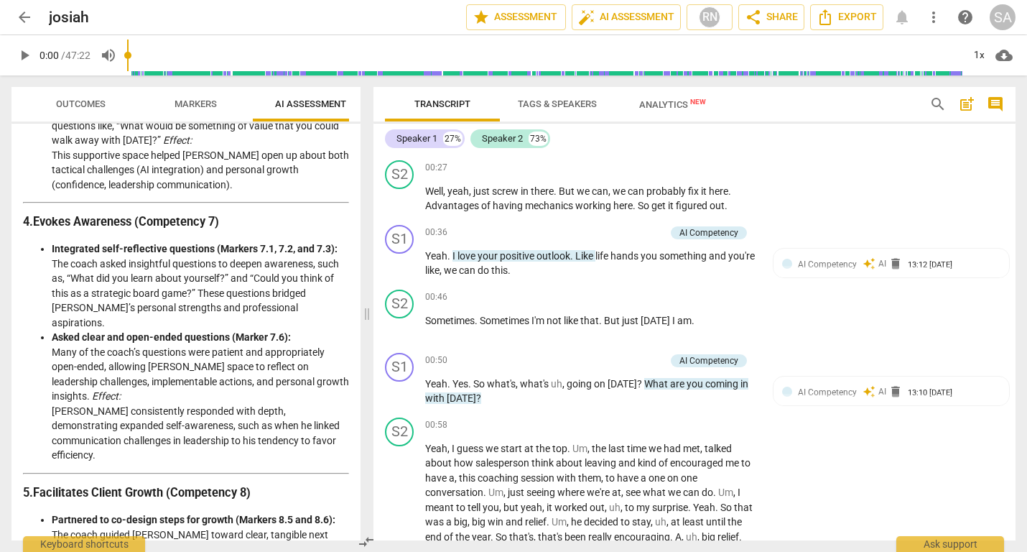
scroll to position [0, 0]
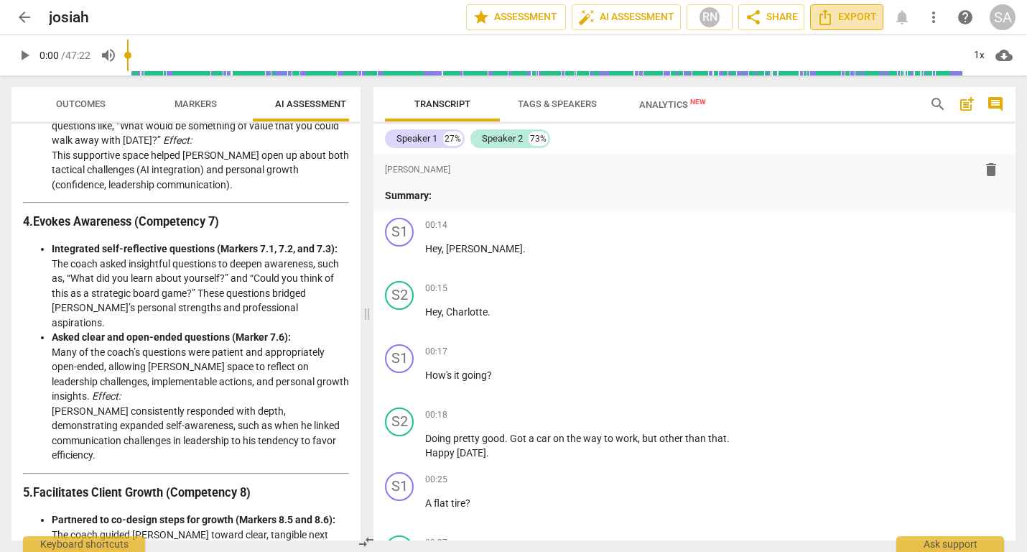
click at [845, 16] on span "Export" at bounding box center [847, 17] width 60 height 17
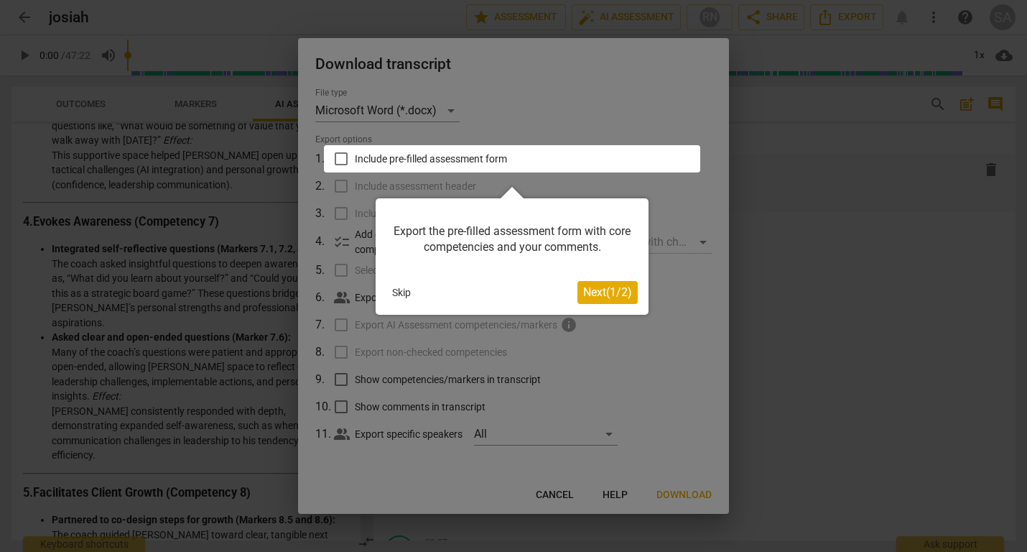
click at [407, 295] on button "Skip" at bounding box center [401, 293] width 30 height 22
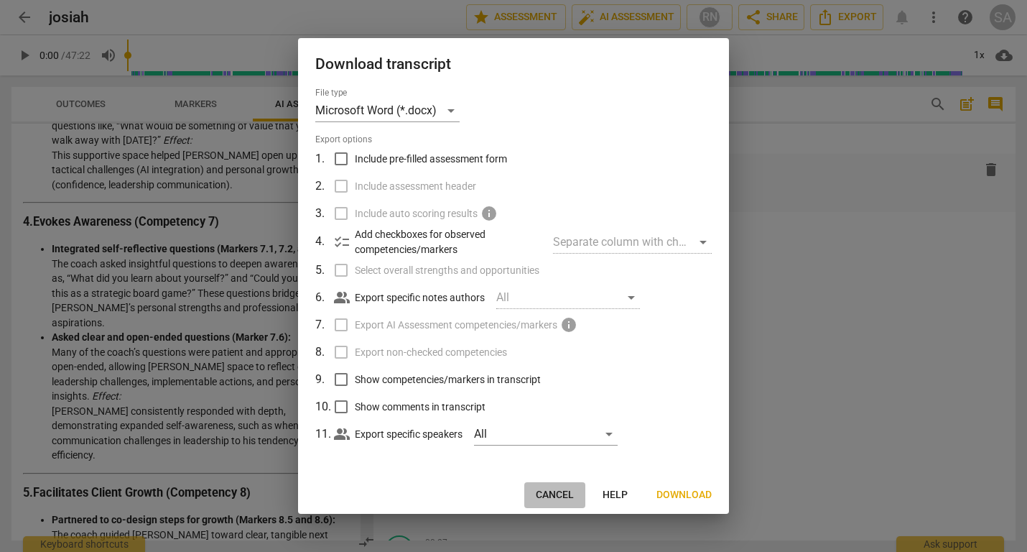
click at [558, 496] on span "Cancel" at bounding box center [555, 495] width 38 height 14
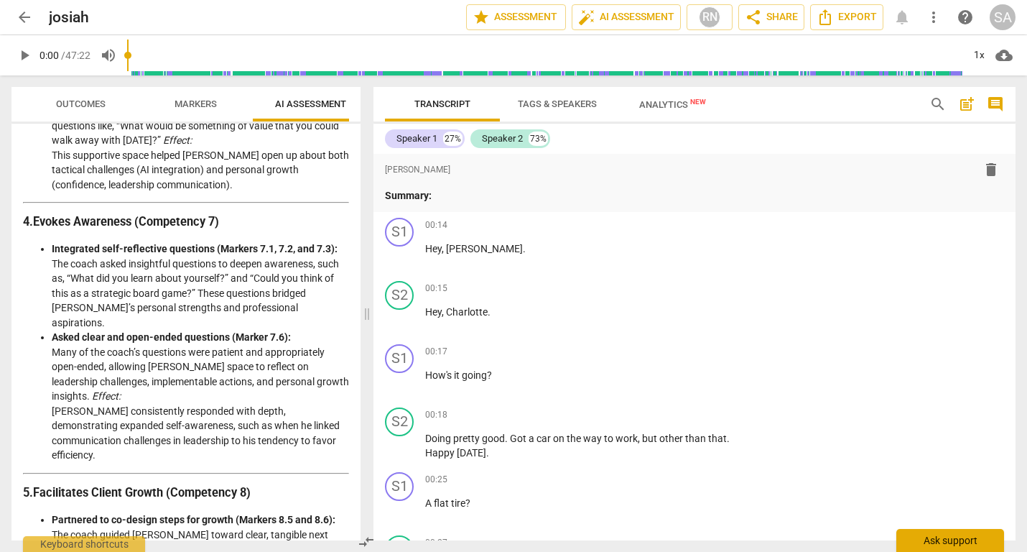
click at [963, 547] on div "Ask support" at bounding box center [951, 540] width 108 height 23
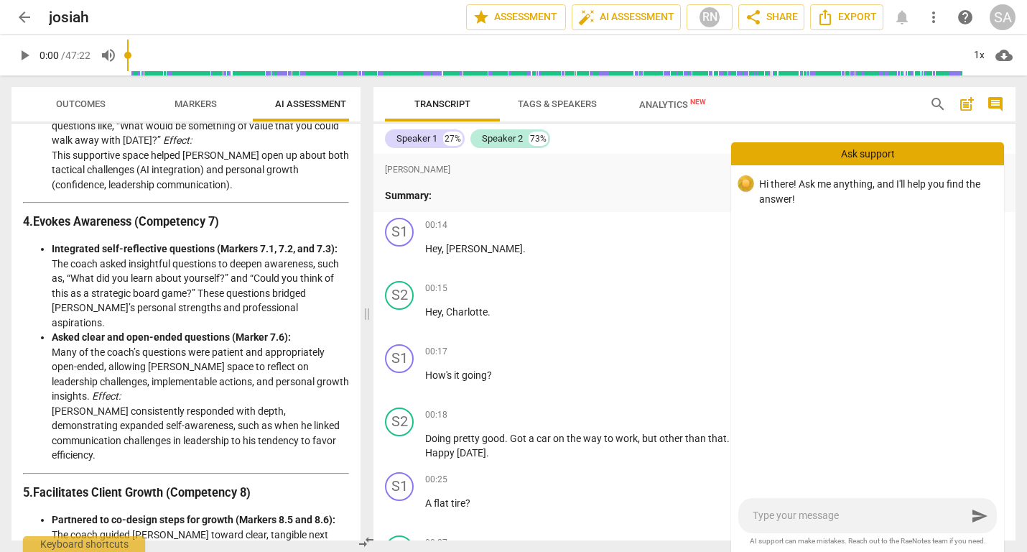
type textarea "H"
type textarea "HO"
type textarea "HOw"
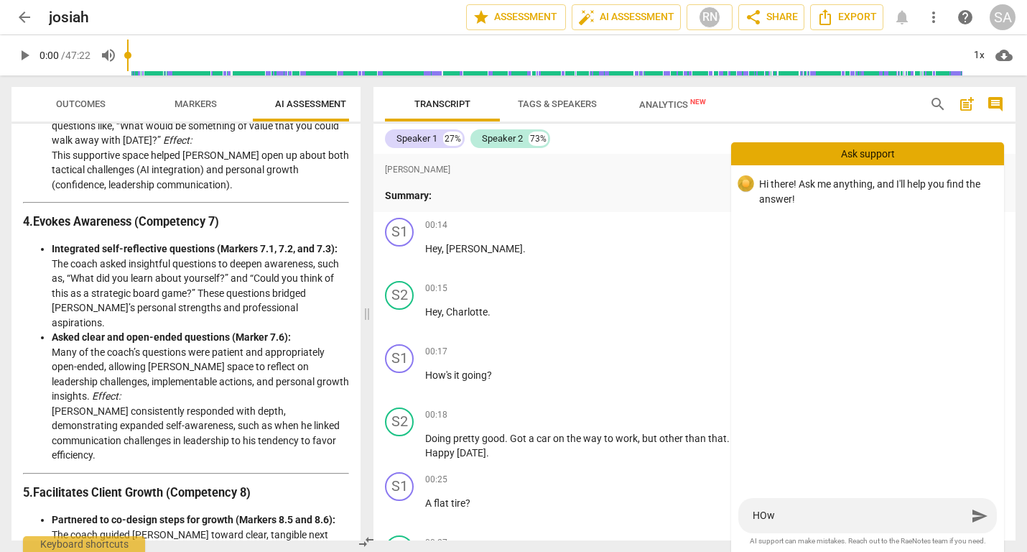
type textarea "HOw"
type textarea "HOw d"
type textarea "HOw di"
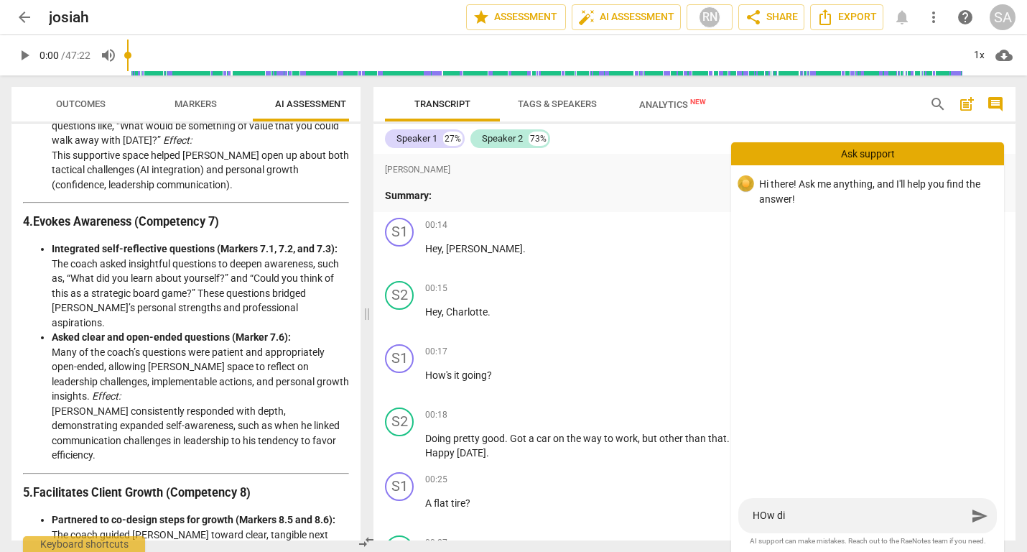
type textarea "HOw d"
type textarea "HOw do"
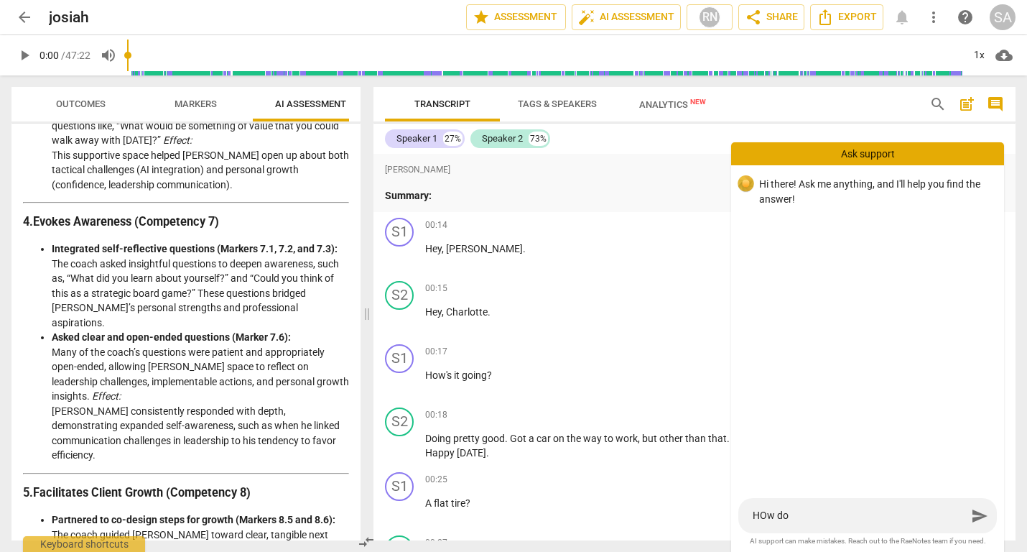
type textarea "HOw do"
type textarea "HOw d"
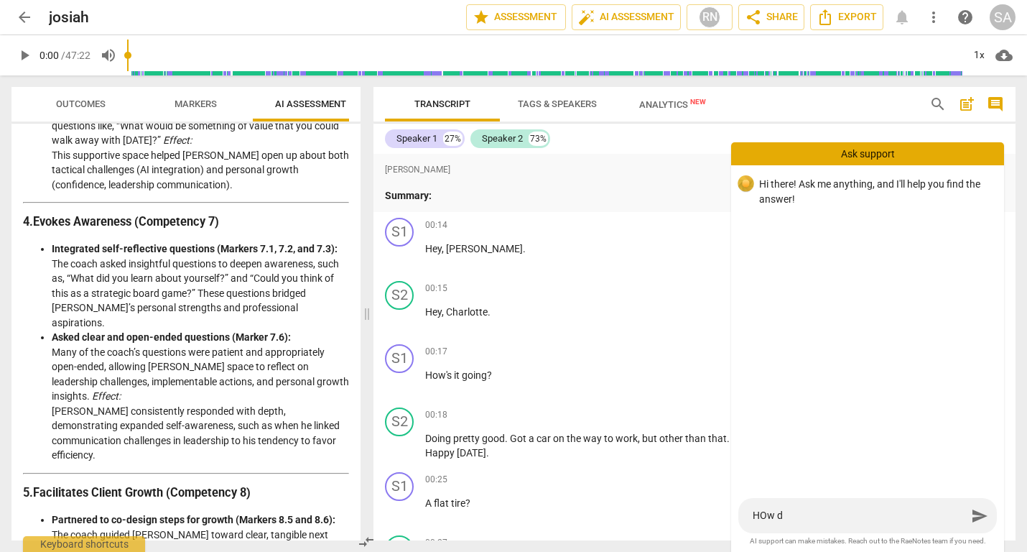
type textarea "HOw"
type textarea "HO"
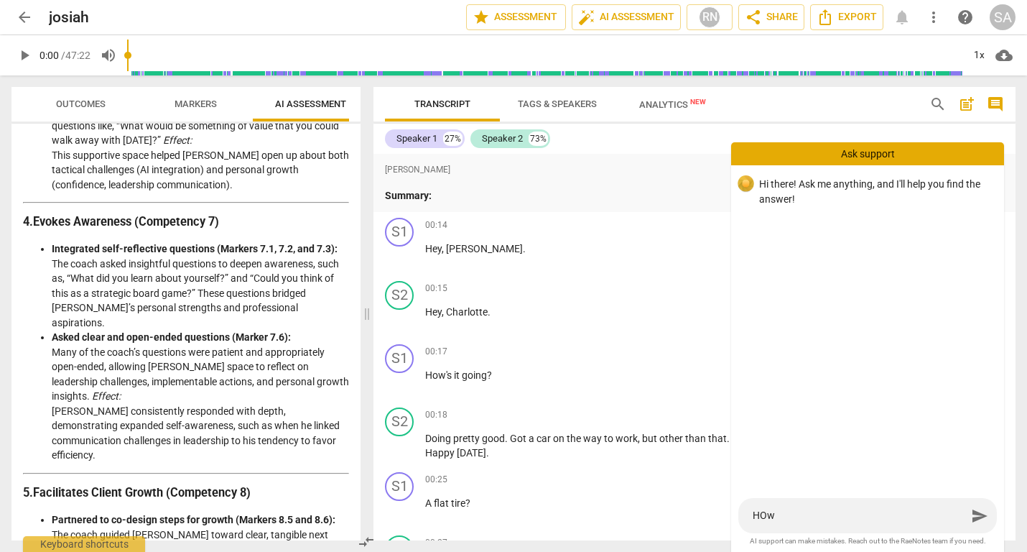
type textarea "HO"
type textarea "H"
type textarea "Ho"
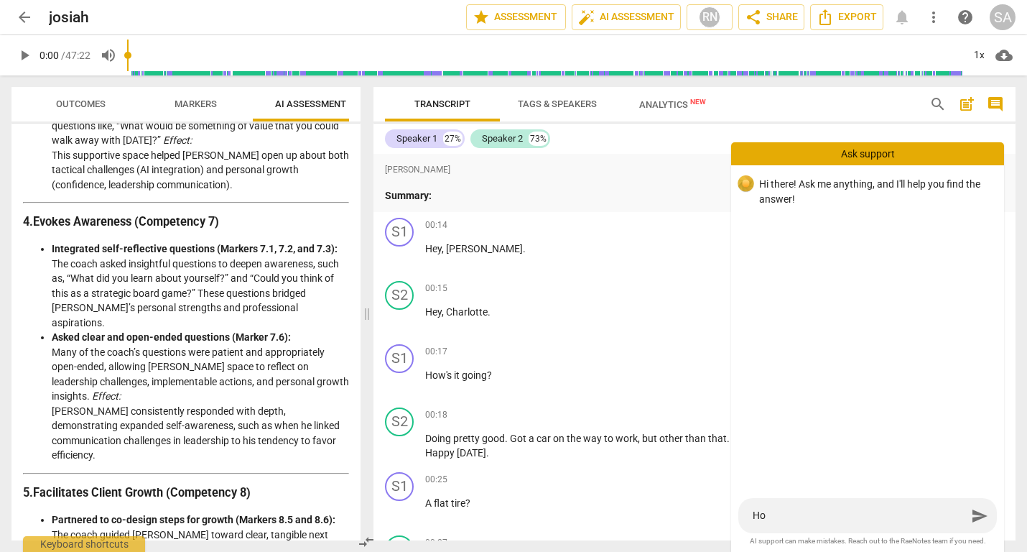
type textarea "How"
type textarea "How d"
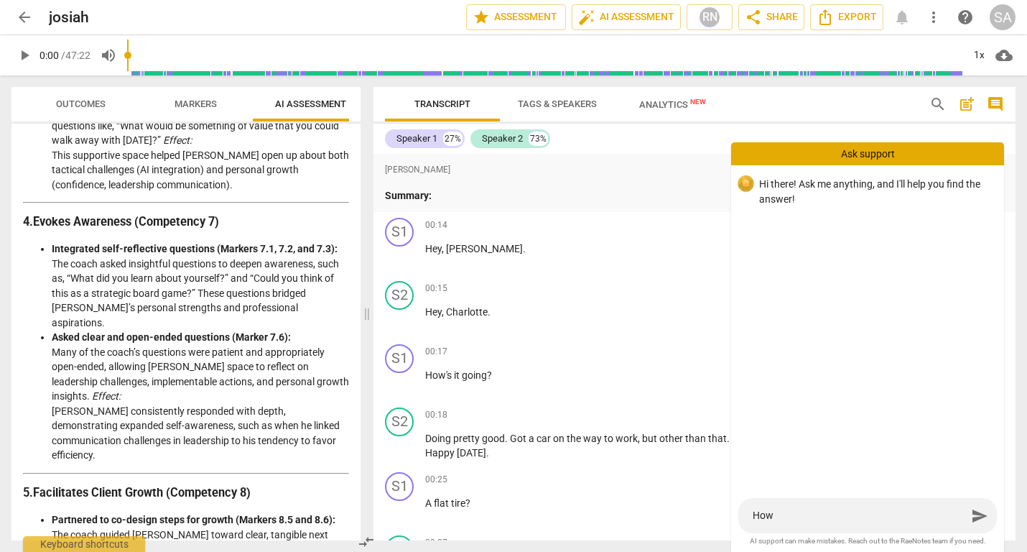
type textarea "How d"
type textarea "How do"
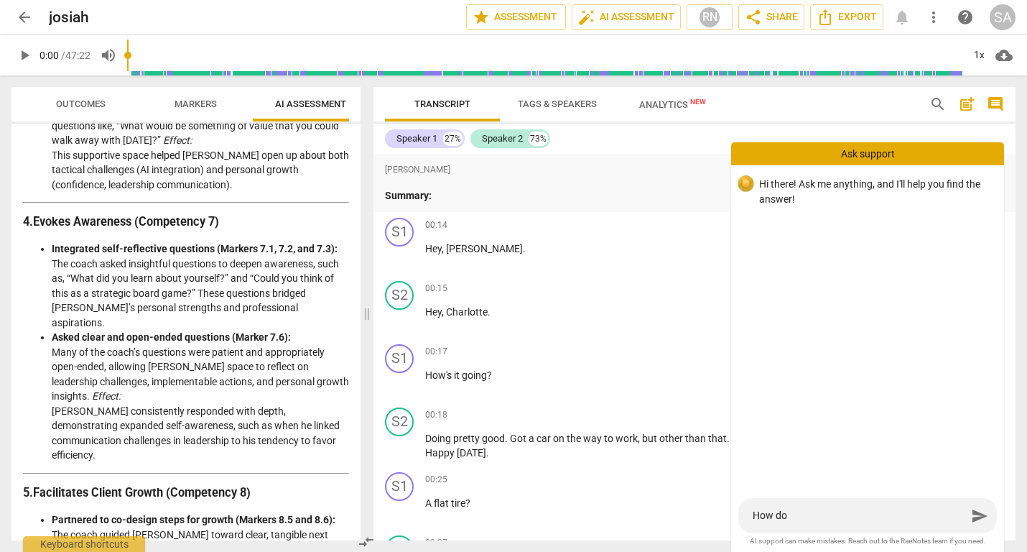
type textarea "How do I"
type textarea "How do I r"
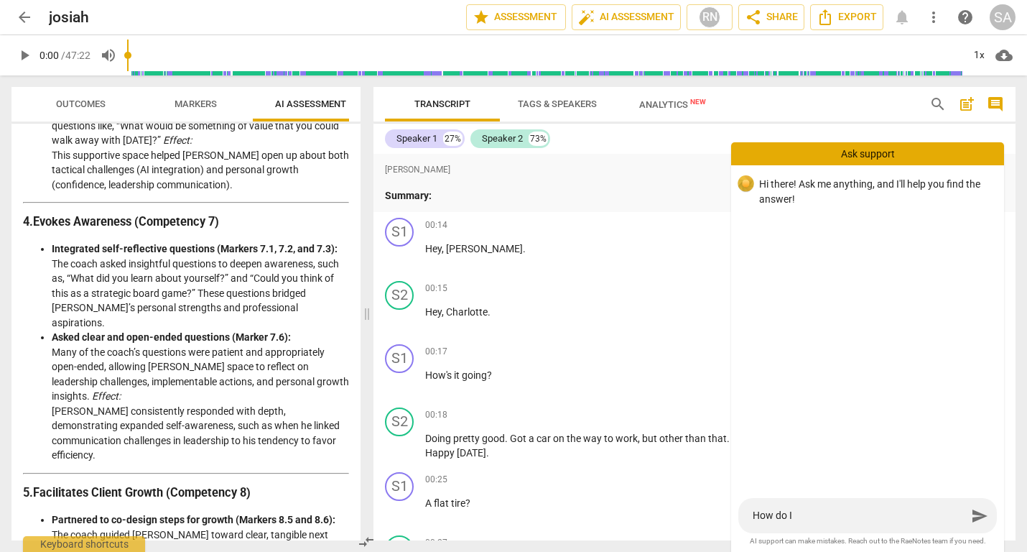
type textarea "How do I r"
type textarea "How do I re"
type textarea "How do I req"
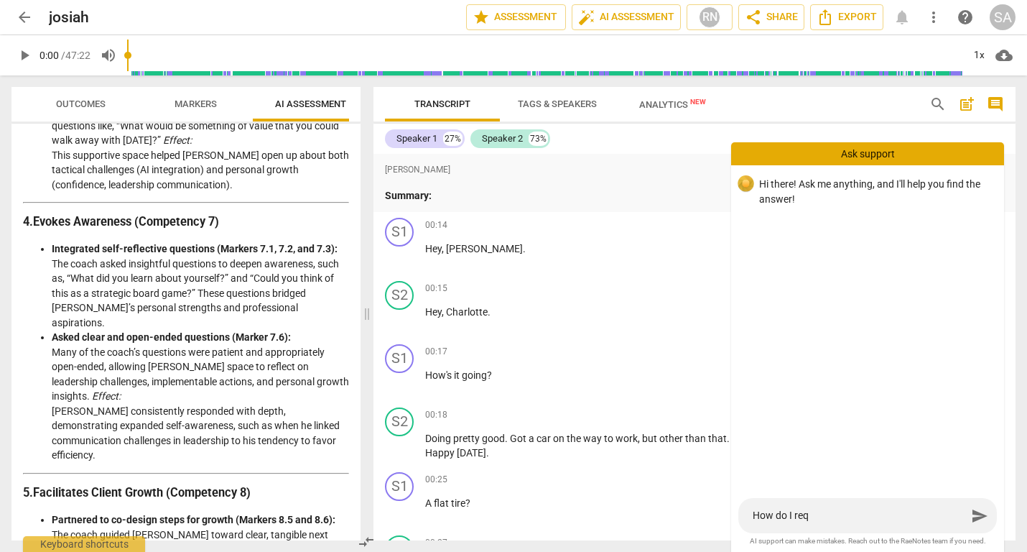
type textarea "How do I requ"
type textarea "How do I reque"
type textarea "How do I reques"
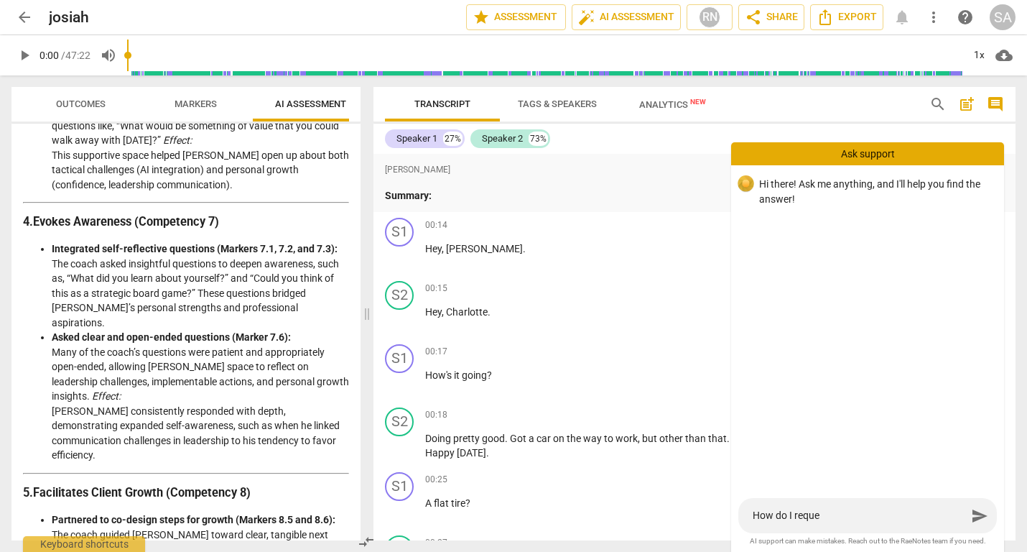
type textarea "How do I reques"
type textarea "How do I request"
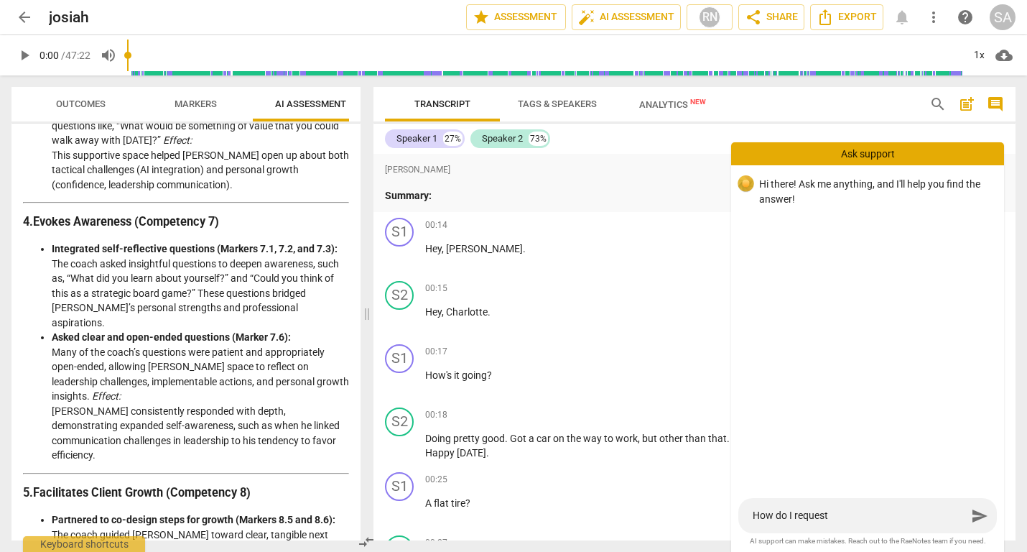
type textarea "How do I request a"
type textarea "How do I request an"
type textarea "How do I request and"
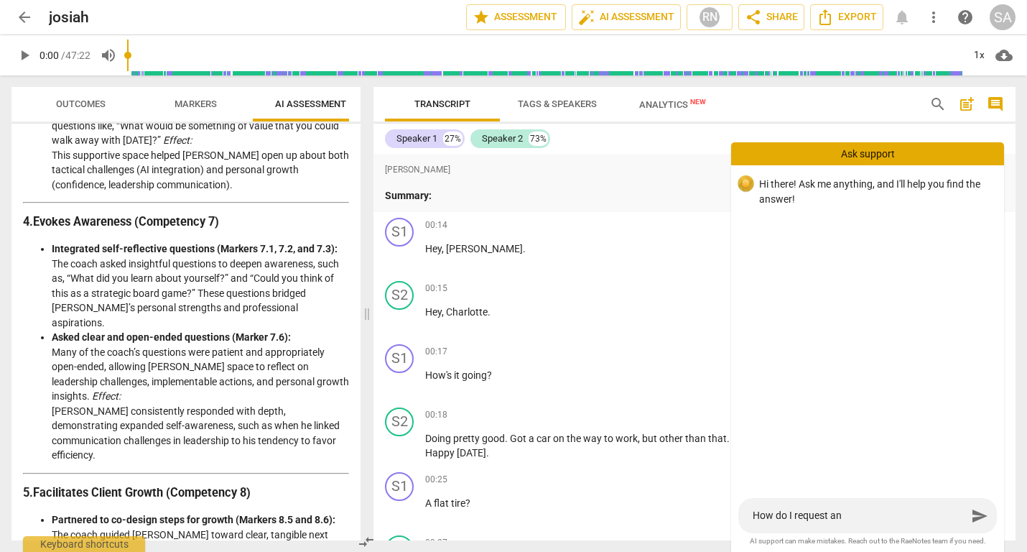
type textarea "How do I request and"
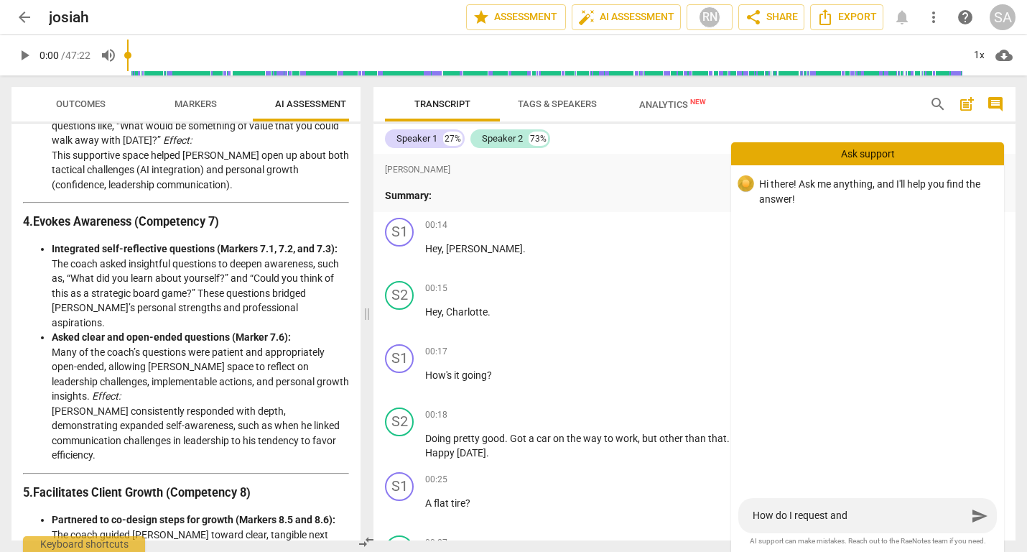
type textarea "How do I request an"
type textarea "How do I request a"
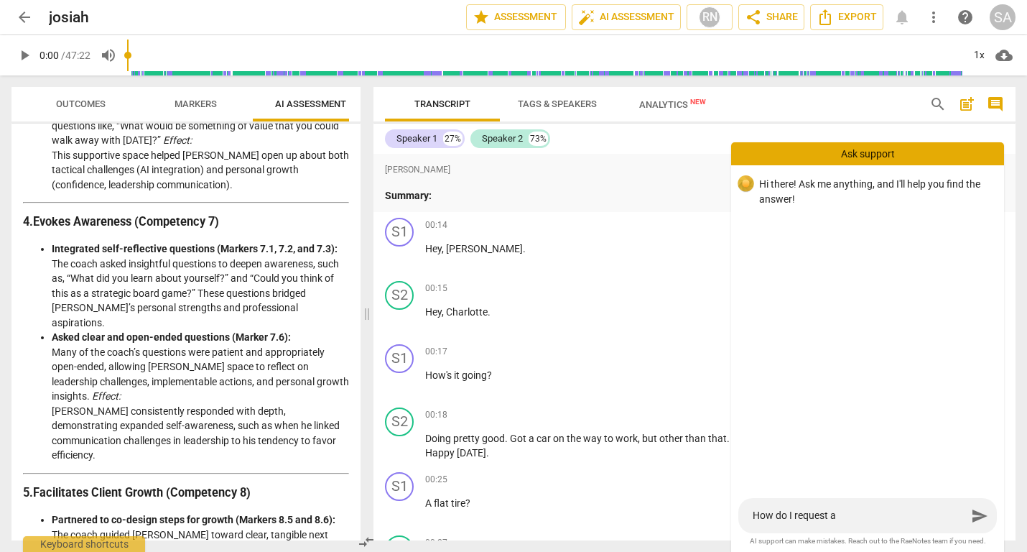
type textarea "How do I request a"
type textarea "How do I request a t"
type textarea "How do I request a tr"
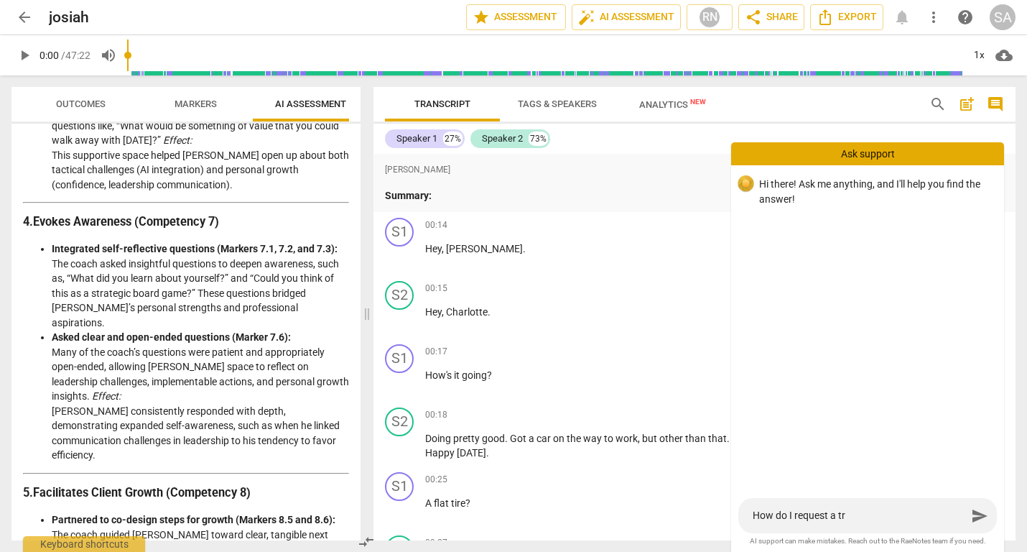
type textarea "How do I request a tra"
type textarea "How do I request a tran"
type textarea "How do I request a trans"
type textarea "How do I request a transc"
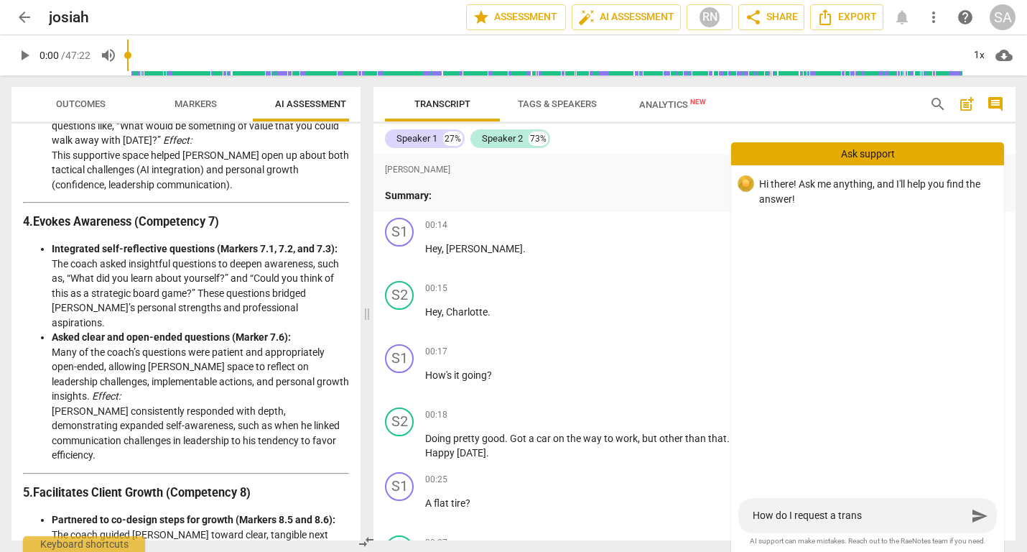
type textarea "How do I request a transc"
type textarea "How do I request a transcr"
type textarea "How do I request a transcri"
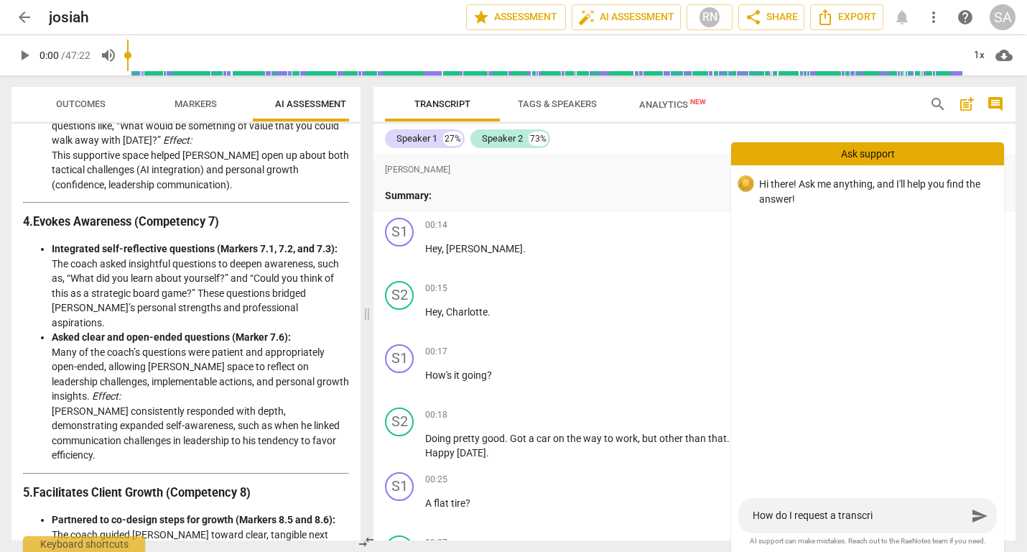
type textarea "How do I request a transcrip"
type textarea "How do I request a transcript"
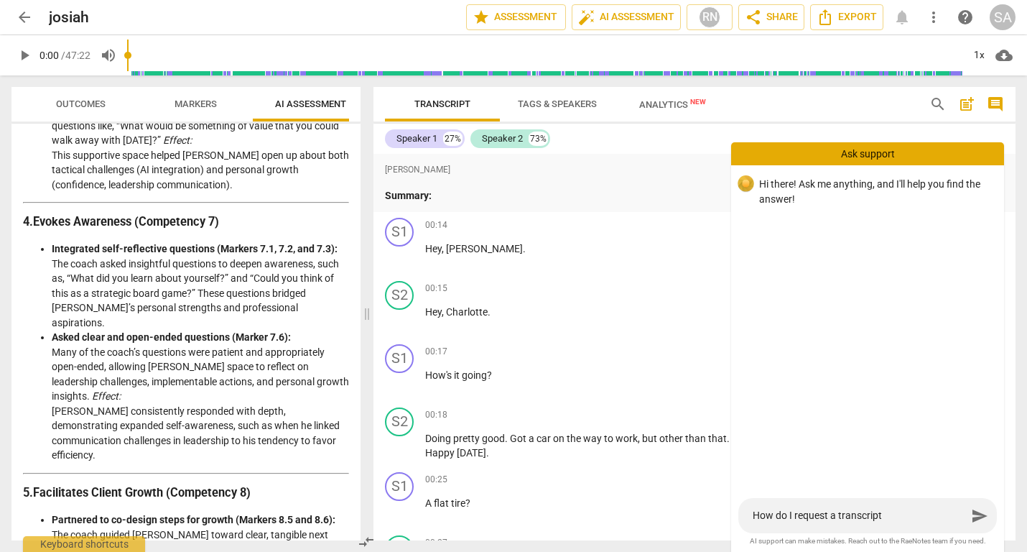
type textarea "How do I request a transcript"
type textarea "How do I request a transcript f"
type textarea "How do I request a transcript fo"
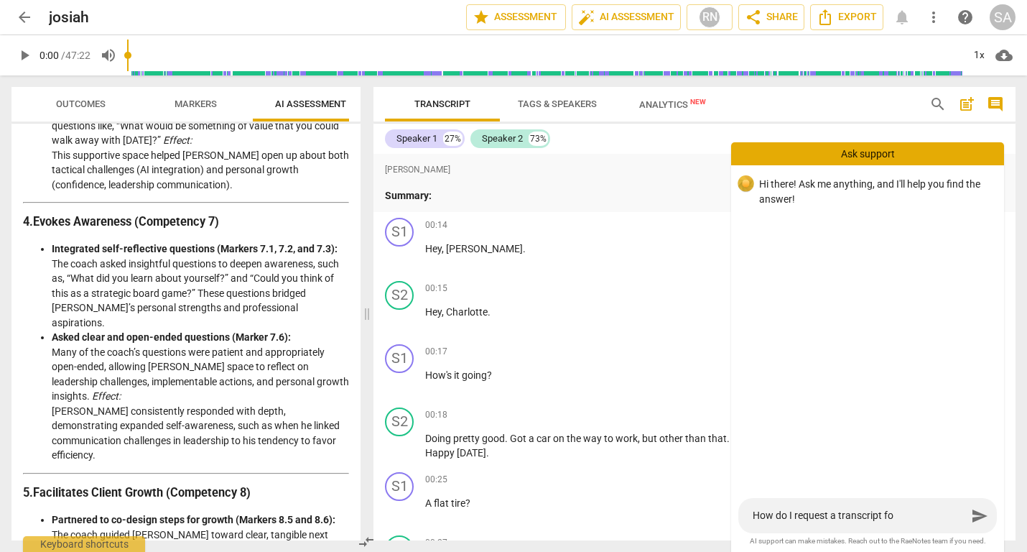
type textarea "How do I request a transcript for"
type textarea "How do I request a transcript for s"
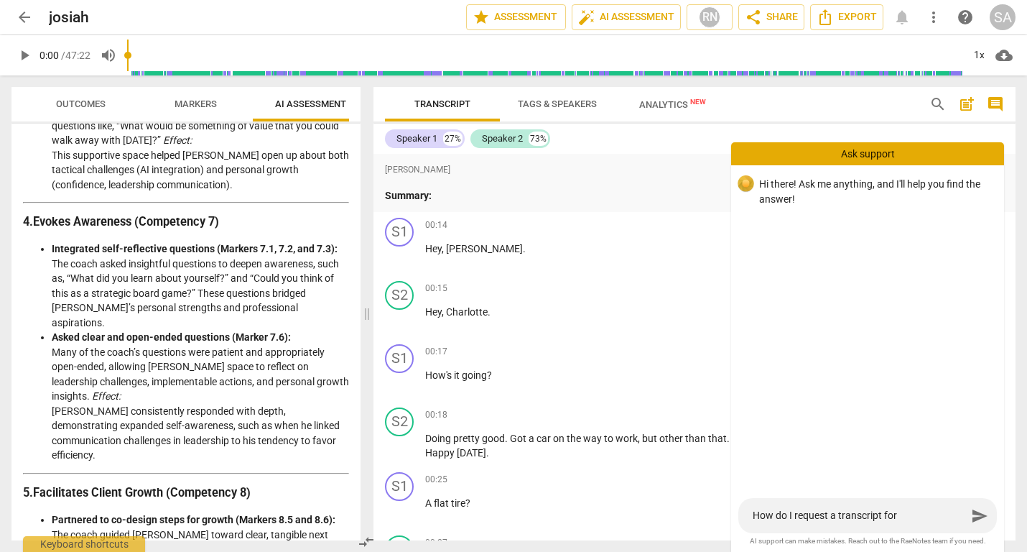
type textarea "How do I request a transcript for s"
type textarea "How do I request a transcript for se"
type textarea "How do I request a transcript for sen"
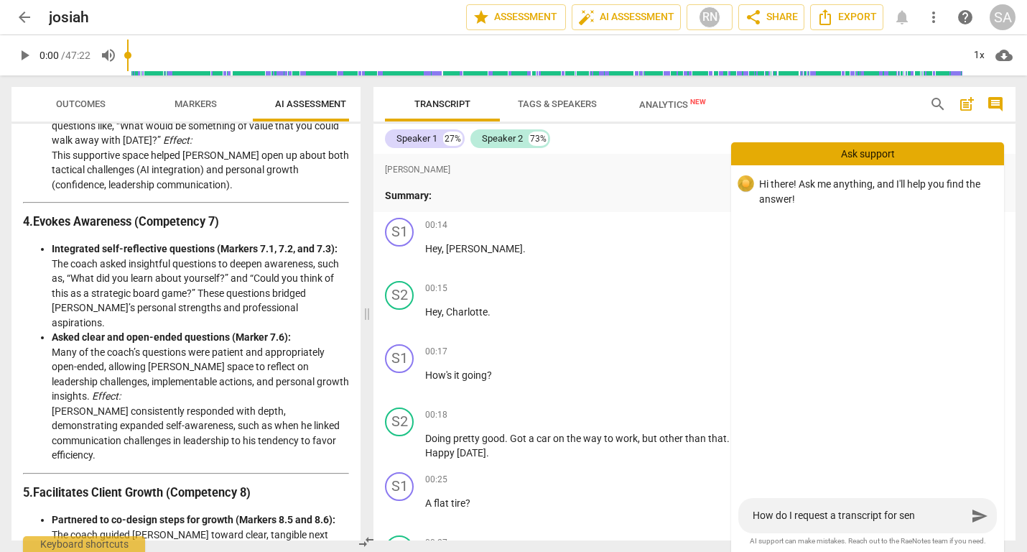
type textarea "How do I request a transcript for send"
type textarea "How do I request a transcript for sendi"
type textarea "How do I request a transcript for sendin"
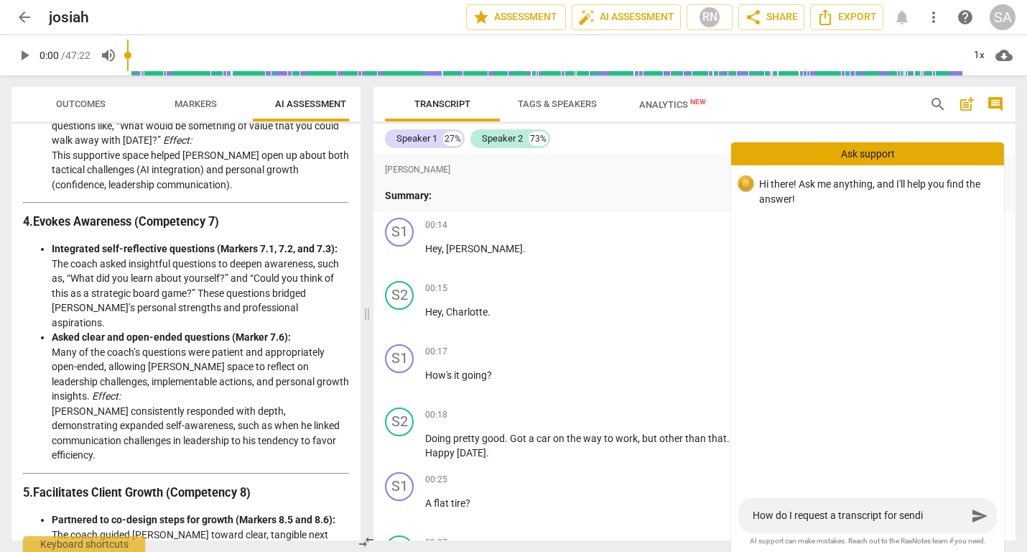
type textarea "How do I request a transcript for sendin"
type textarea "How do I request a transcript for sending"
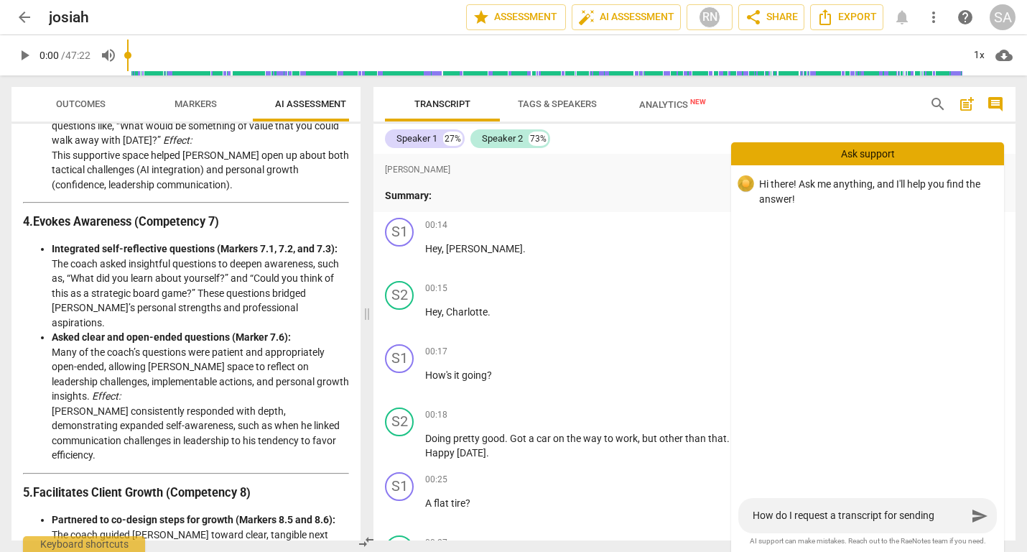
type textarea "How do I request a transcript for sending w"
type textarea "How do I request a transcript for sending wi"
type textarea "How do I request a transcript for sending wit"
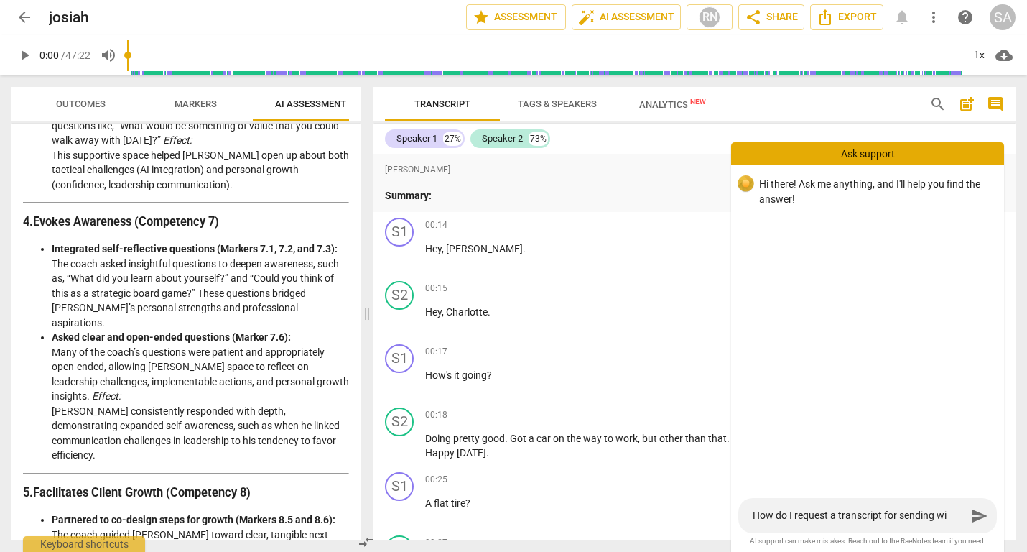
type textarea "How do I request a transcript for sending wit"
type textarea "How do I request a transcript for sending with"
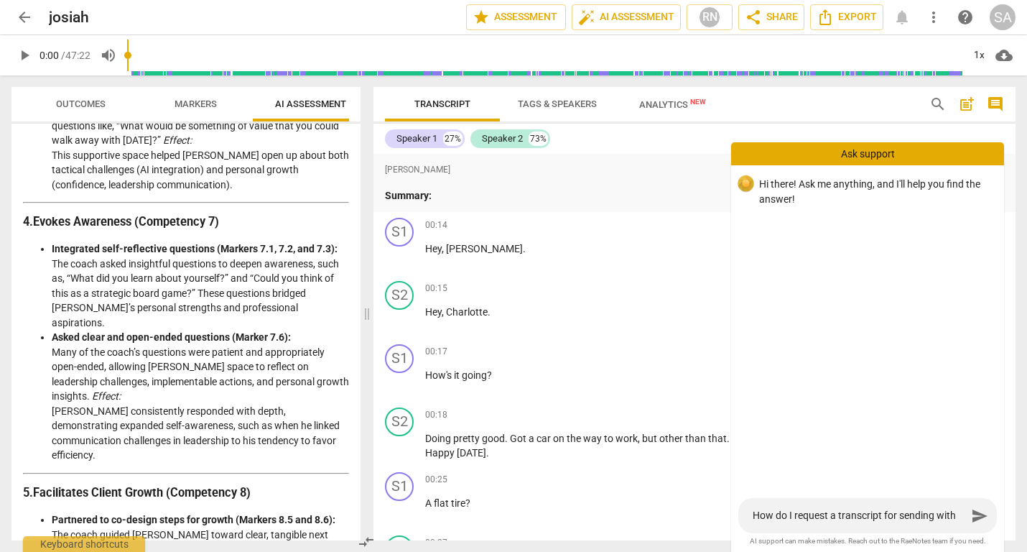
type textarea "How do I request a transcript for sending with m"
type textarea "How do I request a transcript for sending with my"
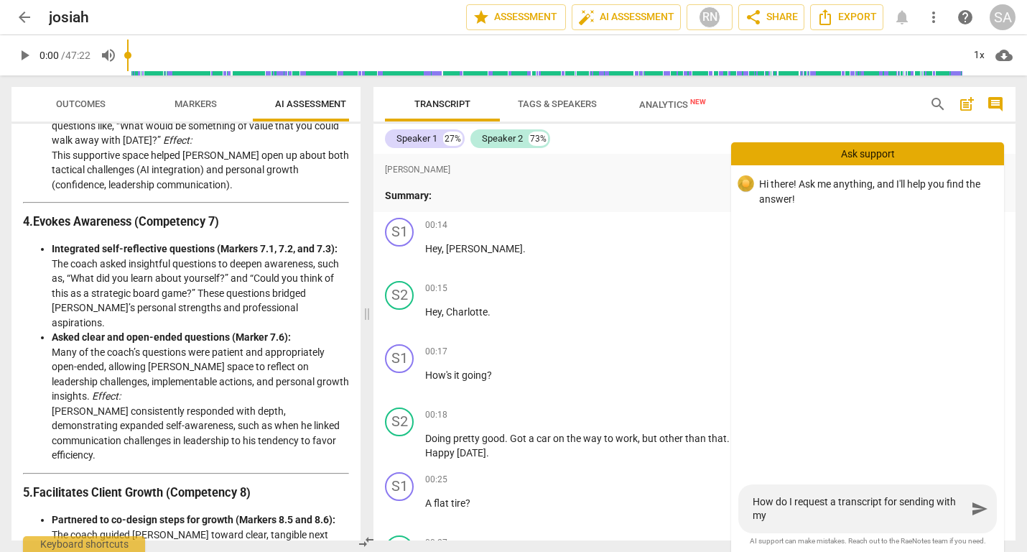
type textarea "How do I request a transcript for sending with my"
type textarea "How do I request a transcript for sending with my P"
type textarea "How do I request a transcript for sending with my PC"
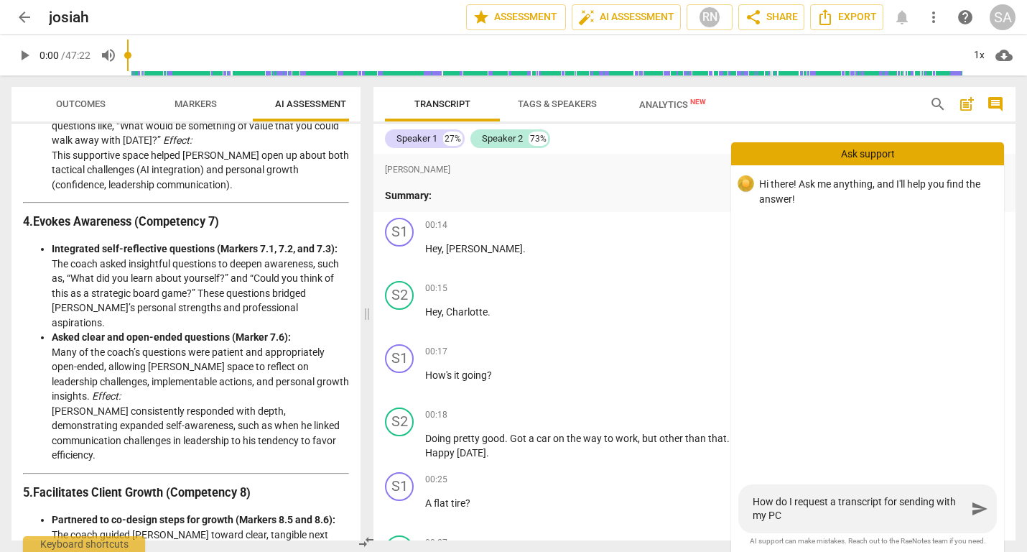
type textarea "How do I request a transcript for sending with my PCC"
type textarea "How do I request a transcript for sending with my PCC a"
type textarea "How do I request a transcript for sending with my PCC ap"
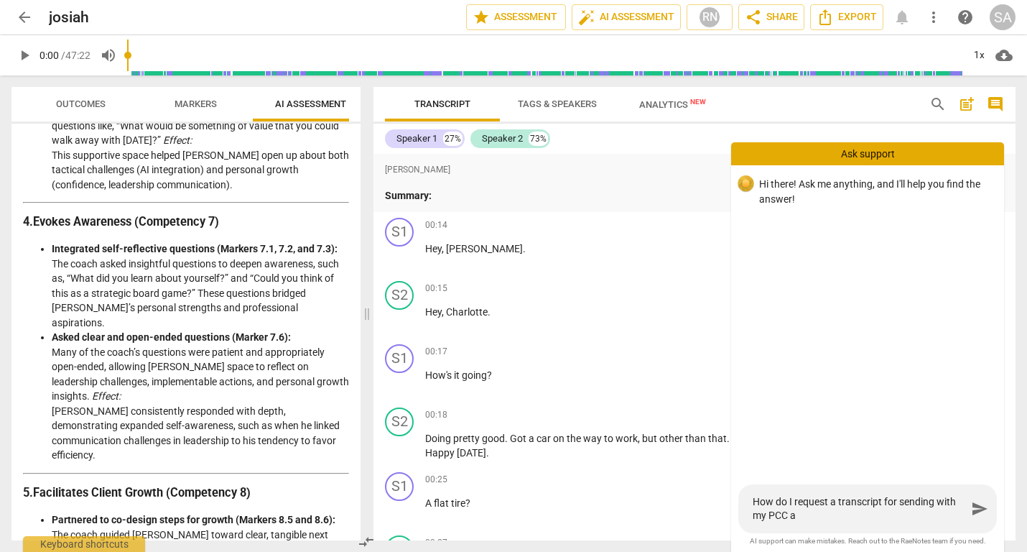
type textarea "How do I request a transcript for sending with my PCC ap"
type textarea "How do I request a transcript for sending with my PCC app"
type textarea "How do I request a transcript for sending with my PCC appl"
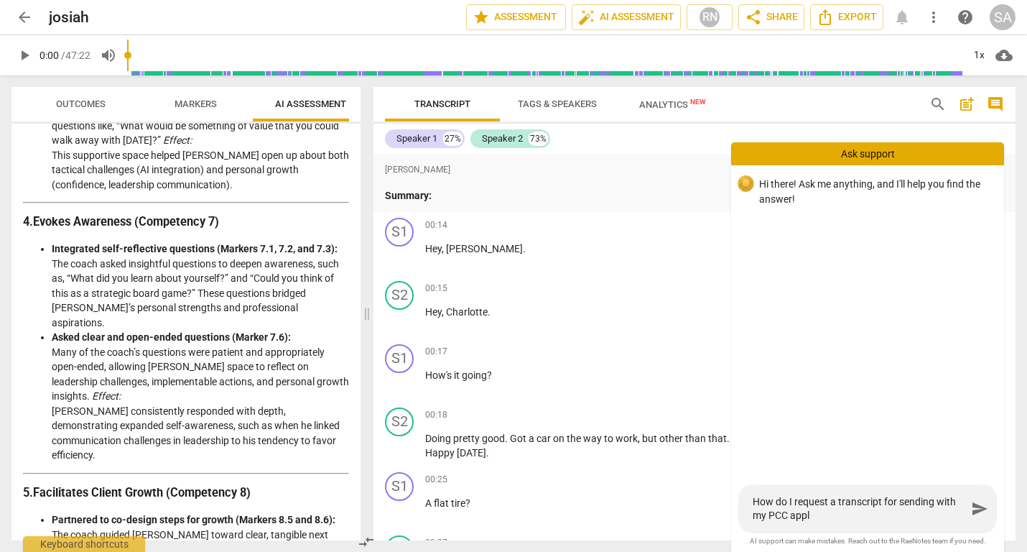
type textarea "How do I request a transcript for sending with my PCC appli"
type textarea "How do I request a transcript for sending with my PCC applic"
type textarea "How do I request a transcript for sending with my PCC applica"
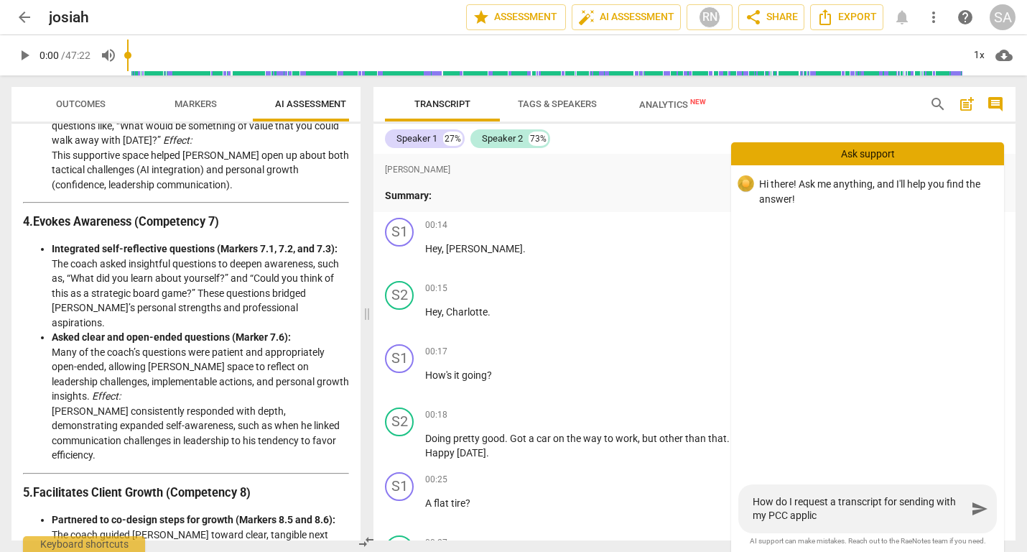
type textarea "How do I request a transcript for sending with my PCC applica"
type textarea "How do I request a transcript for sending with my PCC applicat"
type textarea "How do I request a transcript for sending with my PCC applicati"
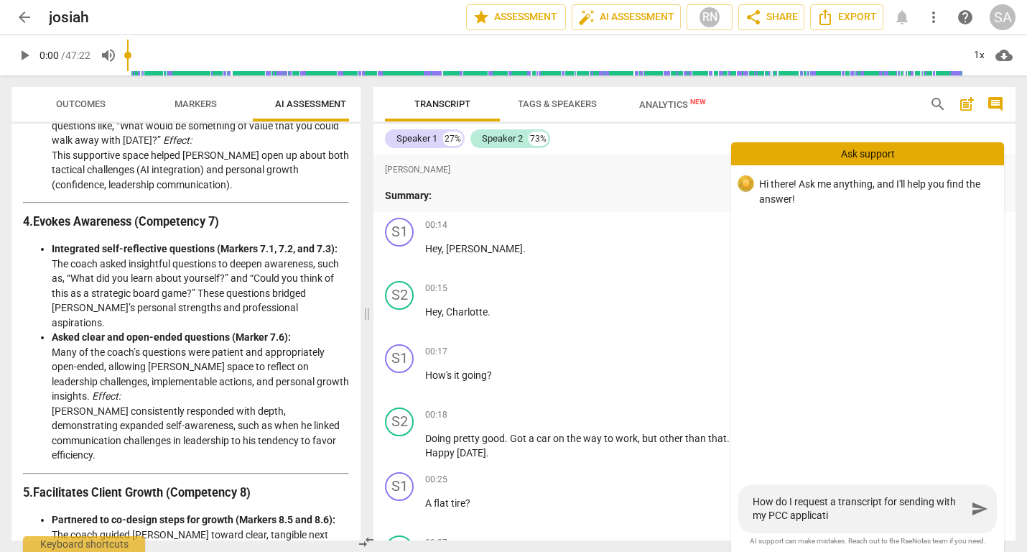
type textarea "How do I request a transcript for sending with my PCC applicatio"
type textarea "How do I request a transcript for sending with my PCC application"
type textarea "How do I request a transcript for sending with my PCC application?"
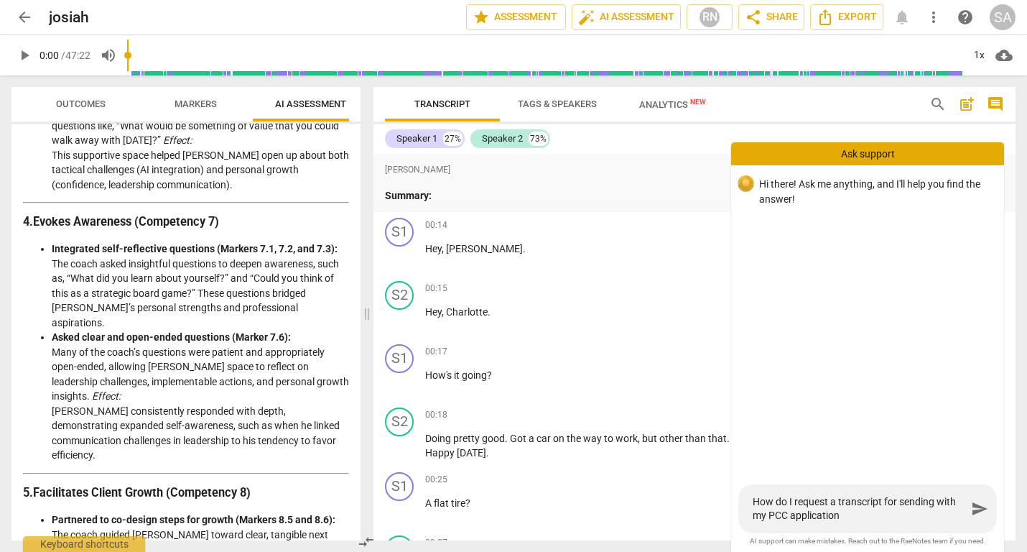
type textarea "How do I request a transcript for sending with my PCC application?"
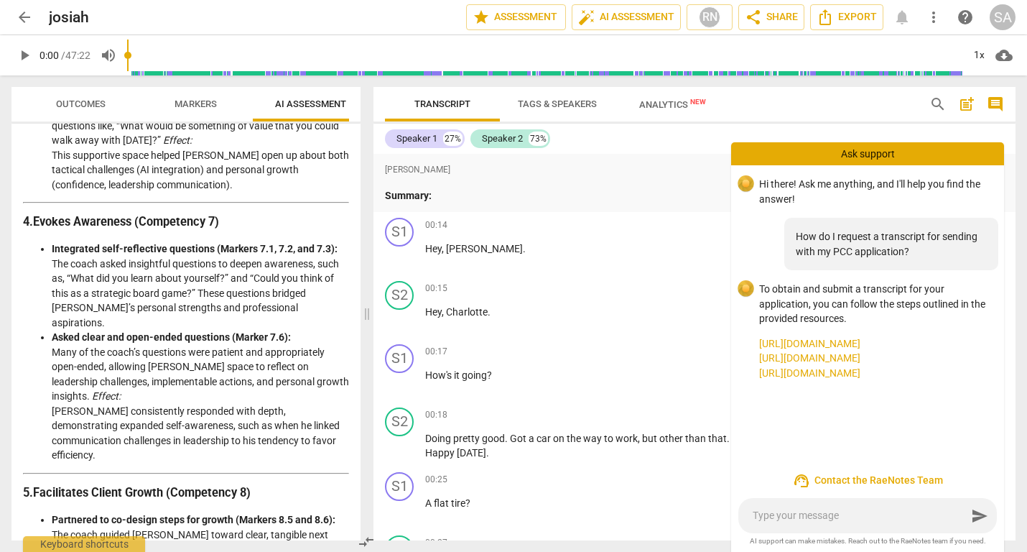
click at [806, 339] on link "https://www.raenotes.com/help/icf_upload.html" at bounding box center [875, 343] width 233 height 15
click at [746, 121] on div "Transcript Tags & Speakers Analytics New" at bounding box center [646, 104] width 522 height 34
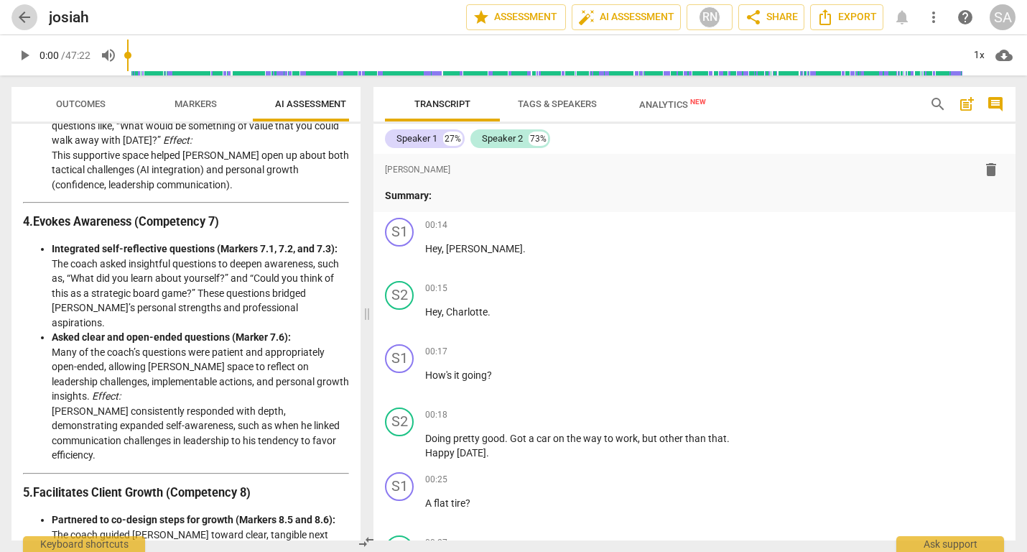
click at [27, 19] on span "arrow_back" at bounding box center [24, 17] width 17 height 17
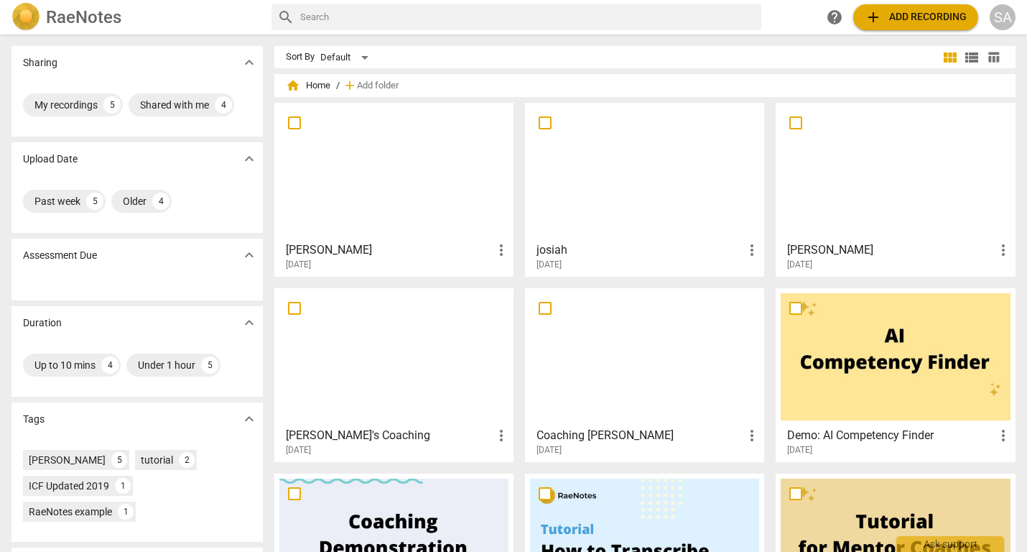
click at [631, 221] on div at bounding box center [644, 171] width 229 height 127
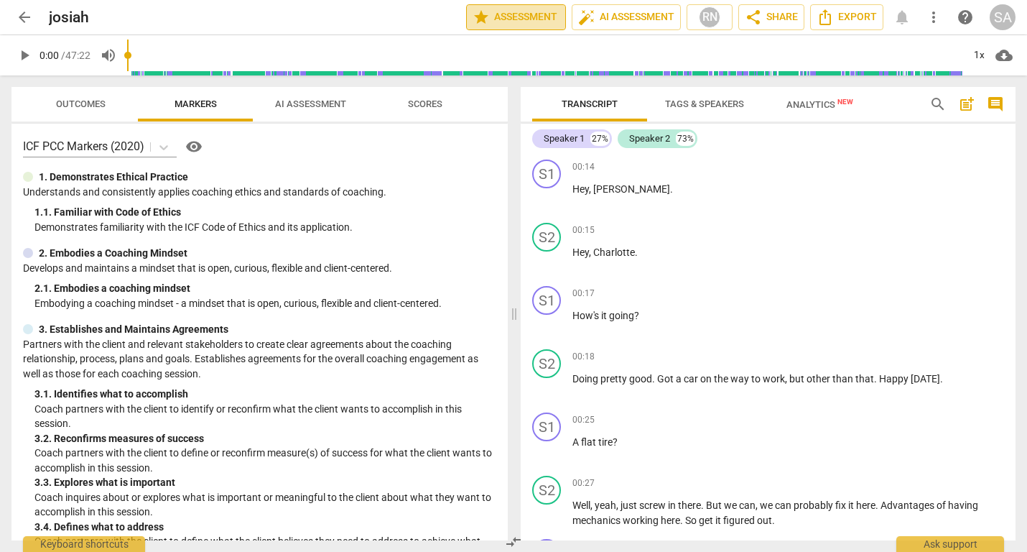
click at [515, 18] on span "star Assessment" at bounding box center [516, 17] width 87 height 17
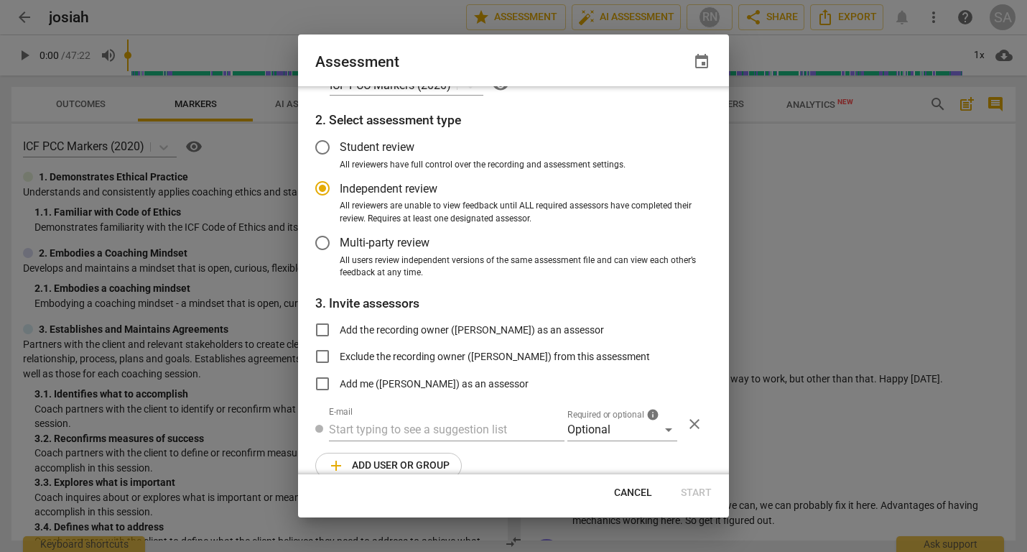
scroll to position [59, 0]
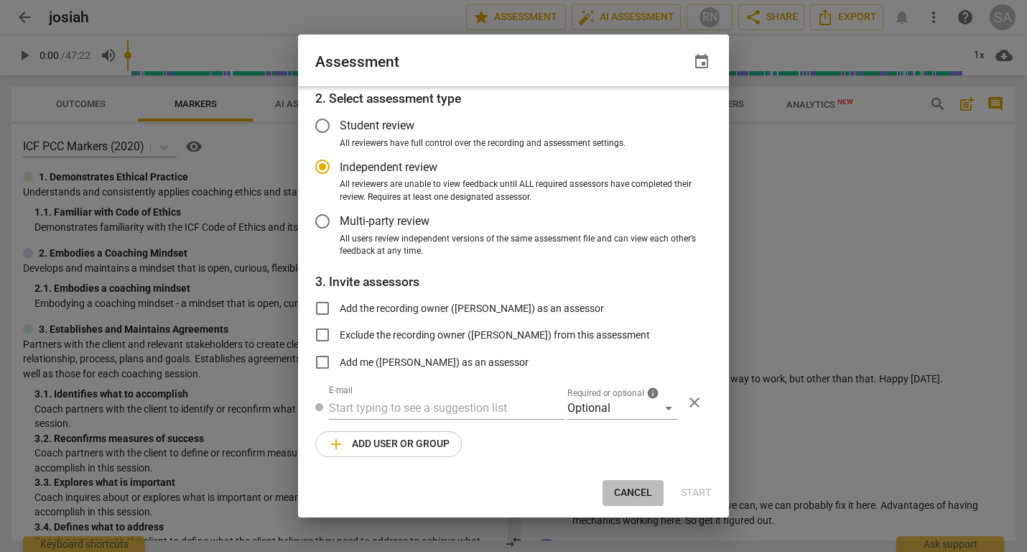
click at [634, 495] on span "Cancel" at bounding box center [633, 493] width 38 height 14
radio input "false"
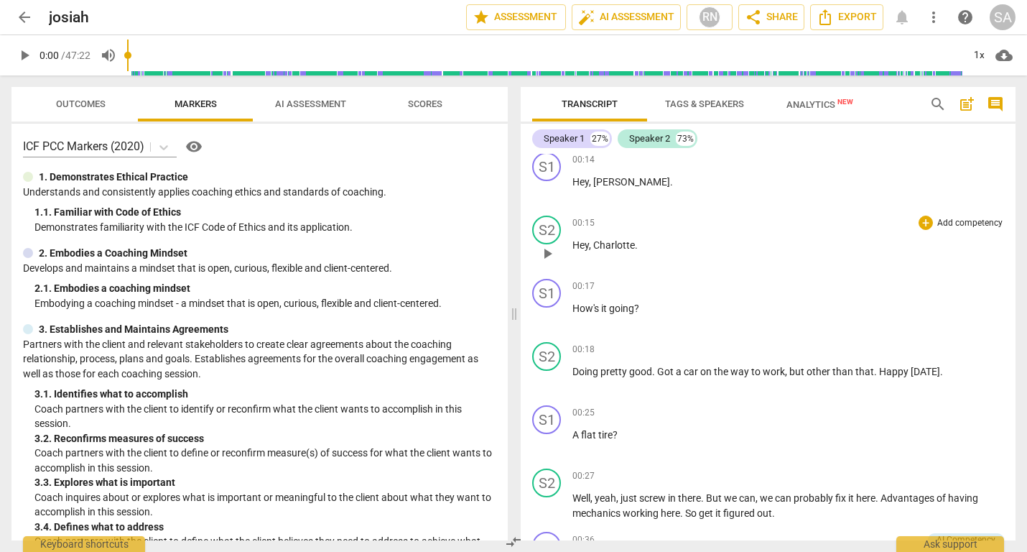
scroll to position [0, 0]
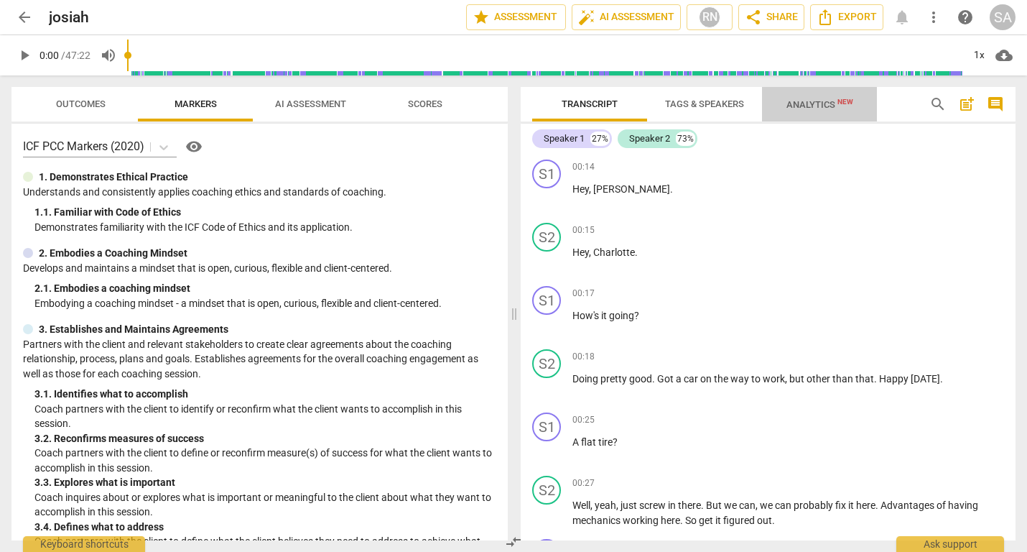
click at [813, 108] on span "Analytics New" at bounding box center [820, 104] width 67 height 11
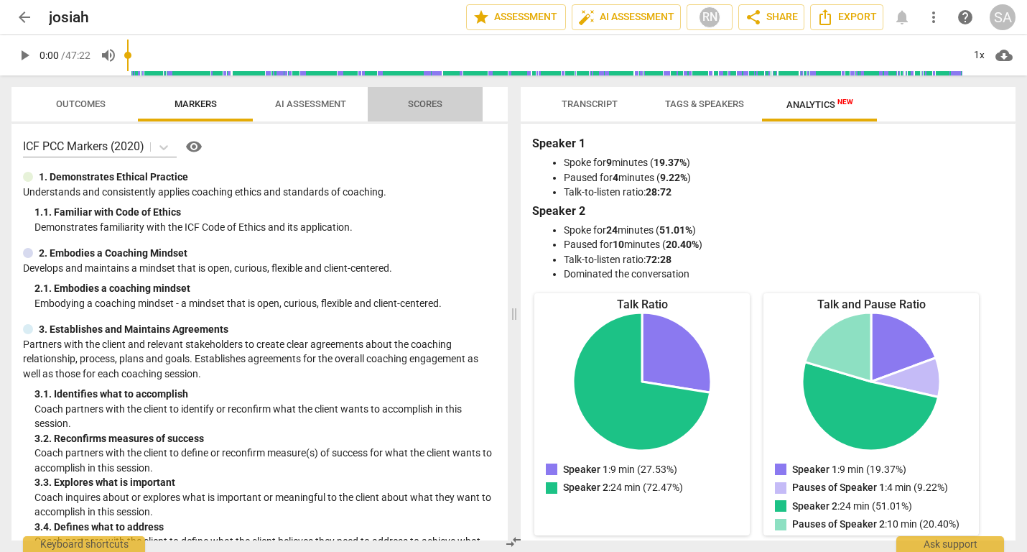
click at [437, 103] on span "Scores" at bounding box center [425, 103] width 34 height 11
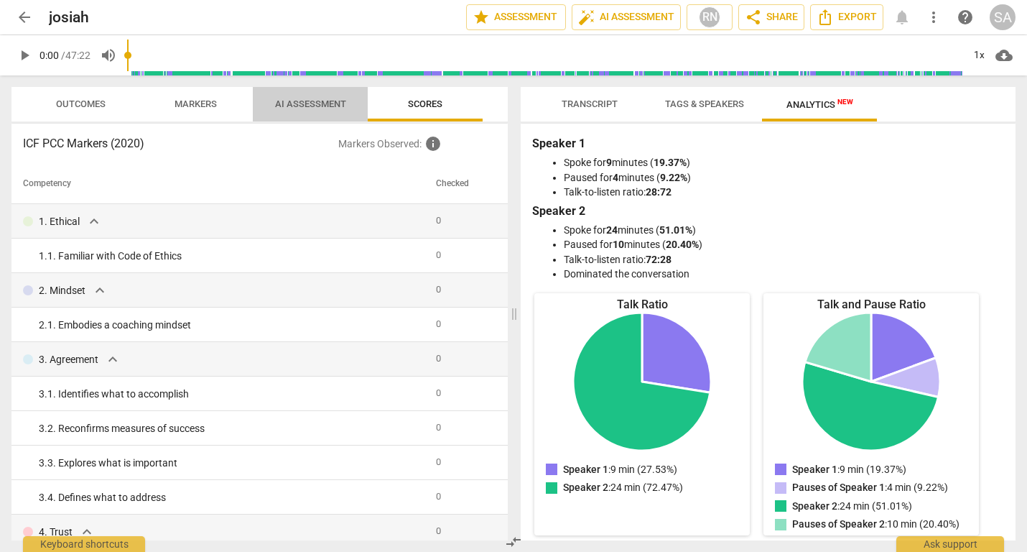
click at [320, 104] on span "AI Assessment" at bounding box center [310, 103] width 71 height 11
